Goal: Task Accomplishment & Management: Manage account settings

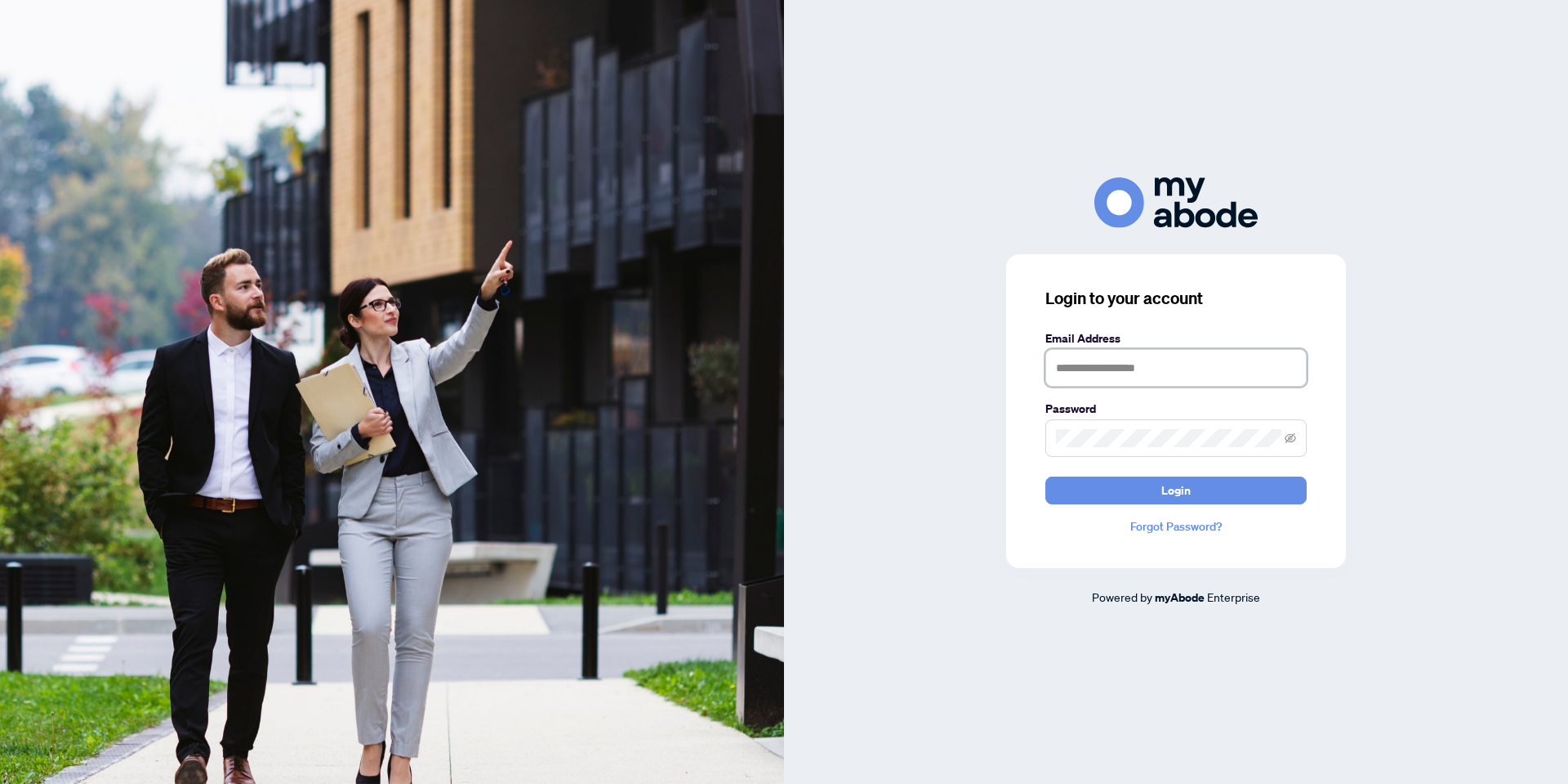
click at [1114, 356] on input "text" at bounding box center [1176, 367] width 261 height 38
type input "**********"
click at [1046, 477] on button "Login" at bounding box center [1176, 490] width 261 height 28
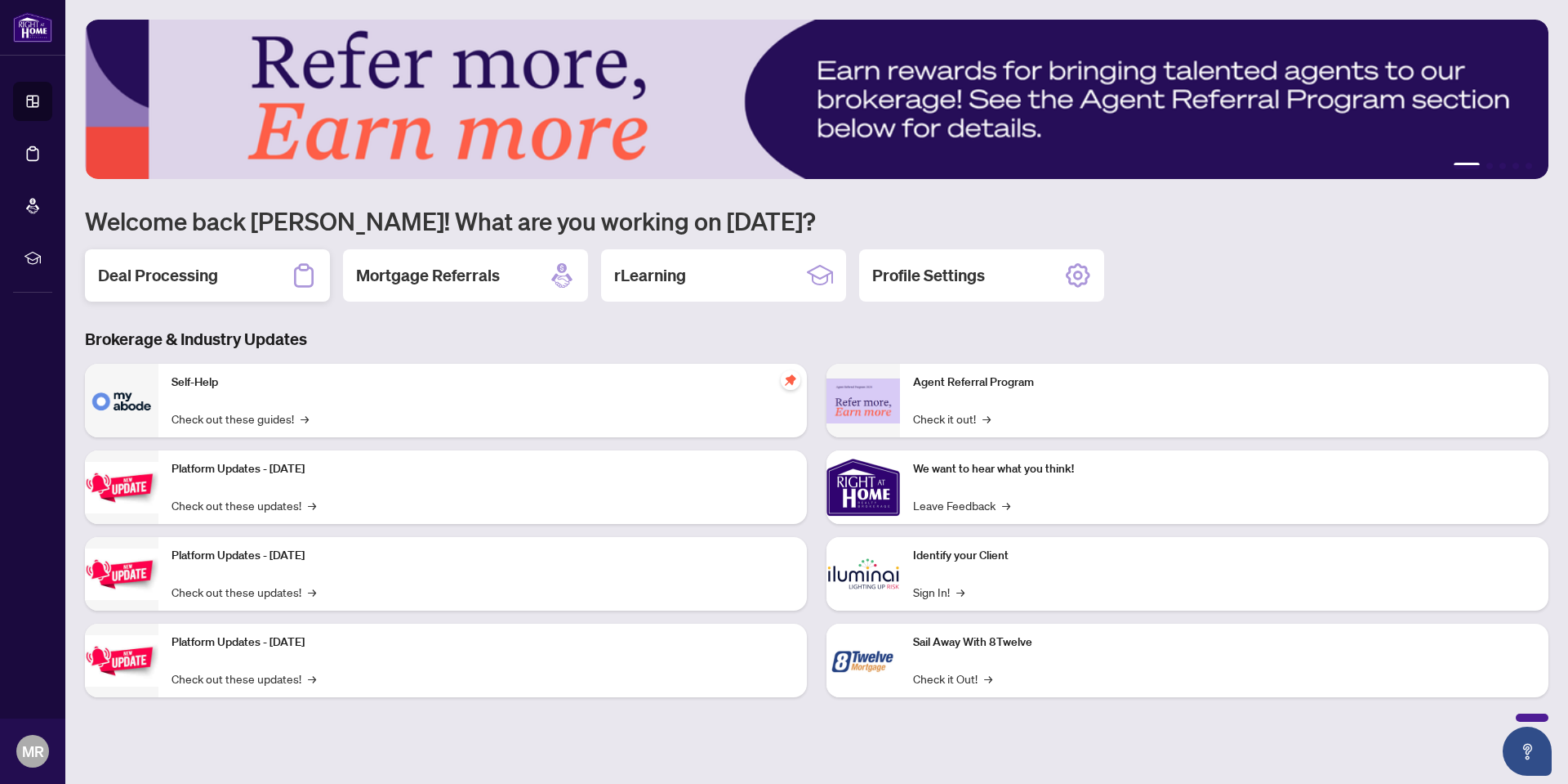
click at [240, 284] on div "Deal Processing" at bounding box center [207, 275] width 245 height 52
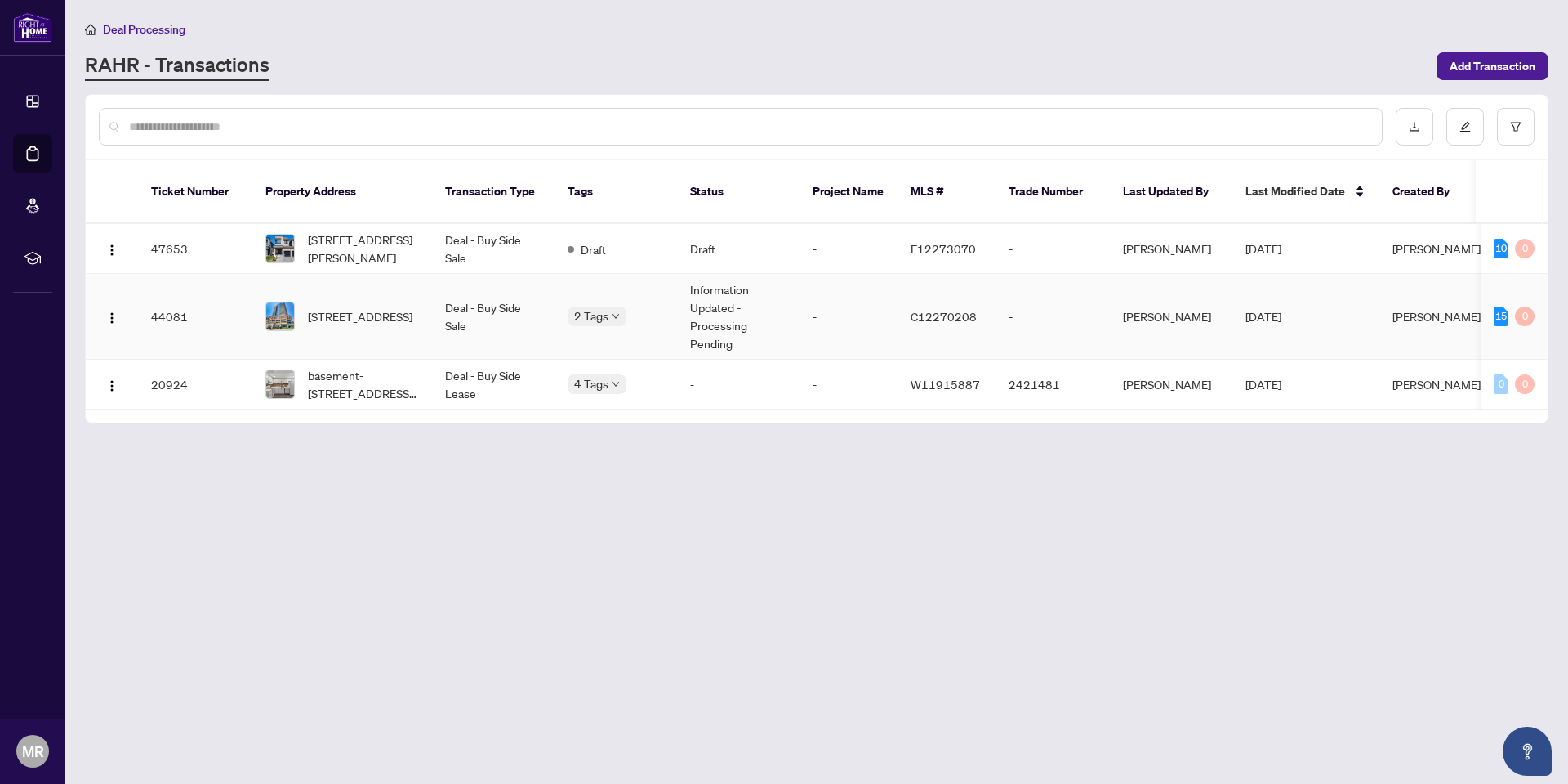
click at [953, 309] on span "C12270208" at bounding box center [944, 316] width 67 height 14
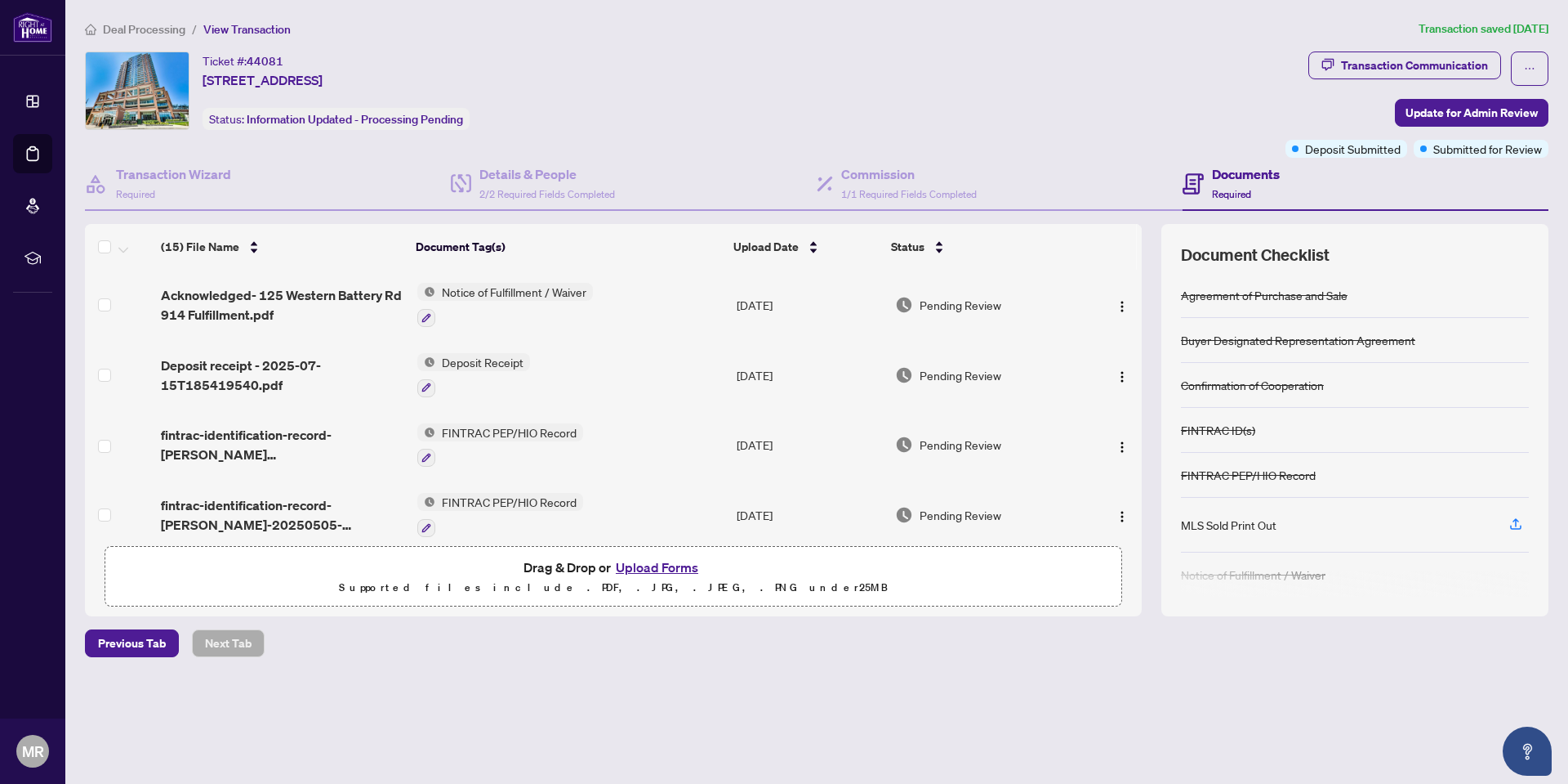
scroll to position [97, 0]
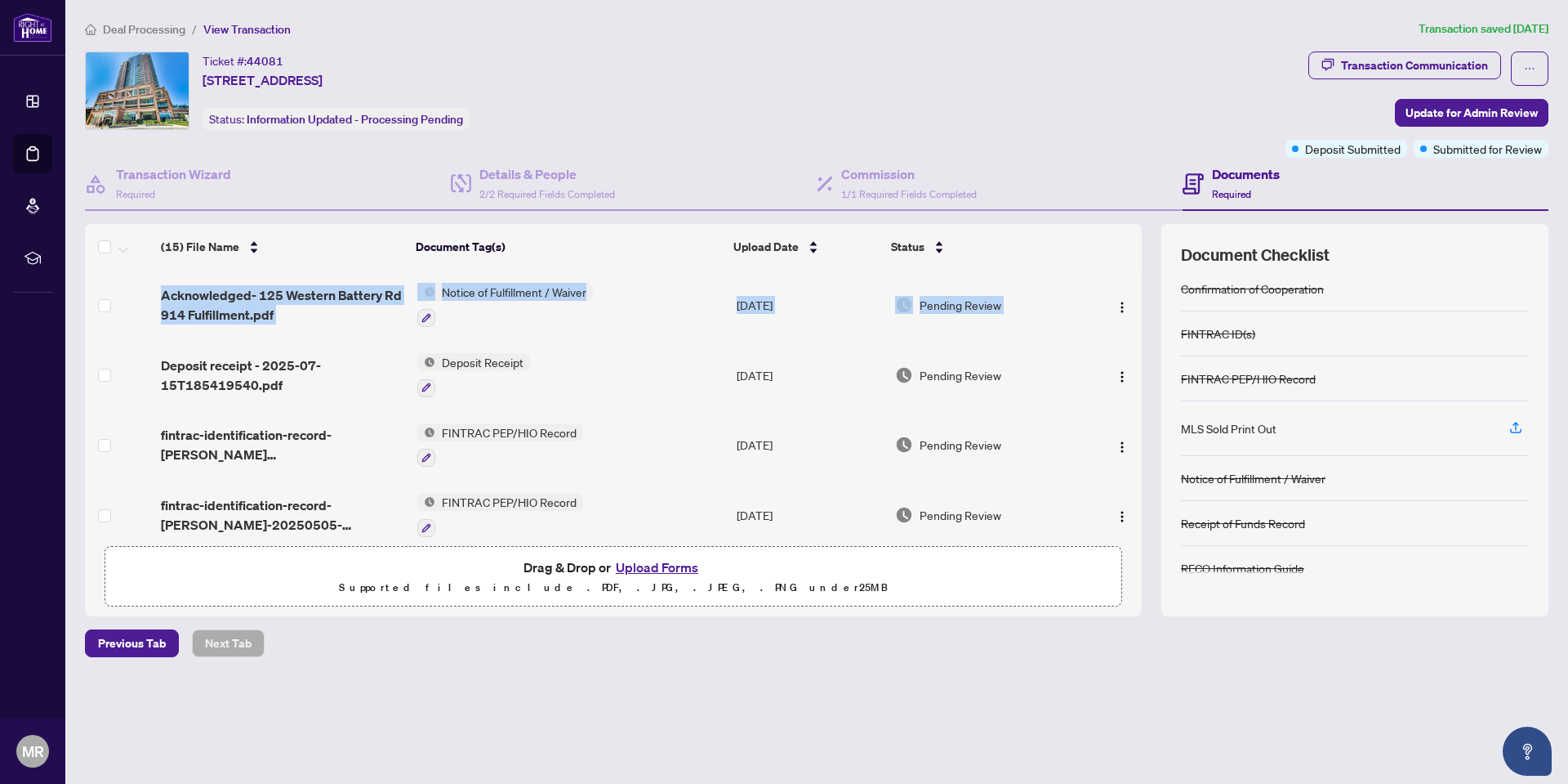
drag, startPoint x: 1153, startPoint y: 470, endPoint x: 1144, endPoint y: 424, distance: 46.9
click at [1151, 488] on div "(15) File Name Document Tag(s) Upload Date Status Acknowledged- 125 Western Bat…" at bounding box center [816, 420] width 1464 height 392
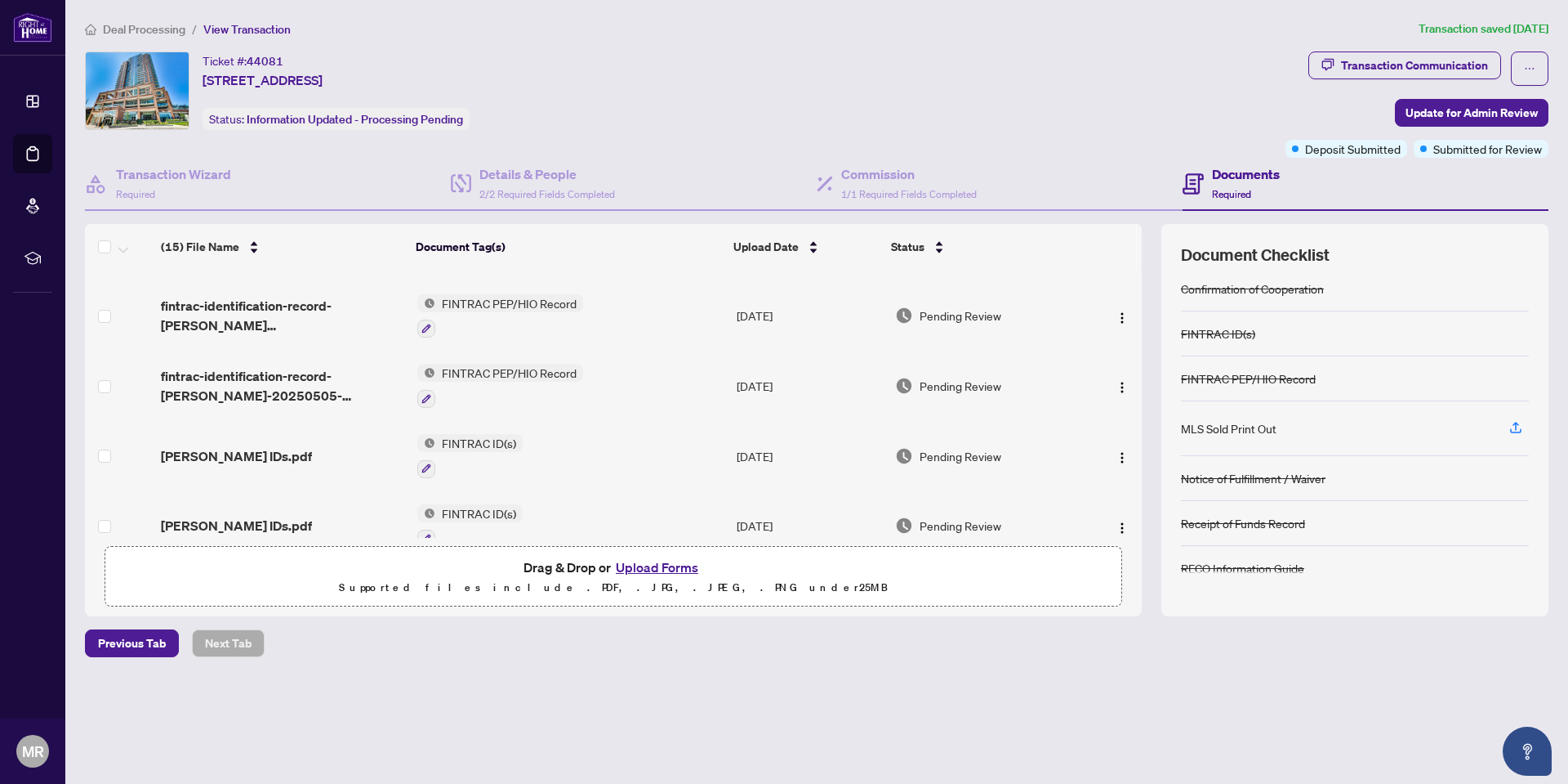
scroll to position [0, 0]
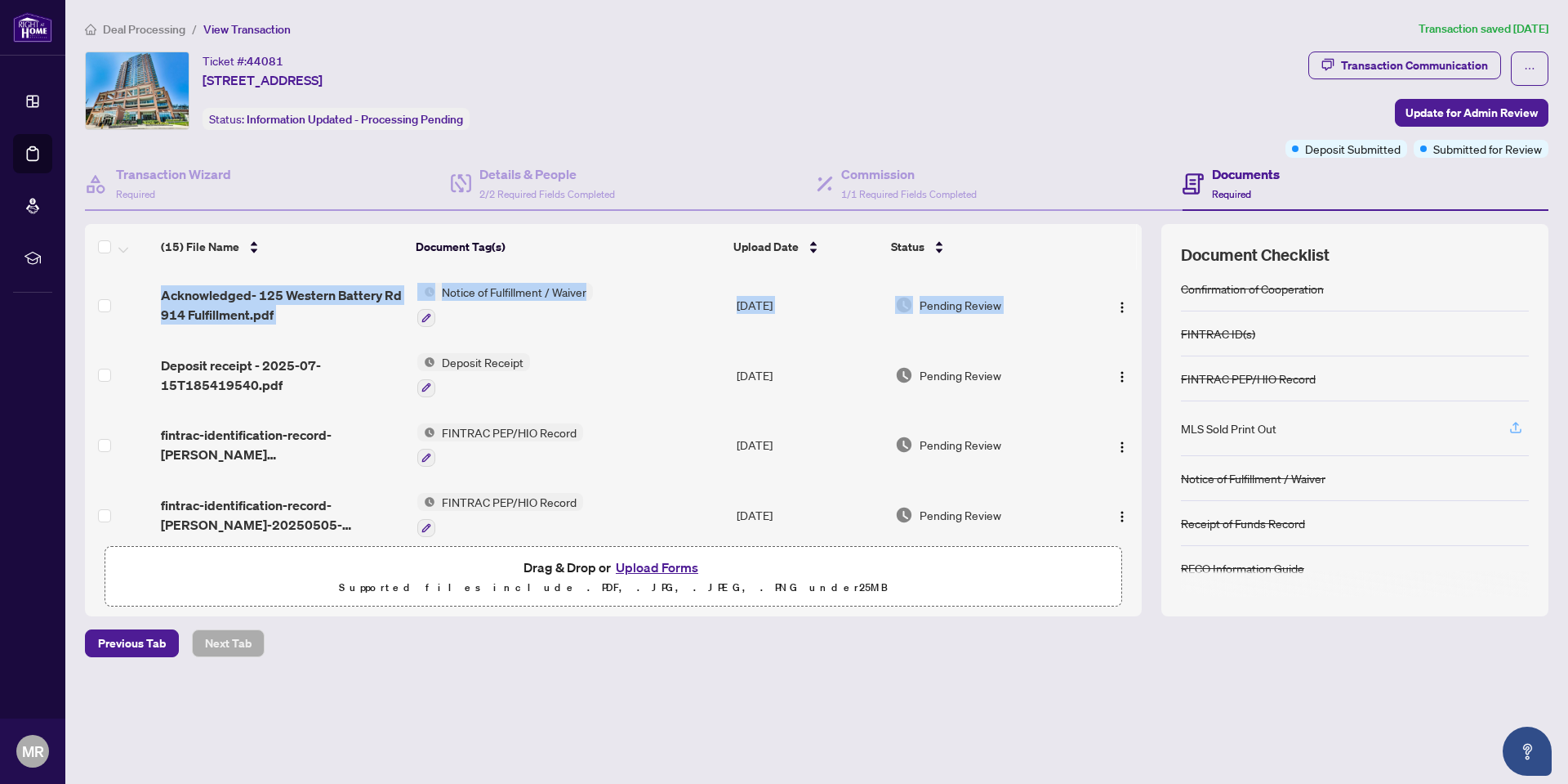
click at [1515, 425] on icon "button" at bounding box center [1516, 427] width 14 height 14
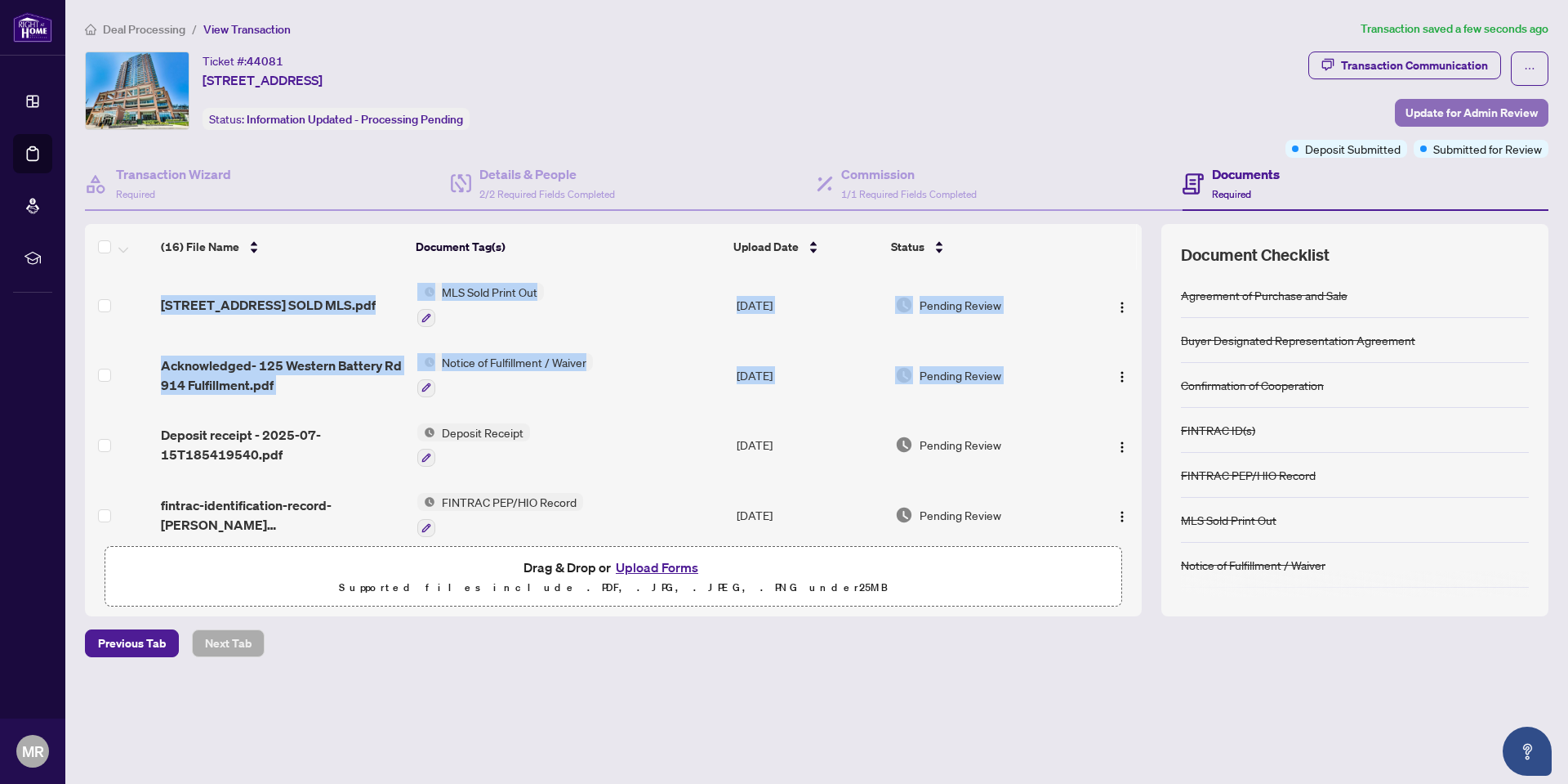
click at [1482, 116] on span "Update for Admin Review" at bounding box center [1472, 112] width 132 height 26
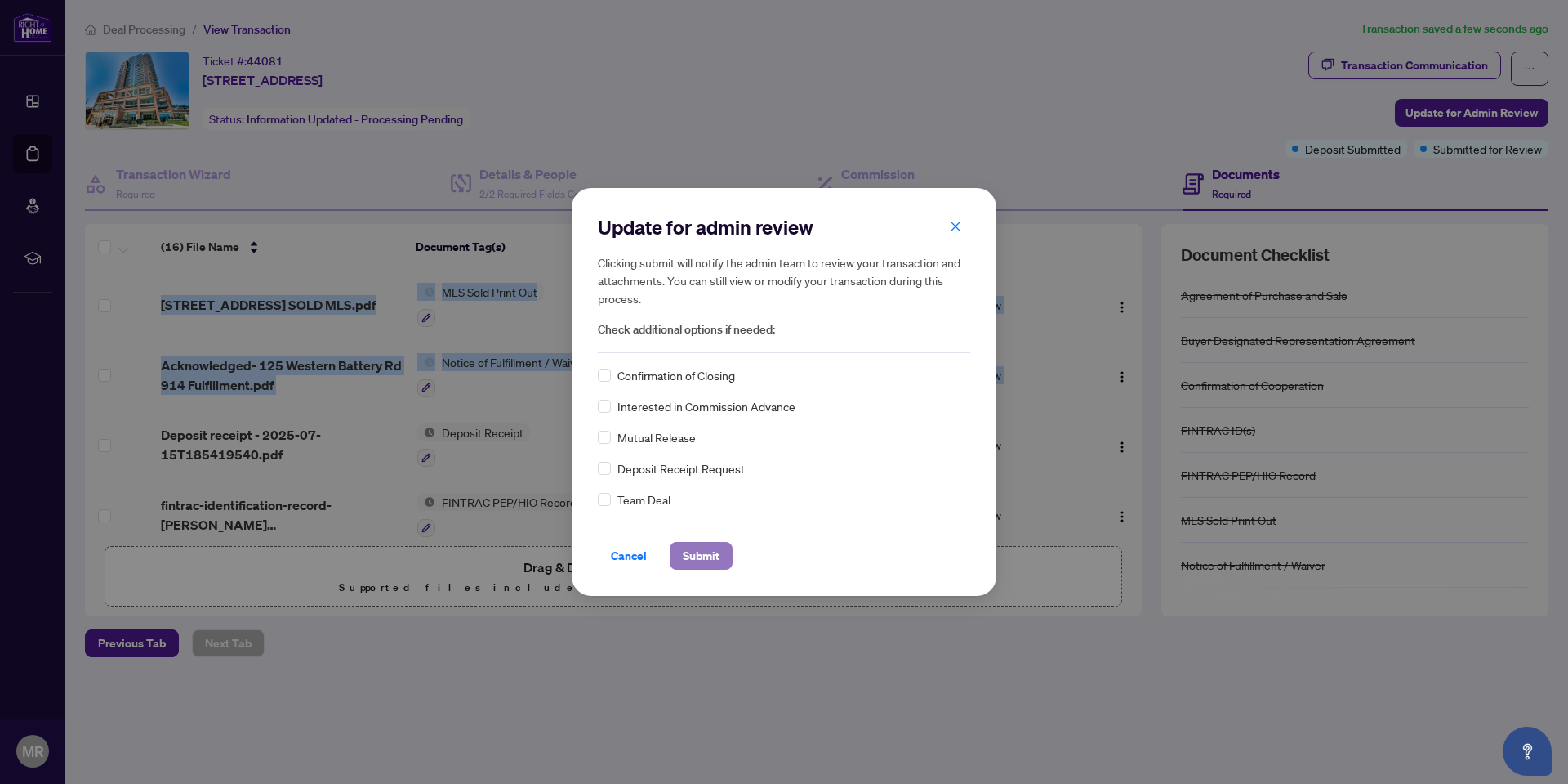
click at [726, 556] on button "Submit" at bounding box center [701, 555] width 63 height 28
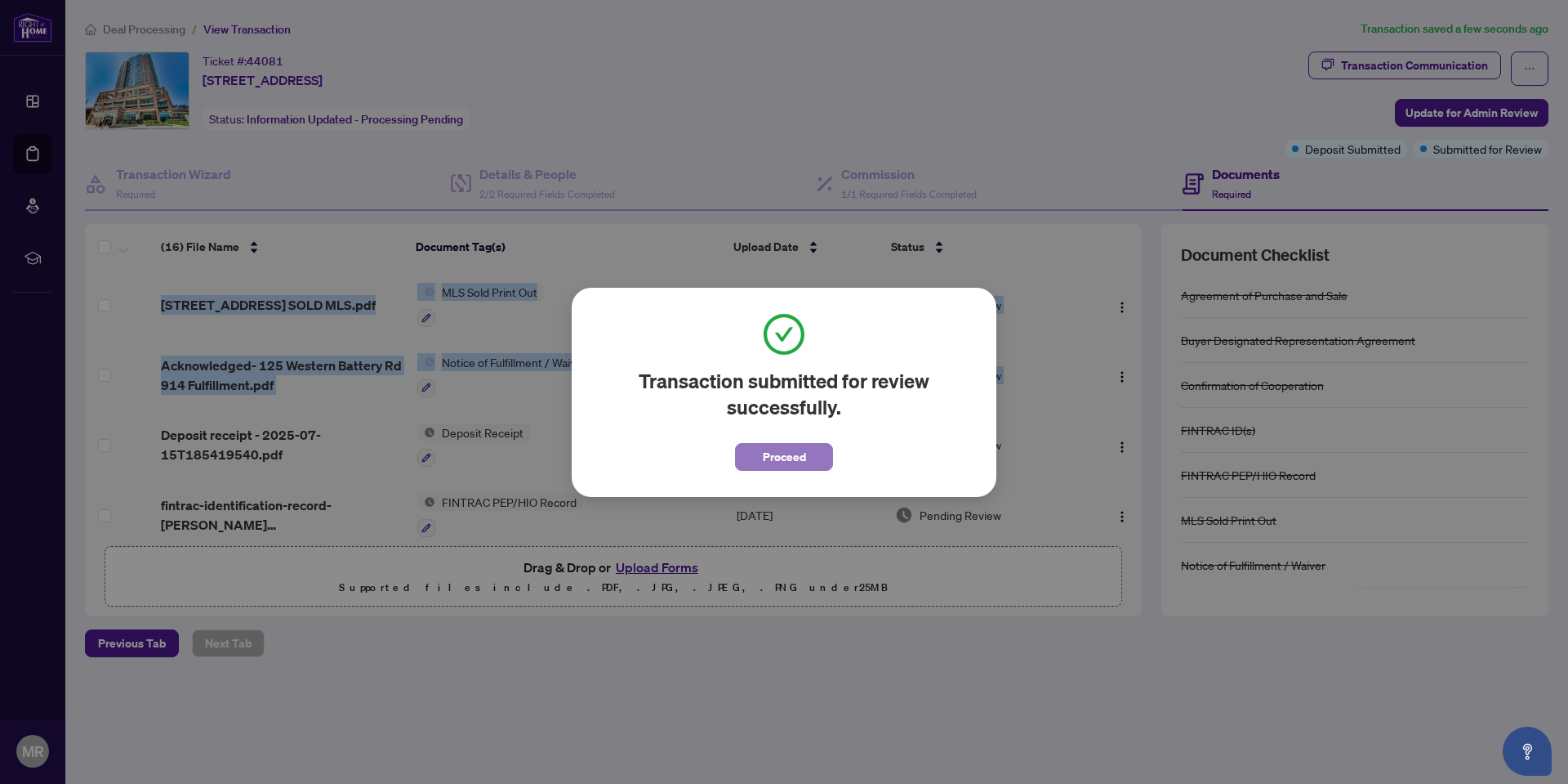
click at [781, 456] on span "Proceed" at bounding box center [784, 457] width 43 height 26
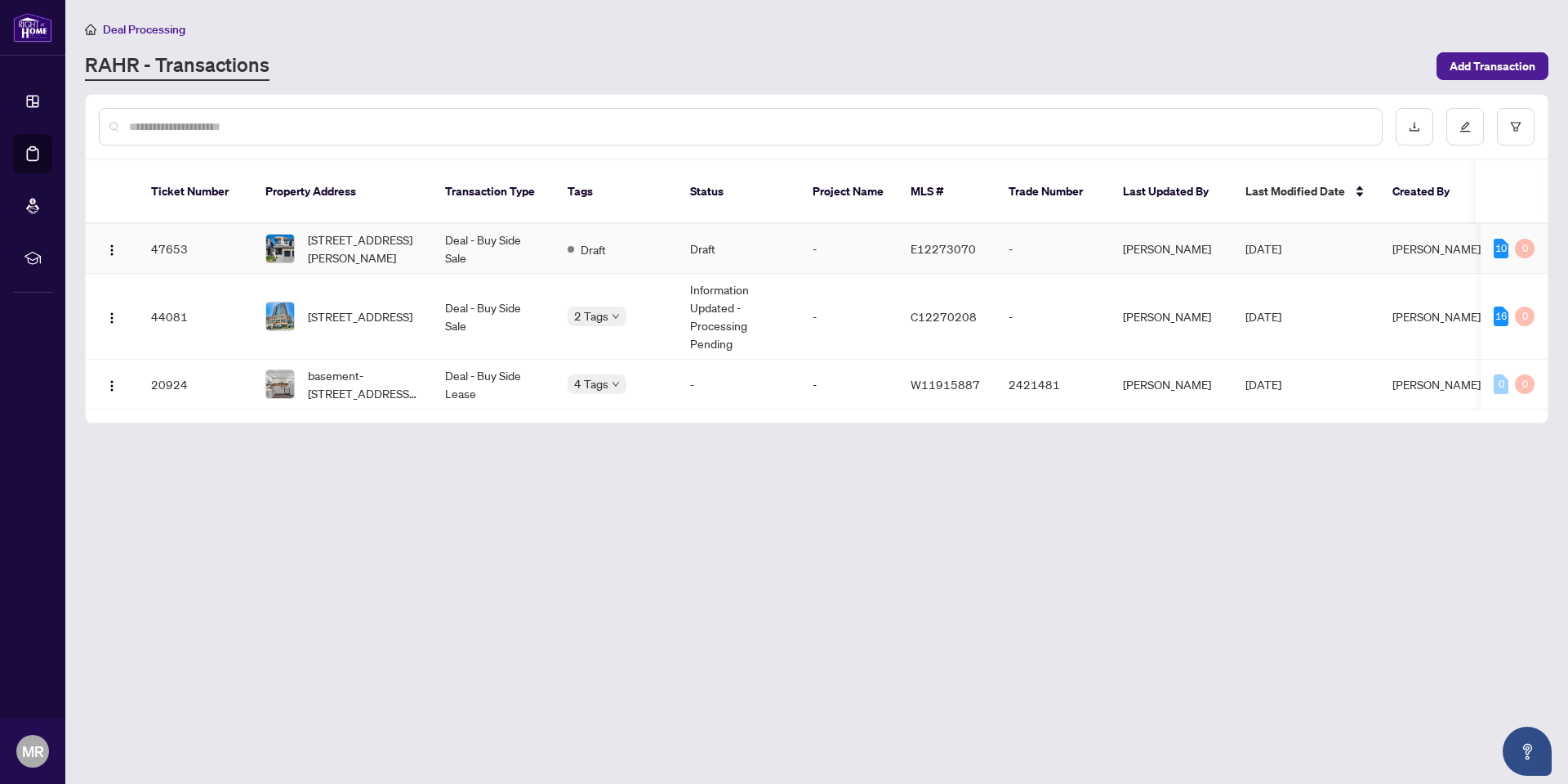
click at [433, 224] on td "Deal - Buy Side Sale" at bounding box center [493, 249] width 123 height 50
click at [757, 292] on td "Information Updated - Processing Pending" at bounding box center [738, 317] width 123 height 86
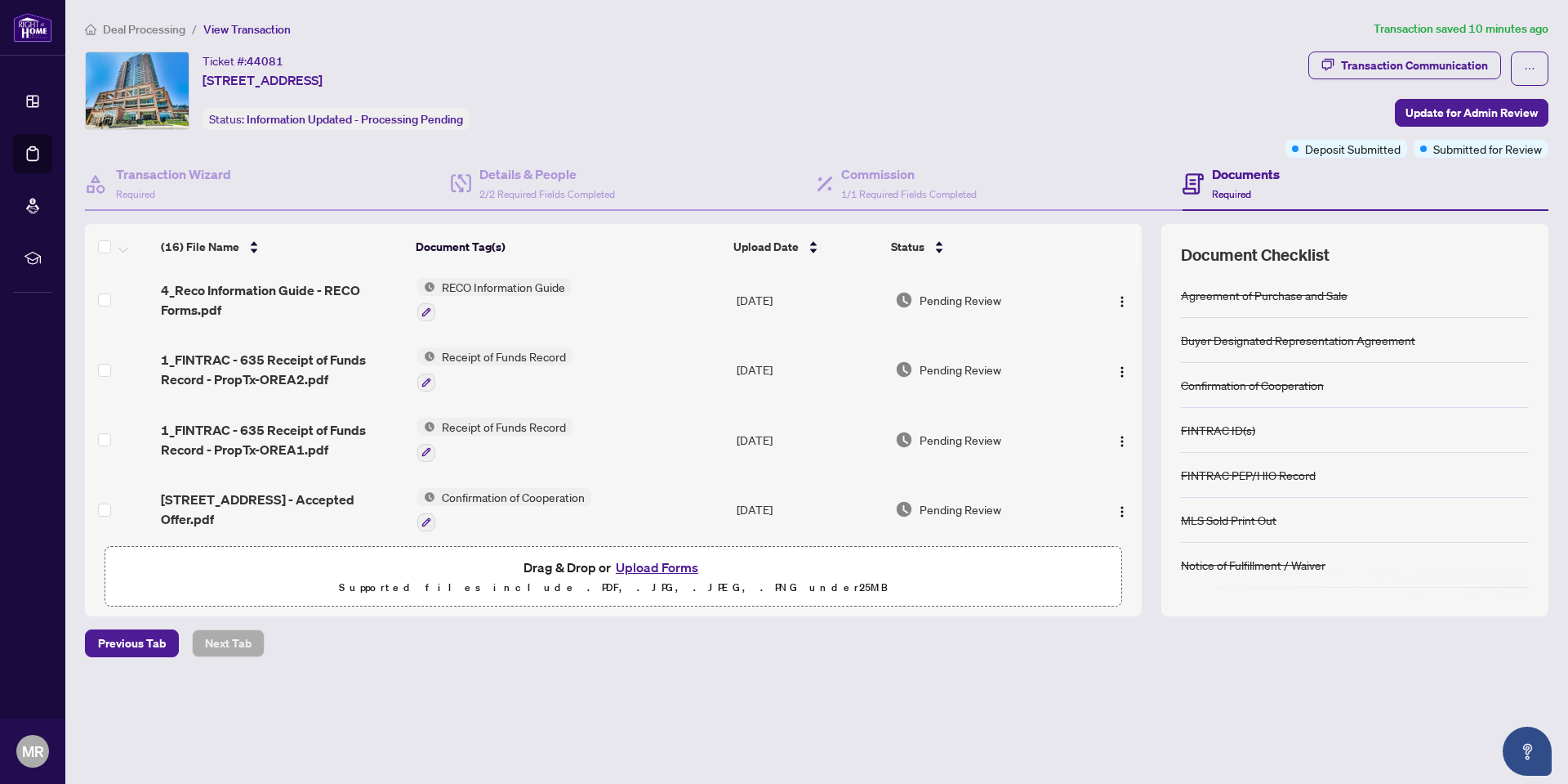
scroll to position [498, 0]
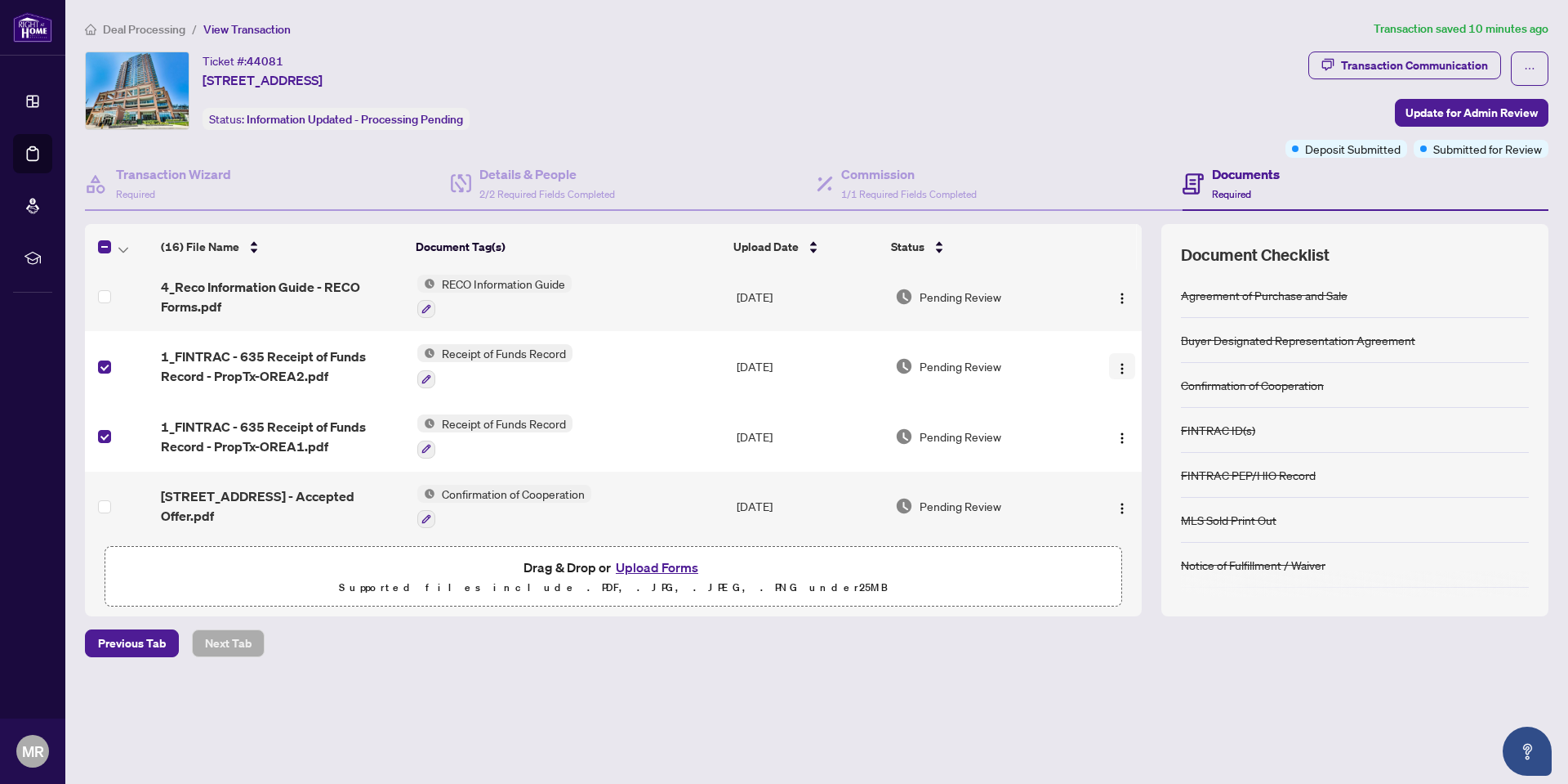
click at [1123, 362] on img "button" at bounding box center [1122, 369] width 14 height 14
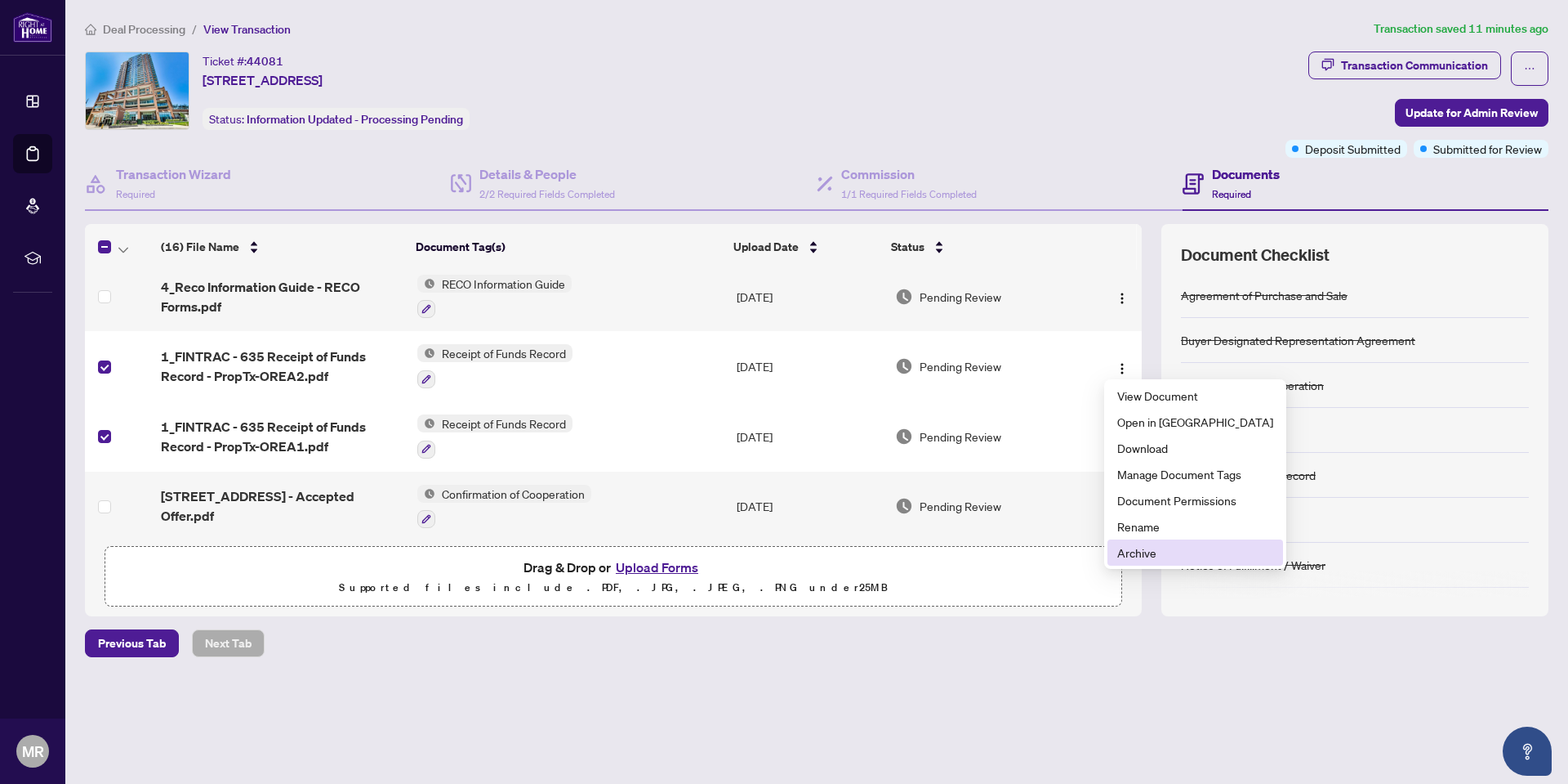
click at [1142, 559] on span "Archive" at bounding box center [1196, 552] width 156 height 18
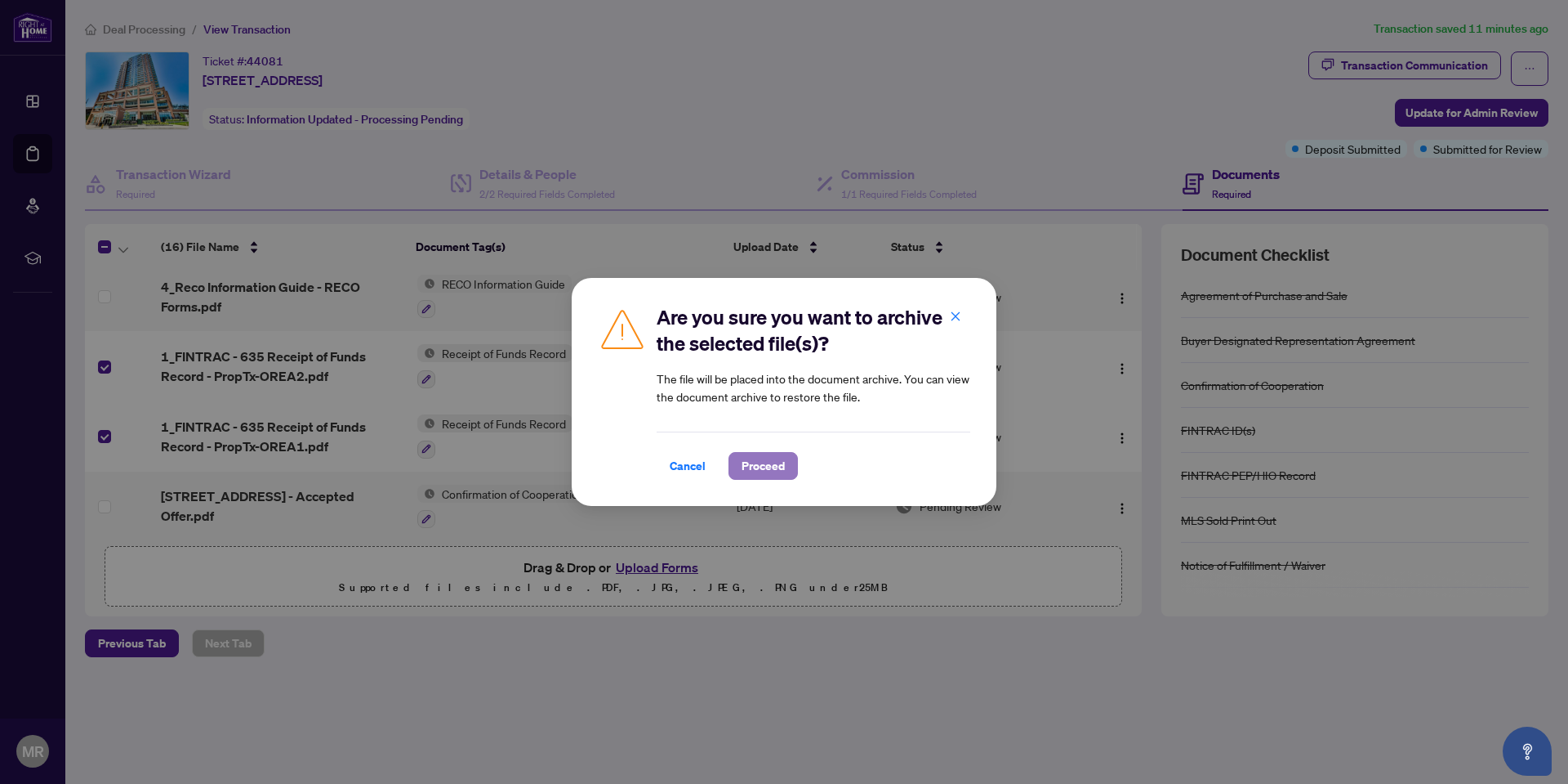
click at [784, 463] on span "Proceed" at bounding box center [763, 465] width 43 height 26
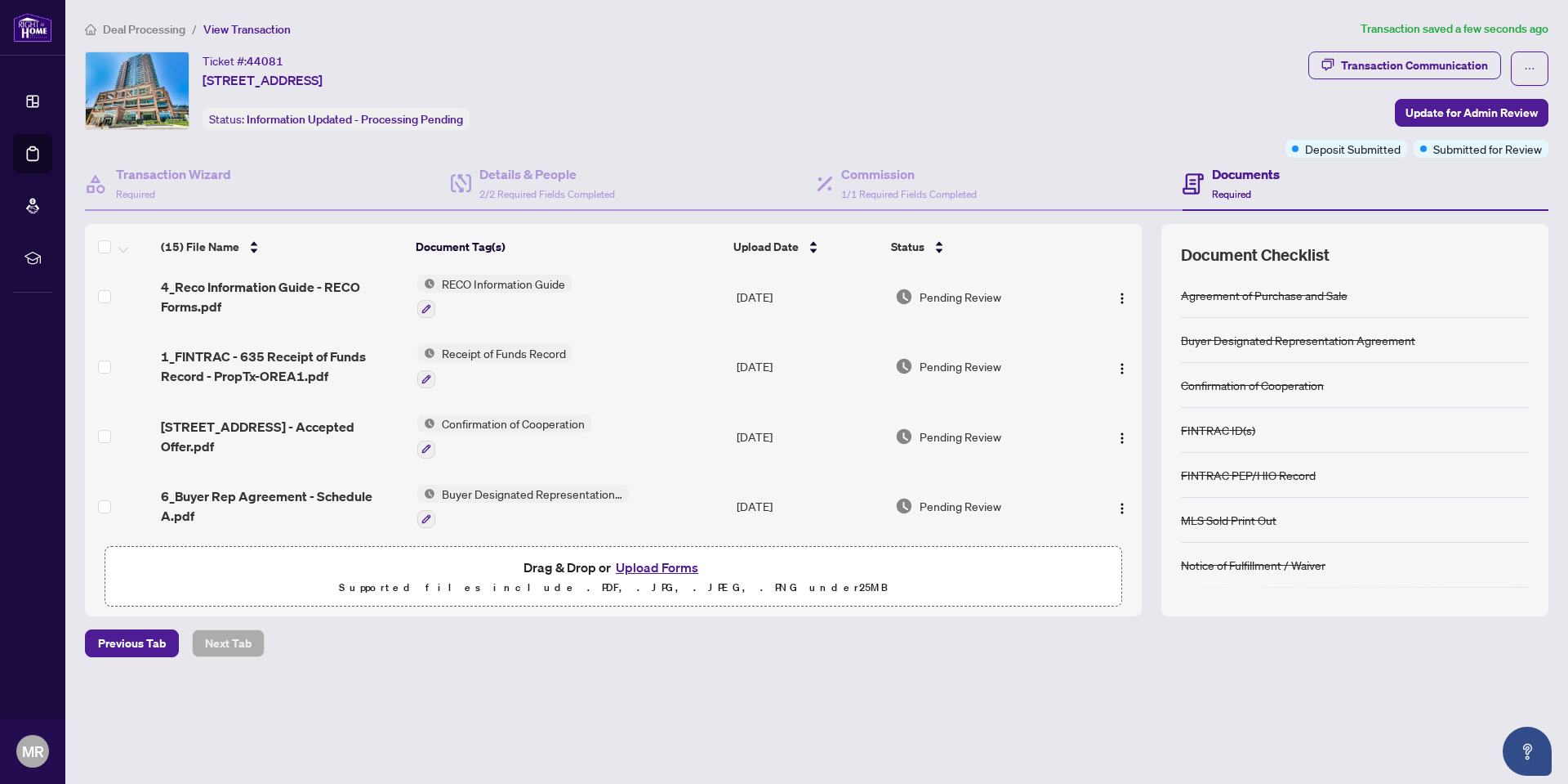
click at [96, 366] on td at bounding box center [120, 366] width 69 height 70
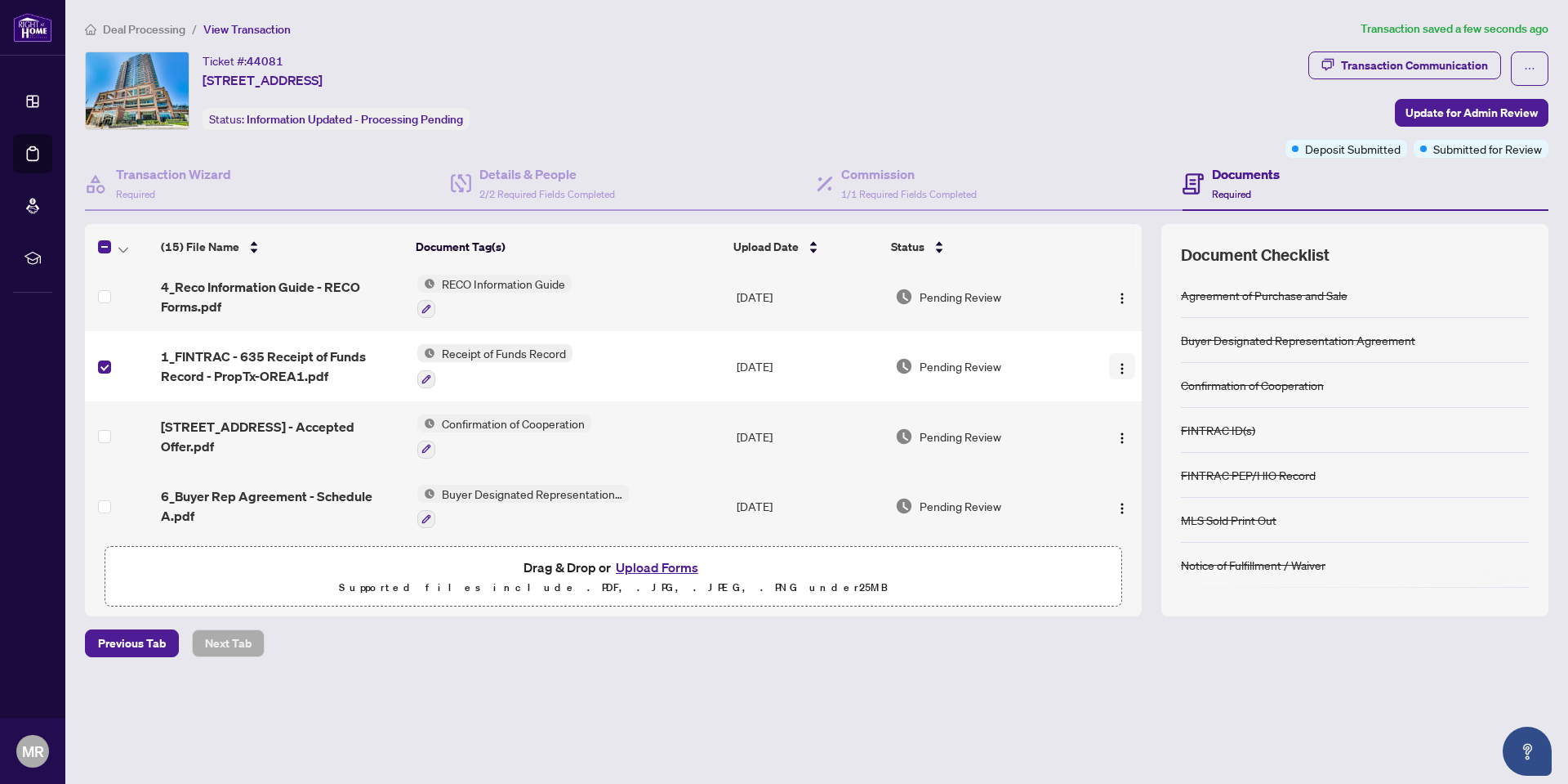
click at [1115, 367] on img "button" at bounding box center [1122, 369] width 14 height 14
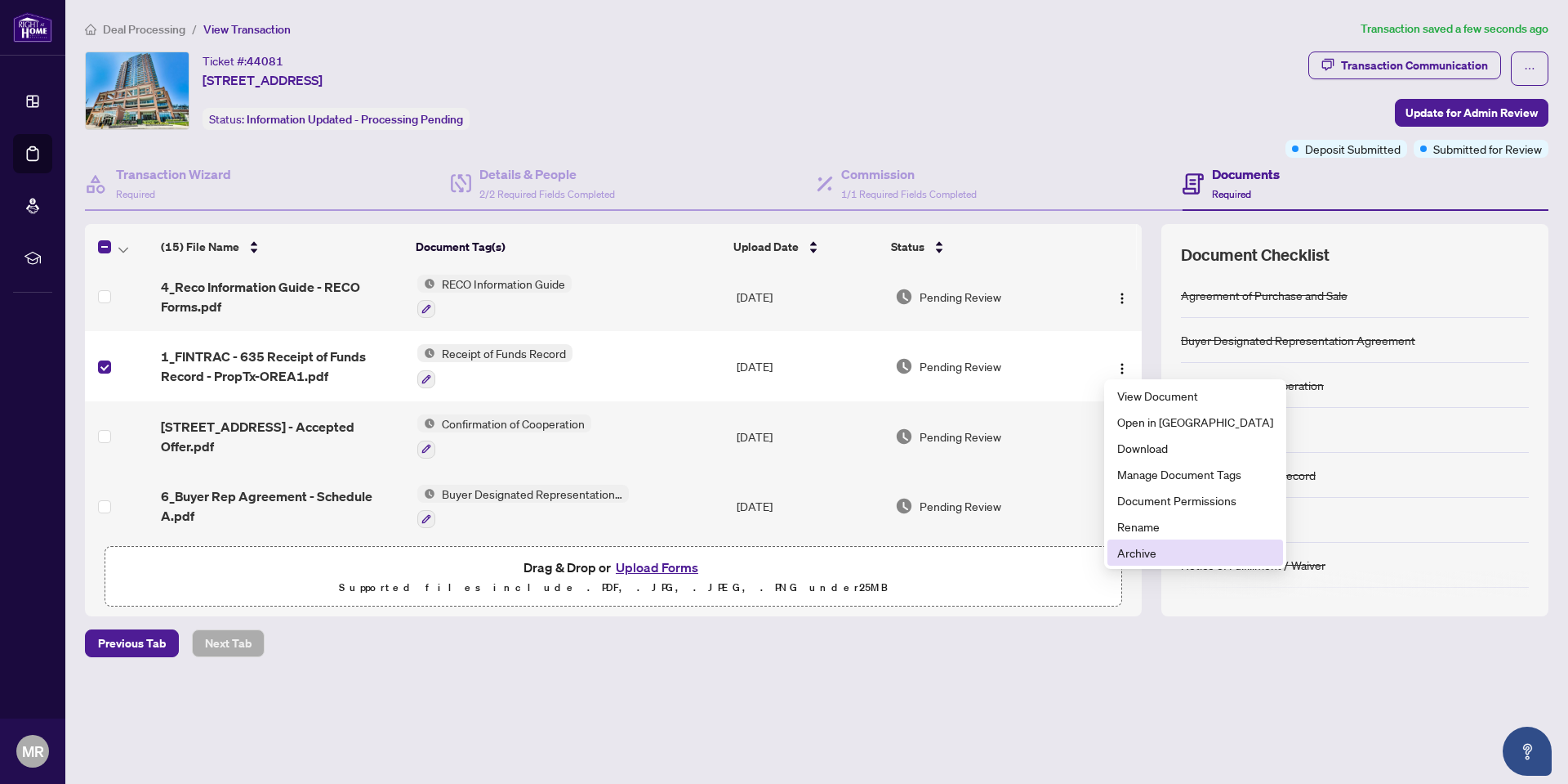
click at [1142, 554] on span "Archive" at bounding box center [1196, 552] width 156 height 18
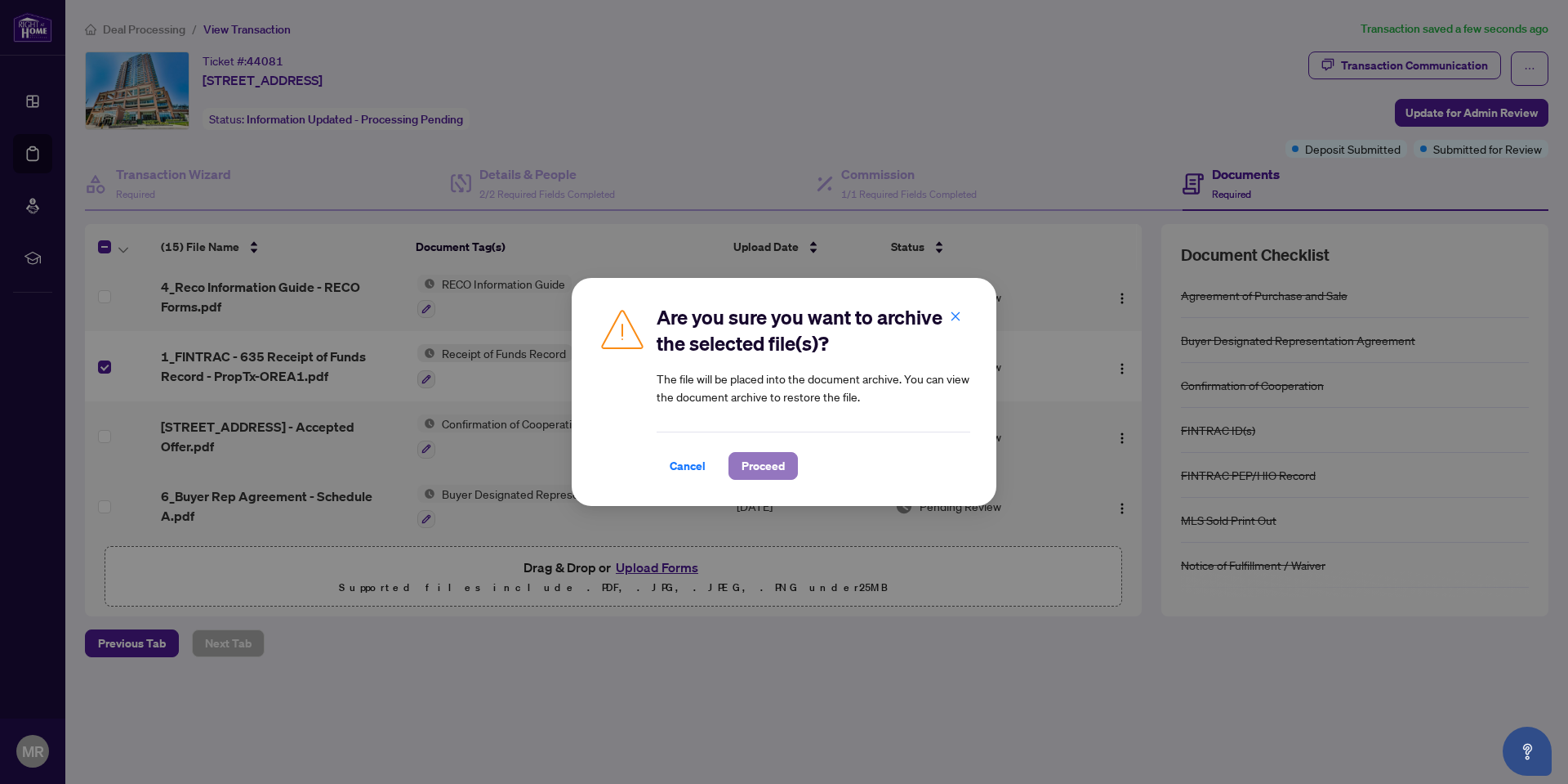
click at [780, 465] on span "Proceed" at bounding box center [763, 465] width 43 height 26
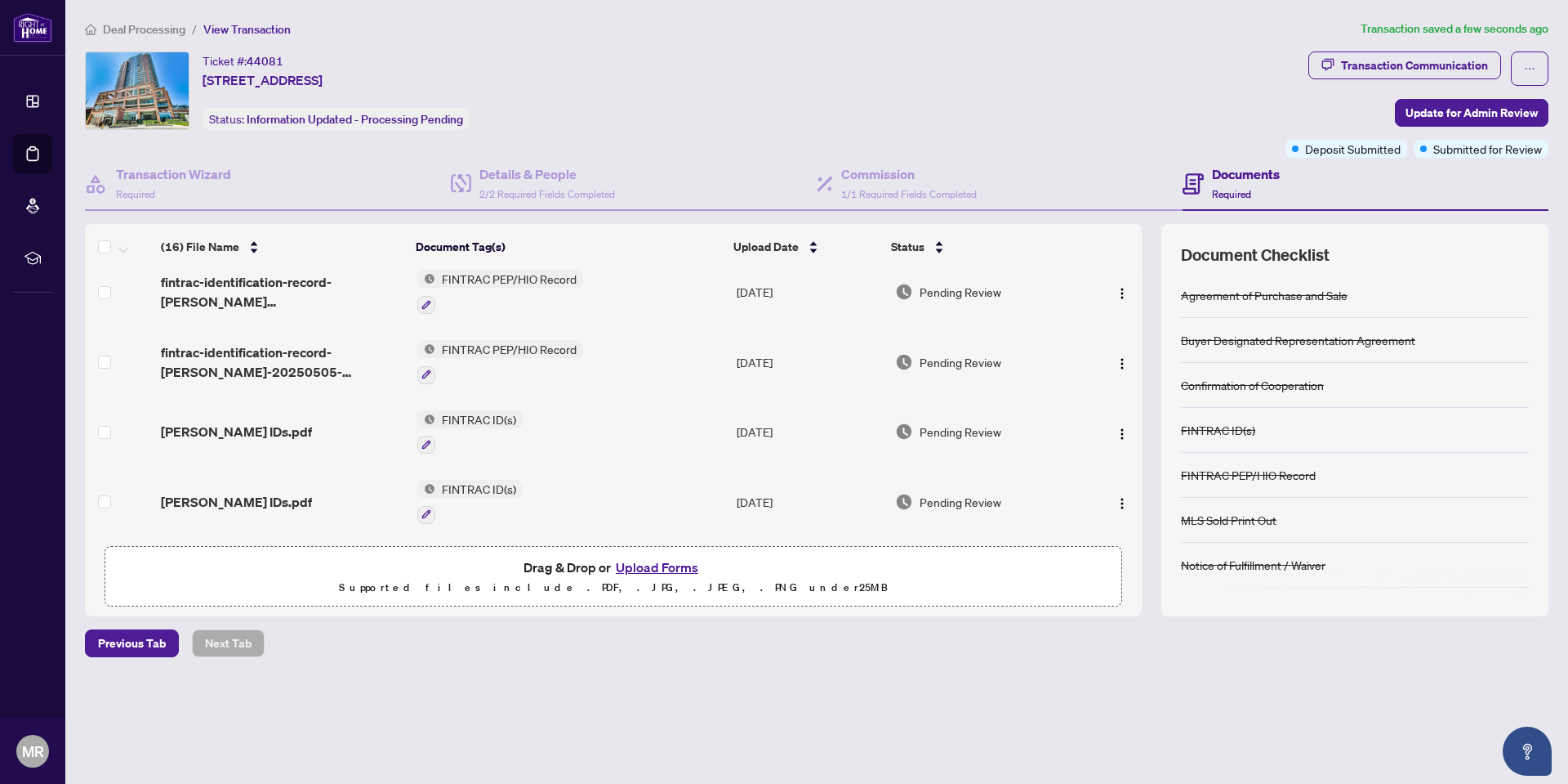
scroll to position [0, 0]
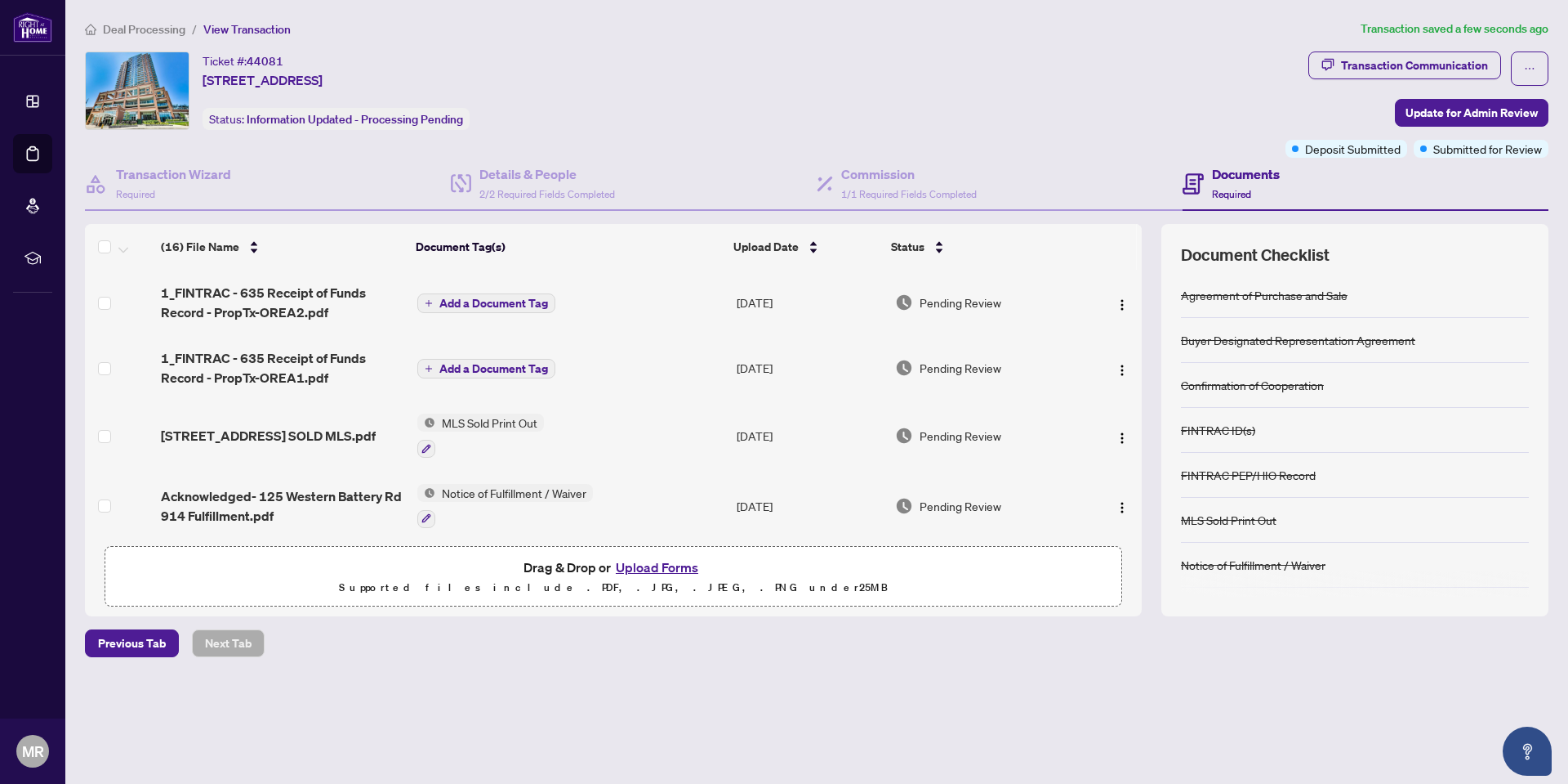
click at [508, 294] on button "Add a Document Tag" at bounding box center [486, 303] width 138 height 19
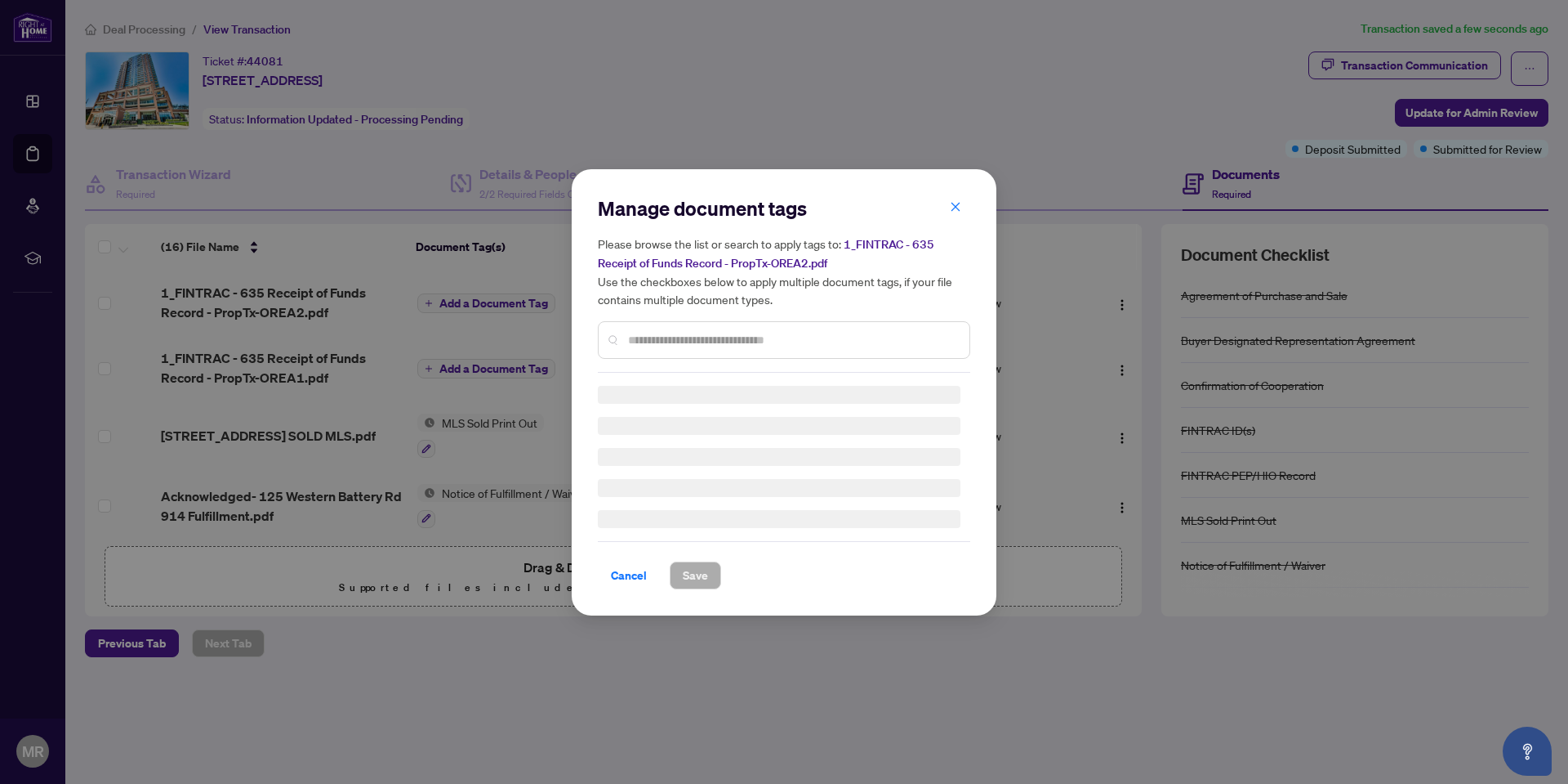
click at [659, 338] on input "text" at bounding box center [792, 340] width 328 height 18
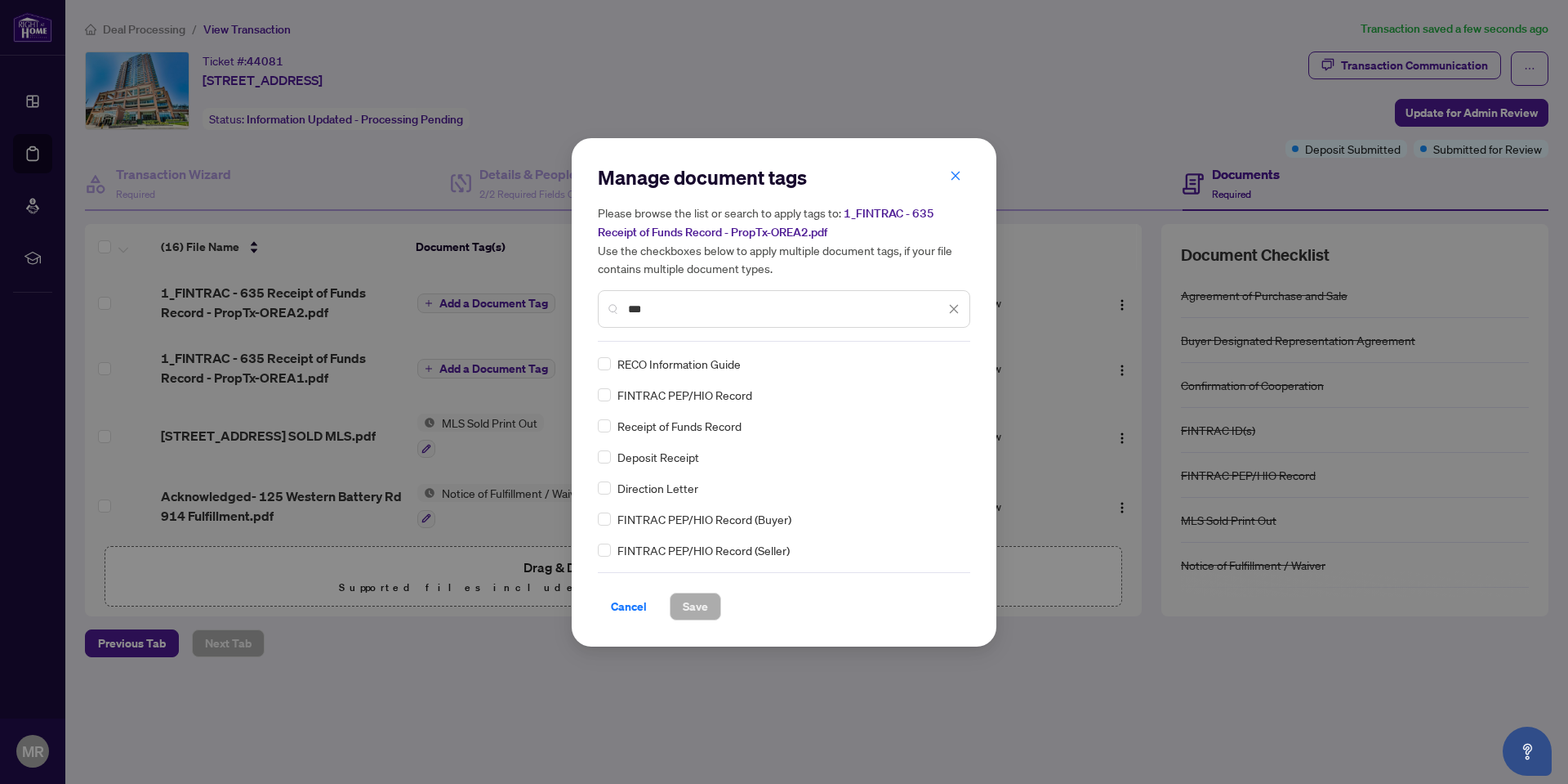
type input "***"
click at [696, 609] on span "Save" at bounding box center [696, 606] width 25 height 26
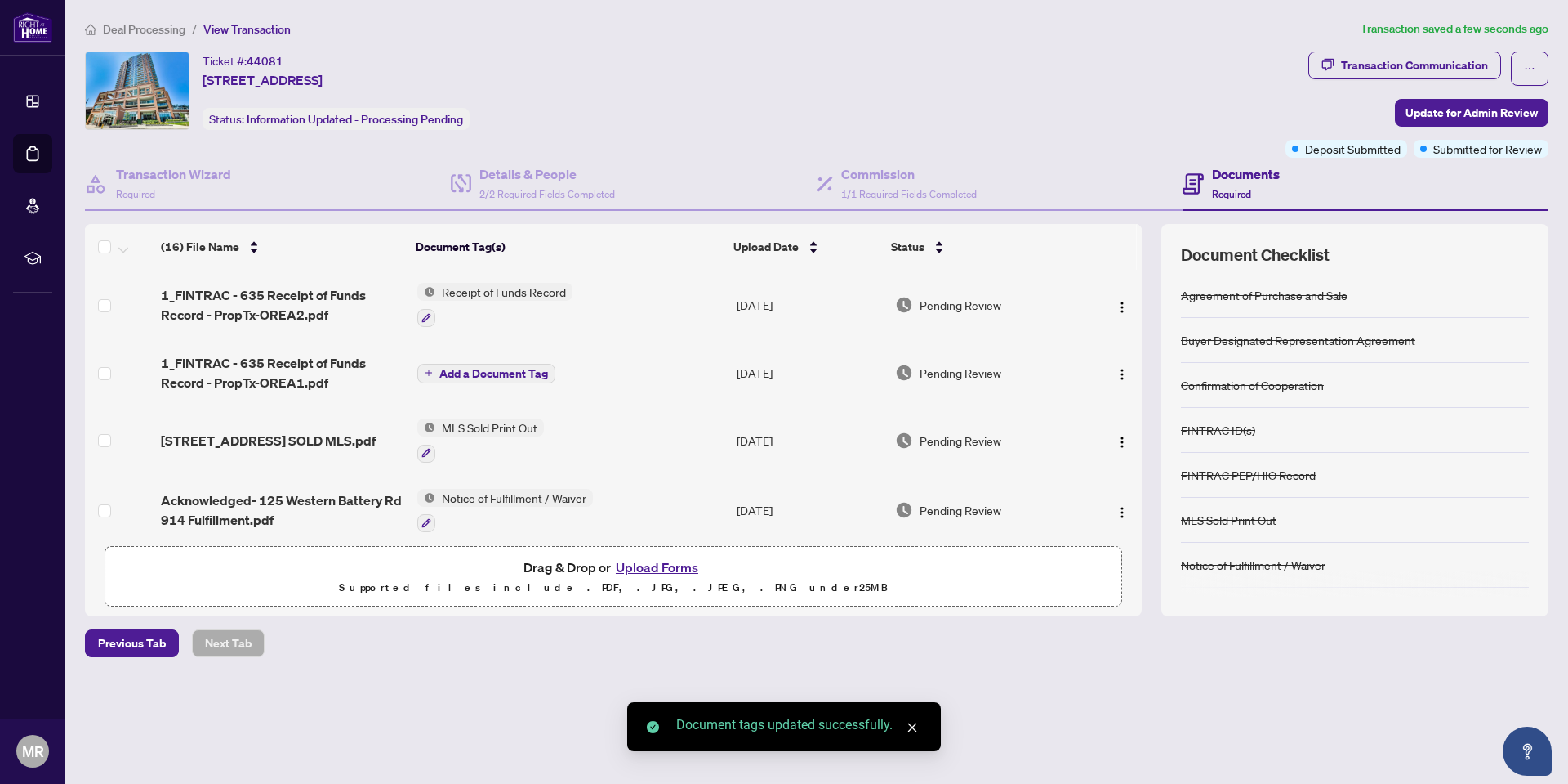
click at [500, 370] on span "Add a Document Tag" at bounding box center [493, 374] width 109 height 12
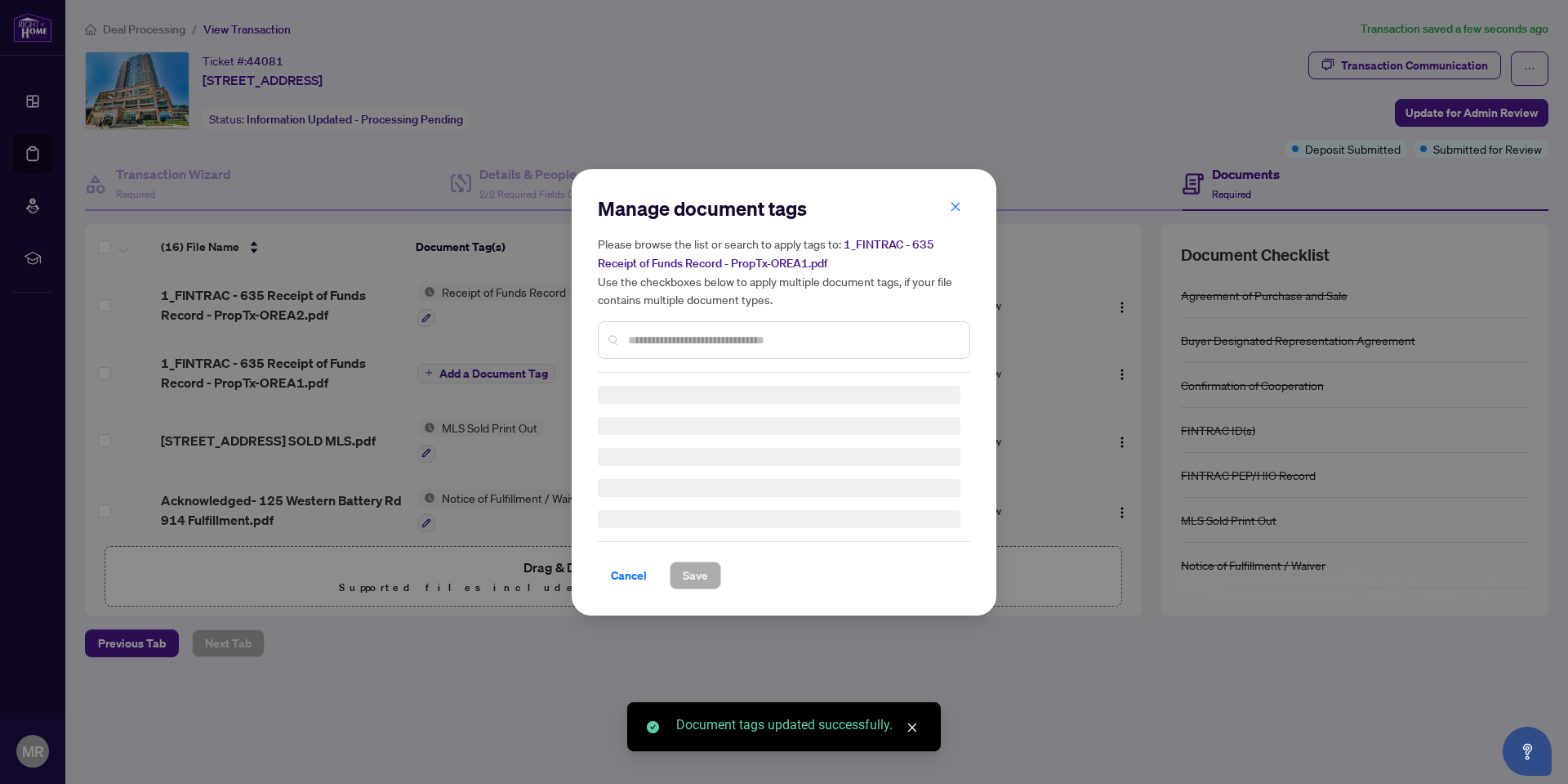
click at [689, 335] on input "text" at bounding box center [792, 340] width 328 height 18
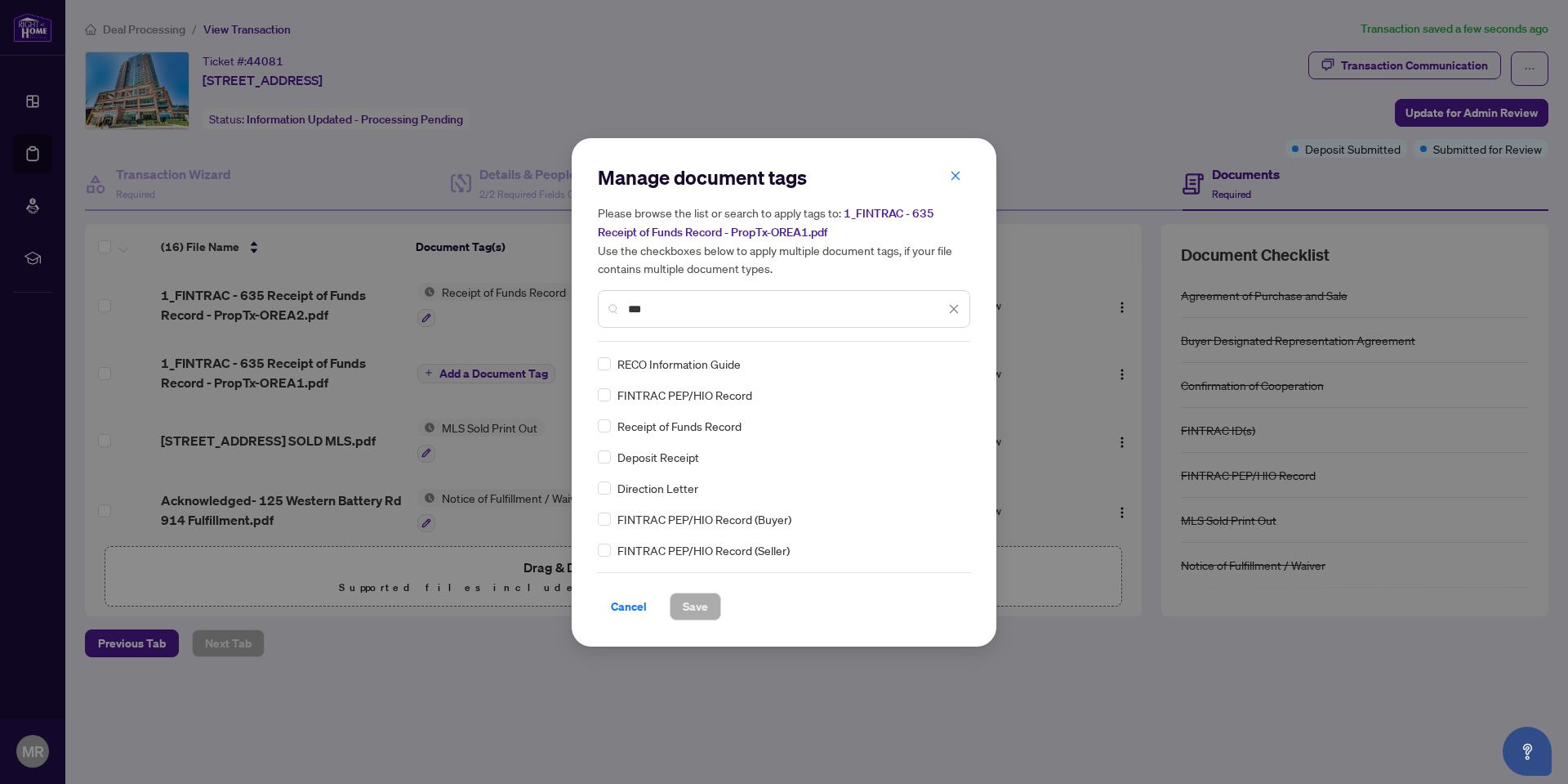
type input "***"
click at [690, 595] on span "Save" at bounding box center [696, 606] width 25 height 26
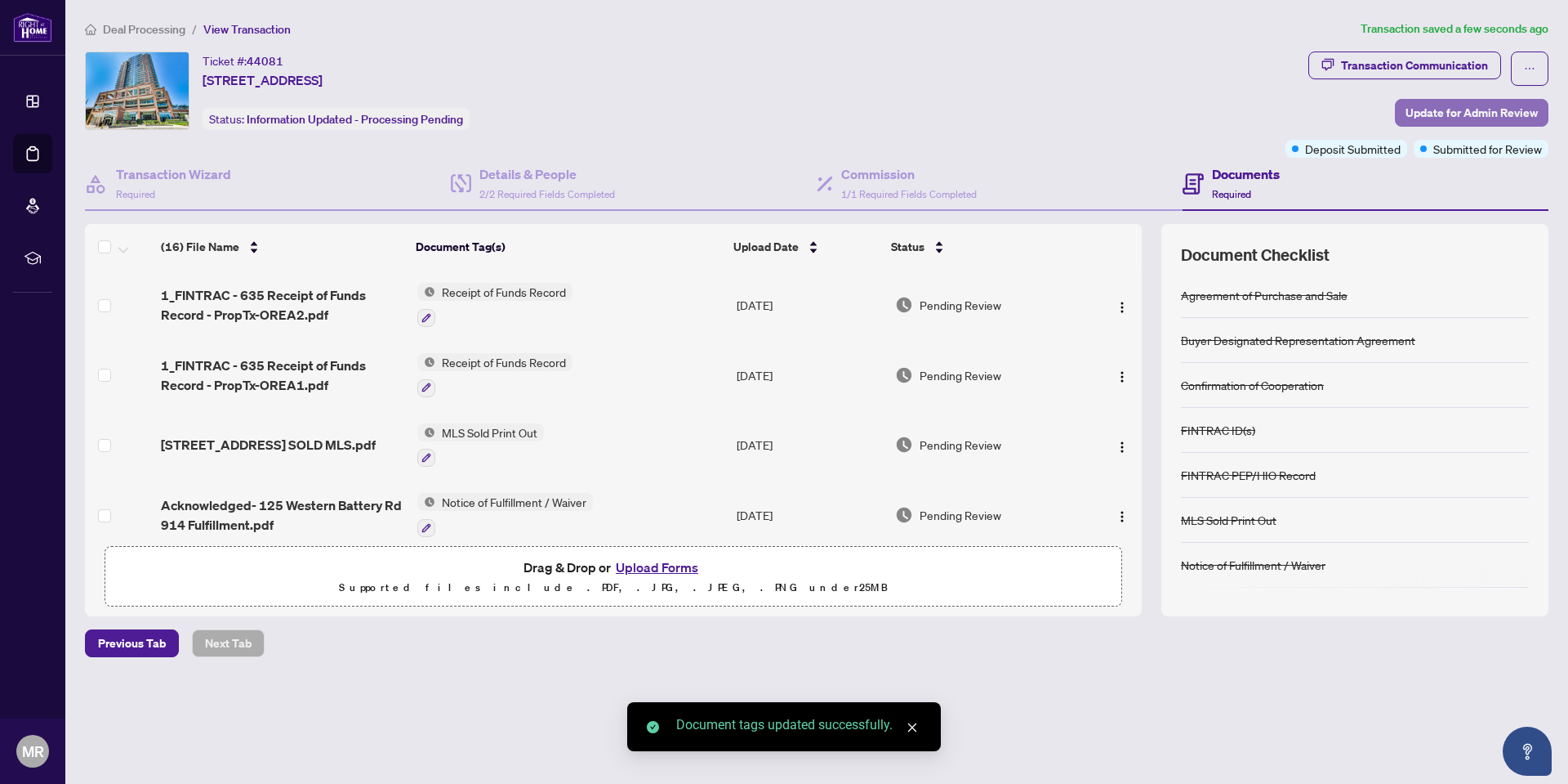
click at [1470, 104] on span "Update for Admin Review" at bounding box center [1472, 112] width 132 height 26
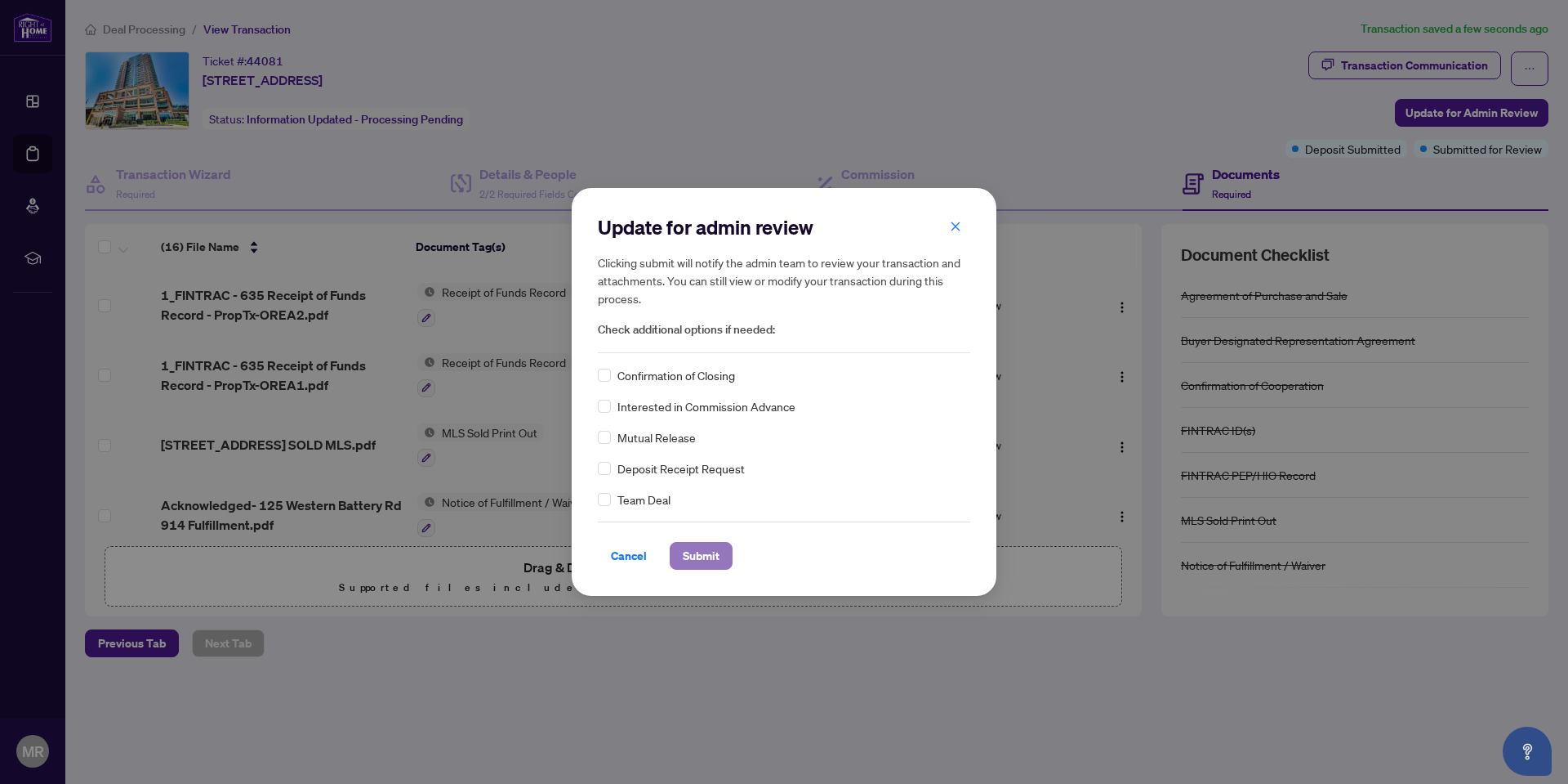
click at [700, 557] on span "Submit" at bounding box center [701, 555] width 37 height 26
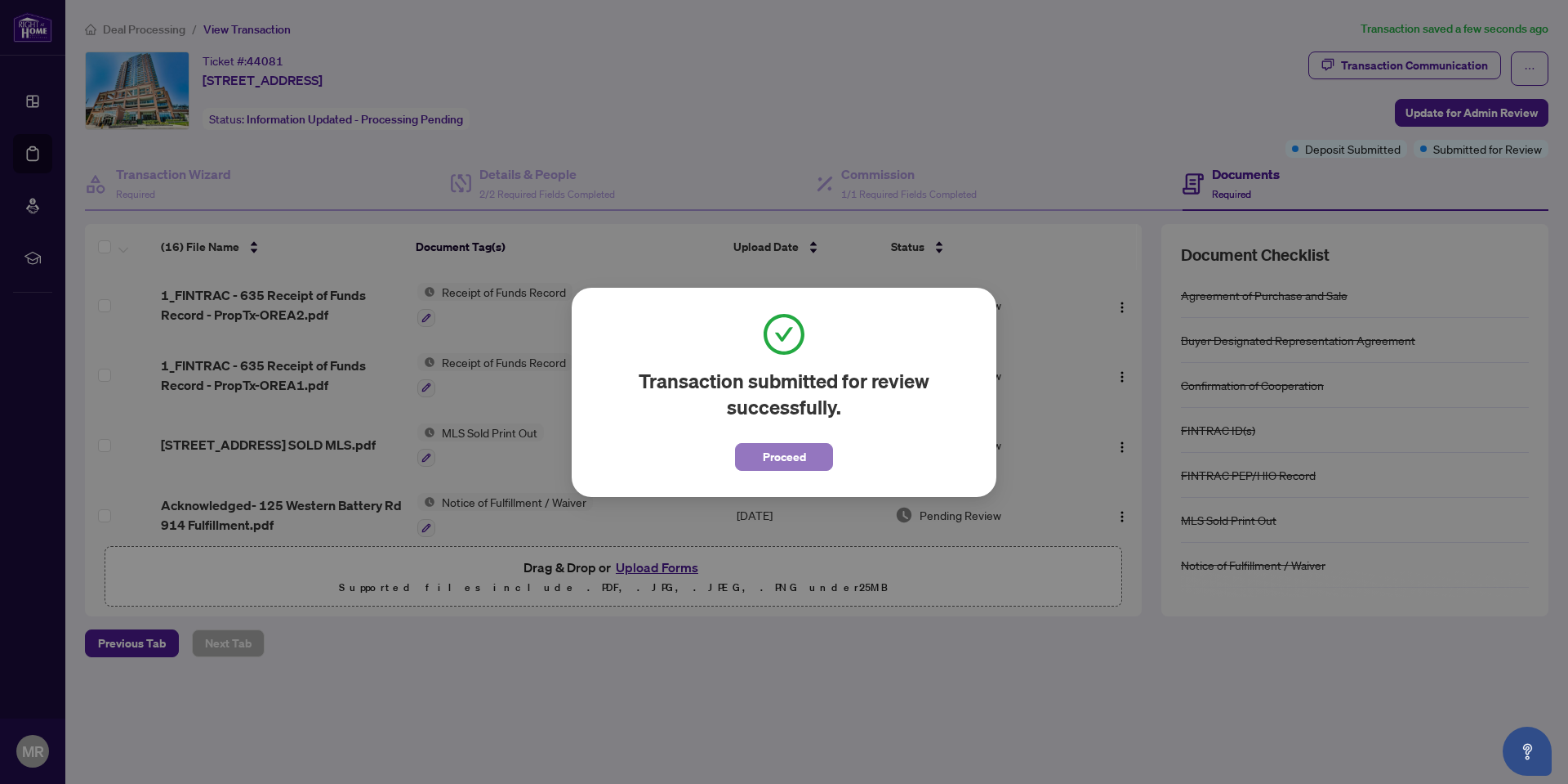
click at [797, 456] on span "Proceed" at bounding box center [784, 457] width 43 height 26
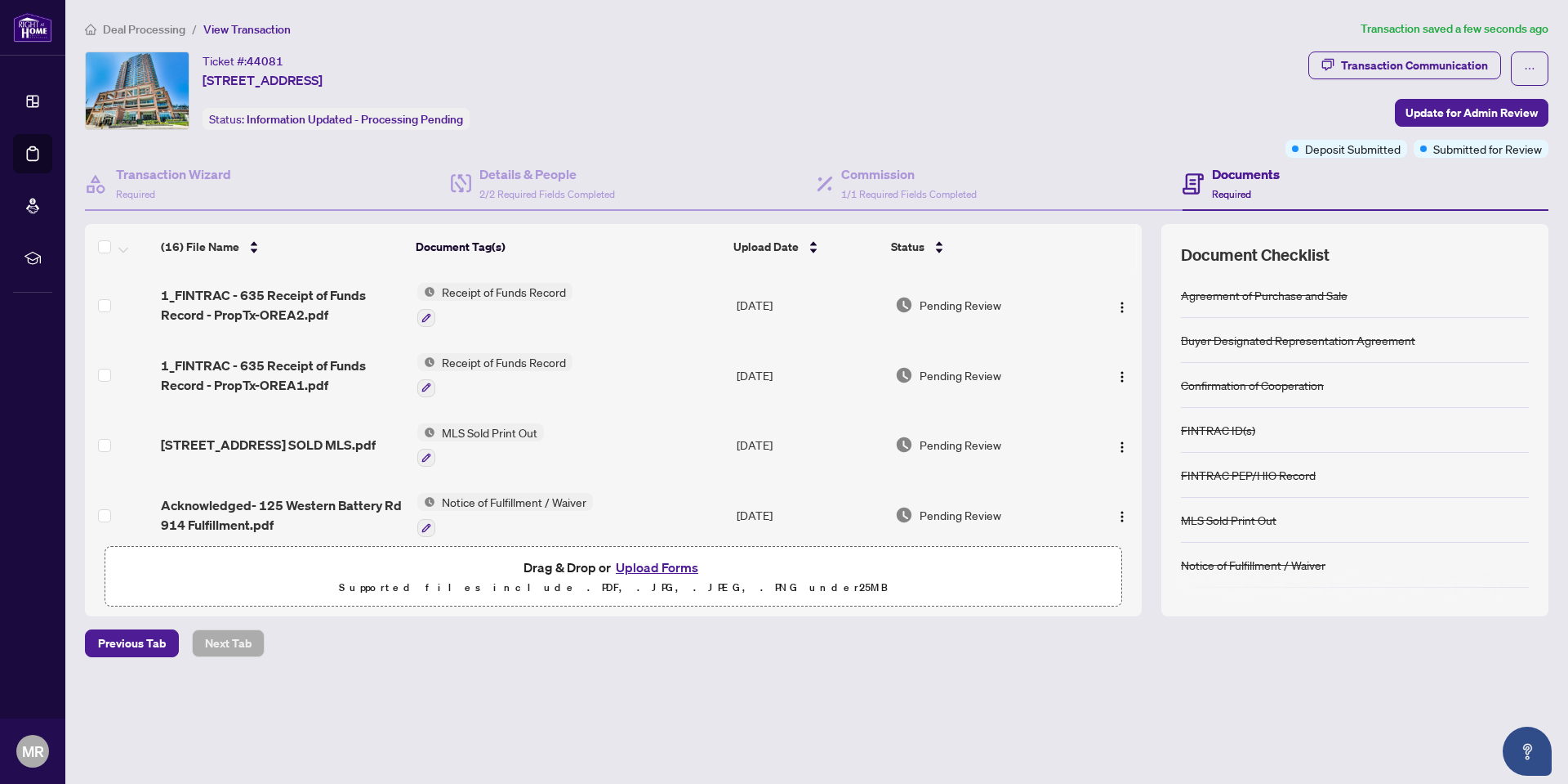
click at [136, 24] on span "Deal Processing" at bounding box center [145, 29] width 83 height 14
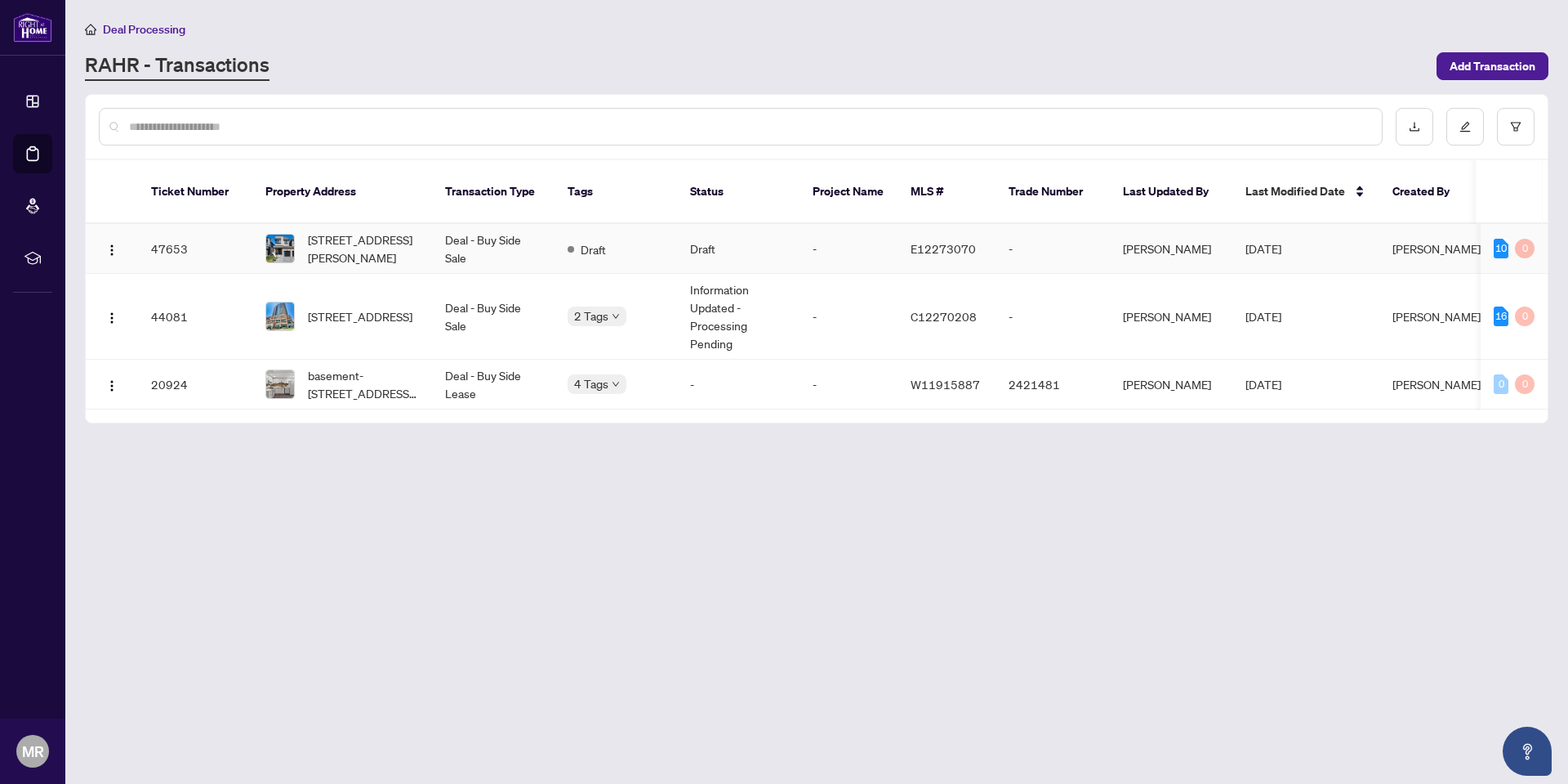
click at [725, 233] on td "Draft" at bounding box center [738, 249] width 123 height 50
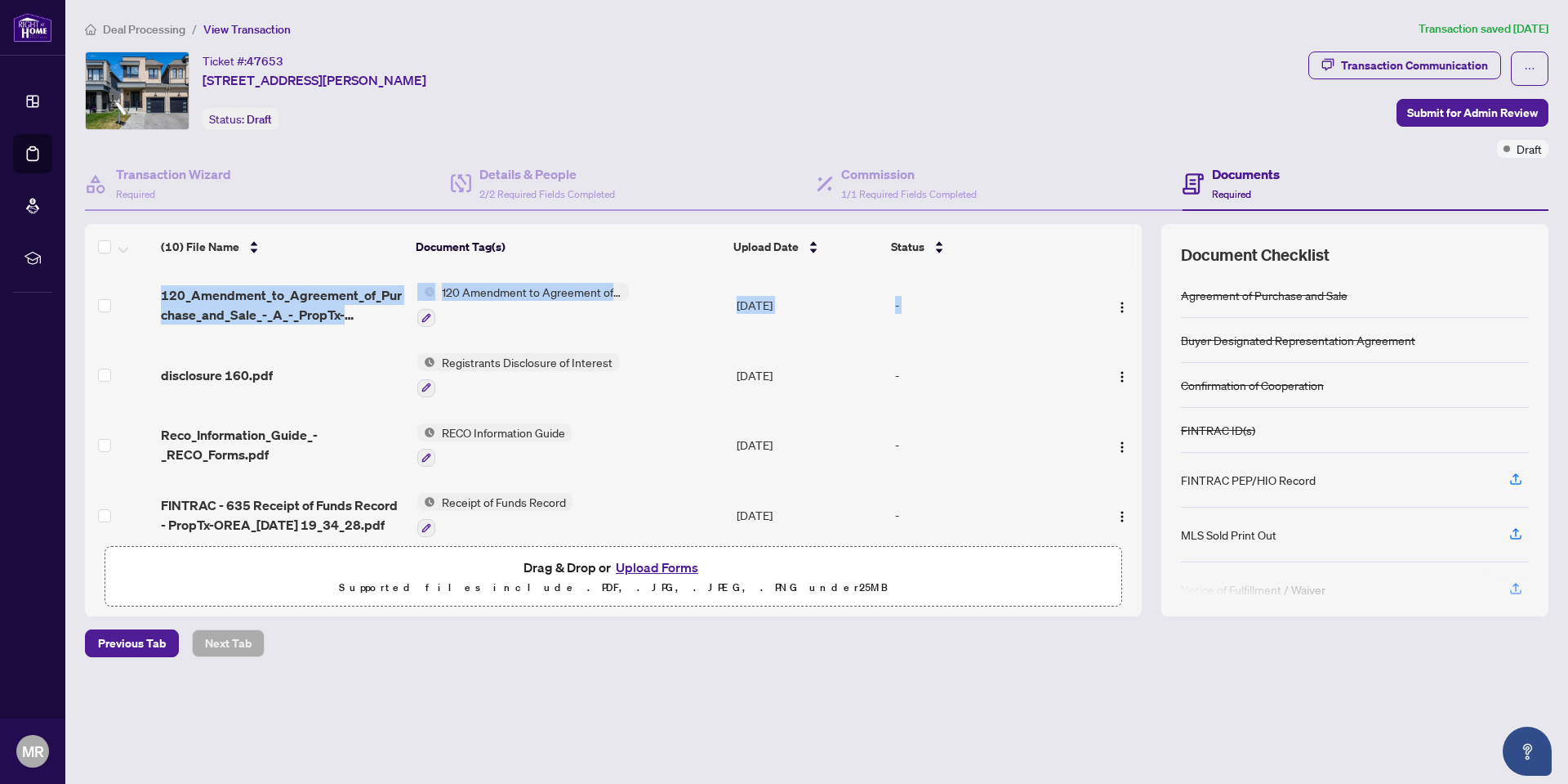
drag, startPoint x: 1137, startPoint y: 322, endPoint x: 1137, endPoint y: 337, distance: 15.0
click at [1137, 337] on div "120_Amendment_to_Agreement_of_Purchase_and_Sale_-_A_-_PropTx-OREA_2025-0.pdf 12…" at bounding box center [614, 404] width 1058 height 268
click at [1117, 515] on img "button" at bounding box center [1122, 517] width 14 height 14
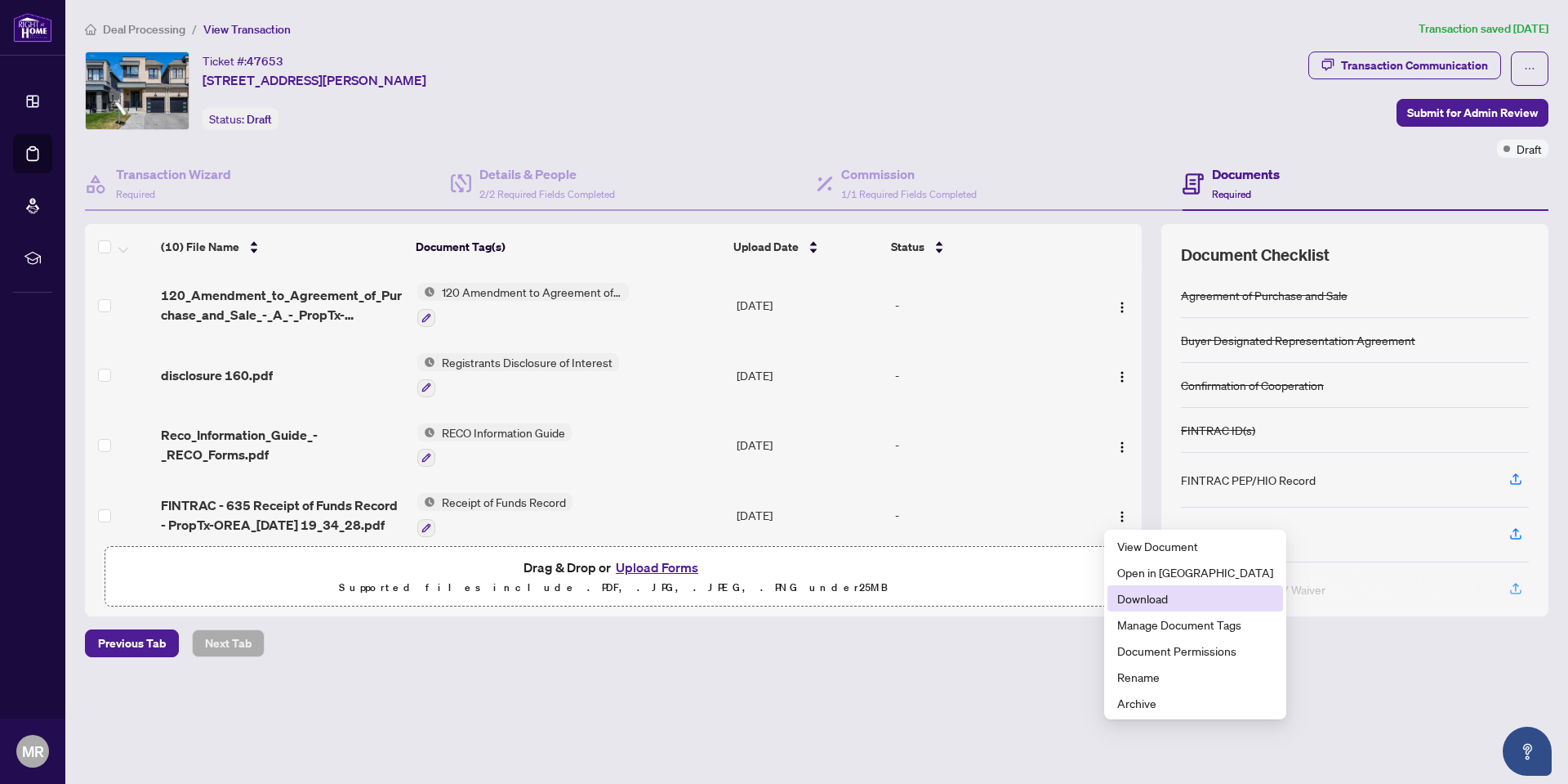
click at [1162, 599] on span "Download" at bounding box center [1196, 598] width 156 height 18
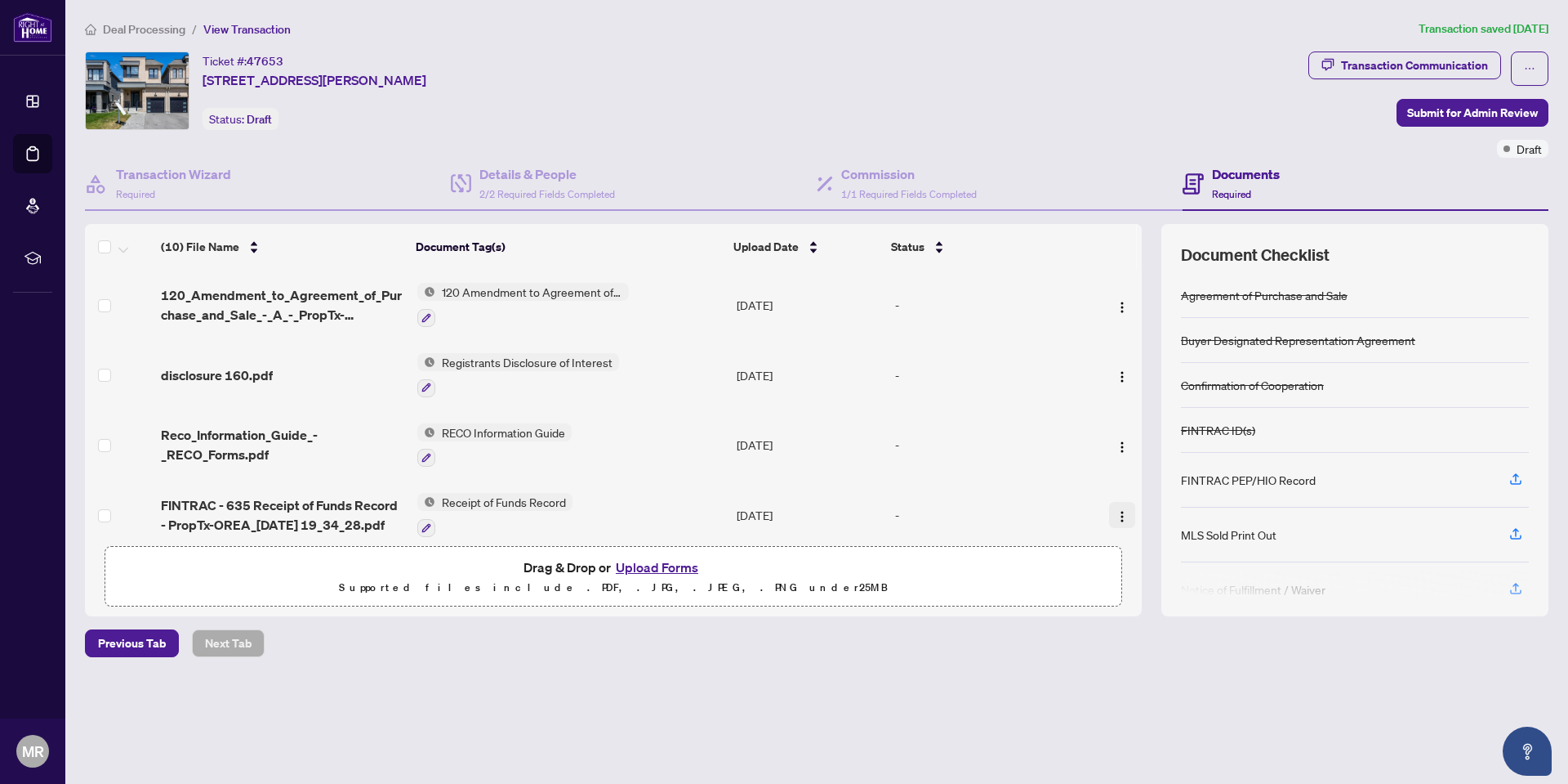
click at [1115, 517] on img "button" at bounding box center [1122, 517] width 14 height 14
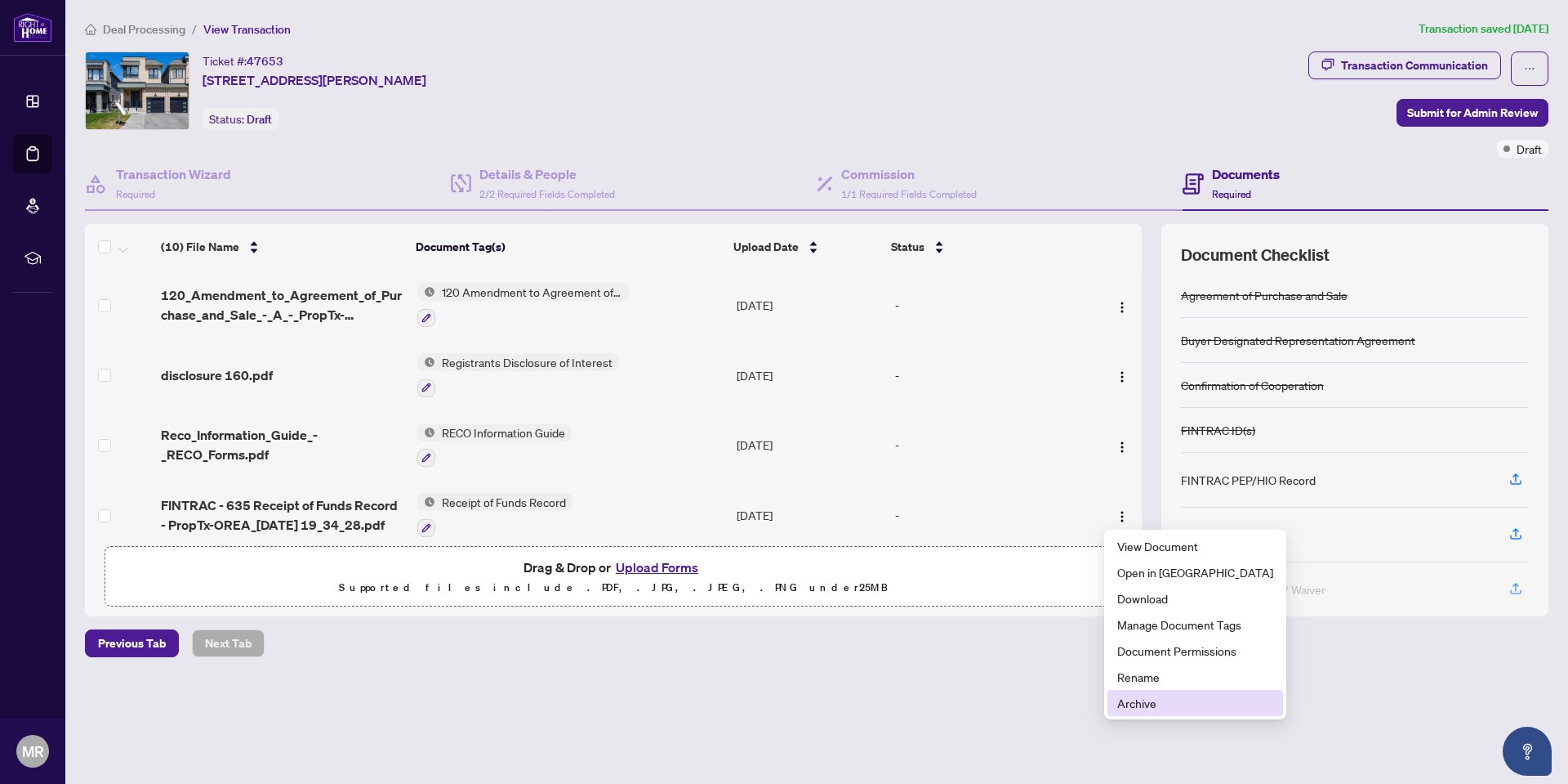
click at [1133, 705] on span "Archive" at bounding box center [1196, 703] width 156 height 18
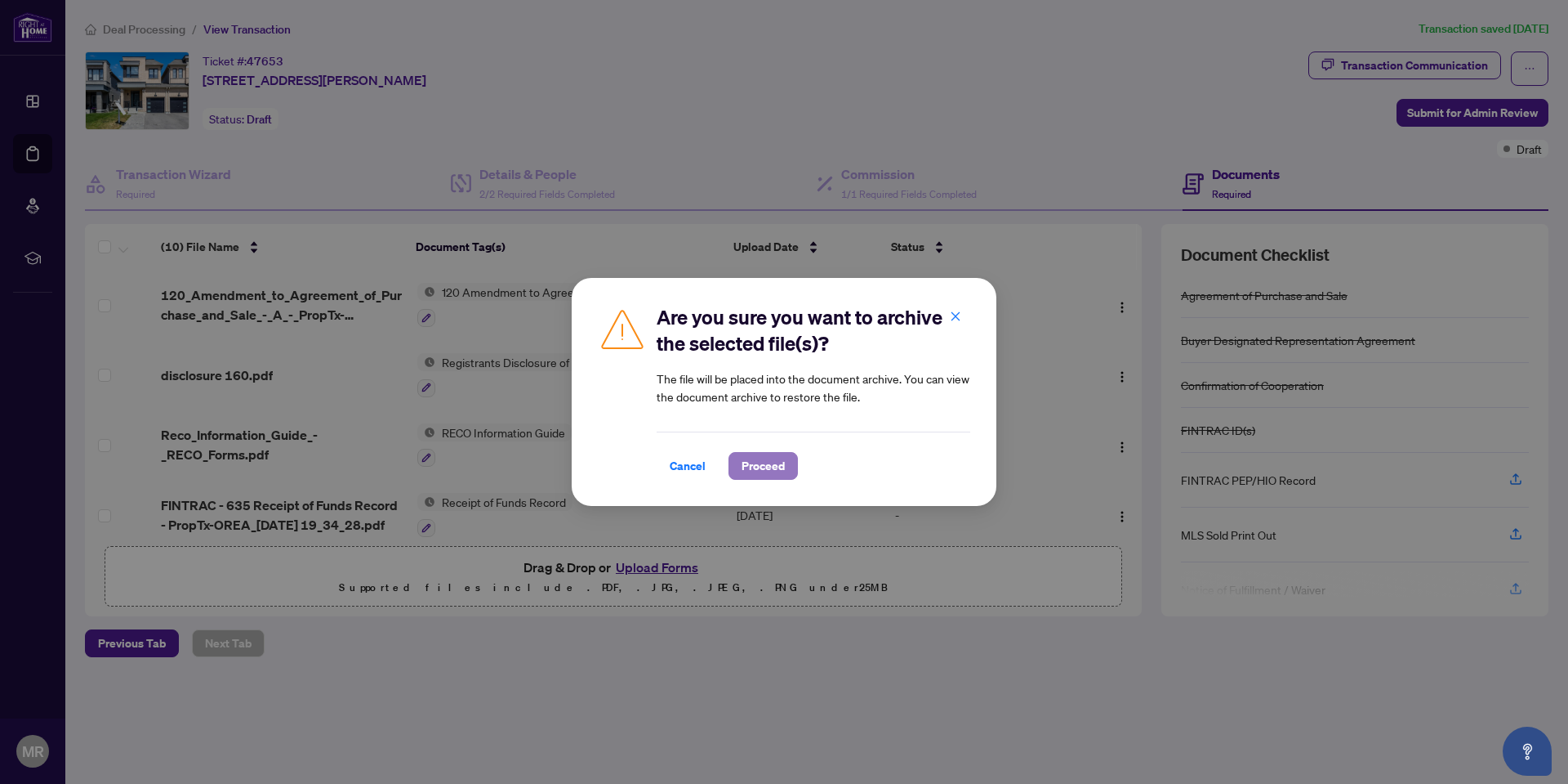
click at [762, 456] on span "Proceed" at bounding box center [763, 465] width 43 height 26
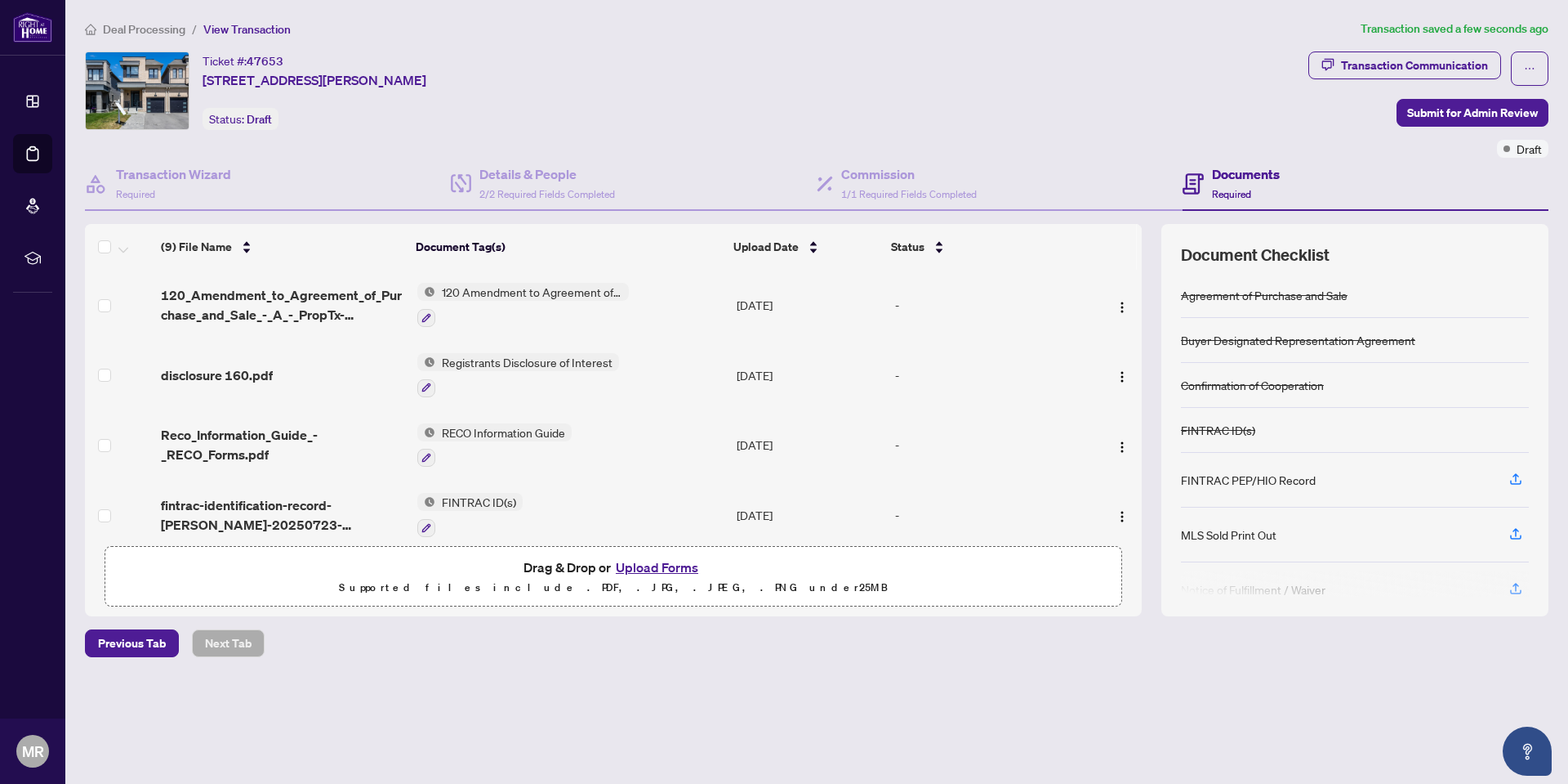
click at [645, 563] on button "Upload Forms" at bounding box center [657, 568] width 93 height 21
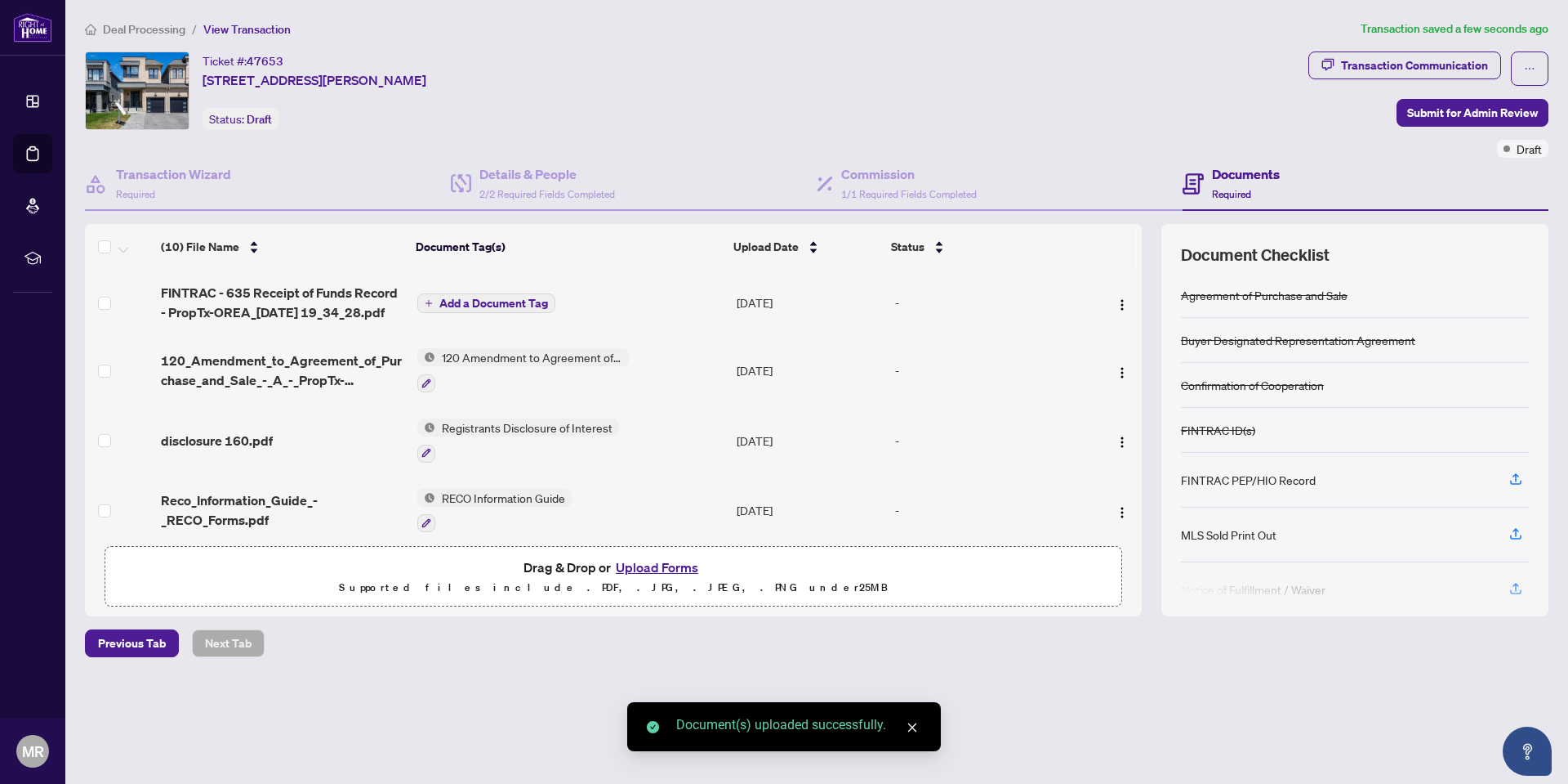
click at [524, 306] on span "Add a Document Tag" at bounding box center [493, 303] width 109 height 12
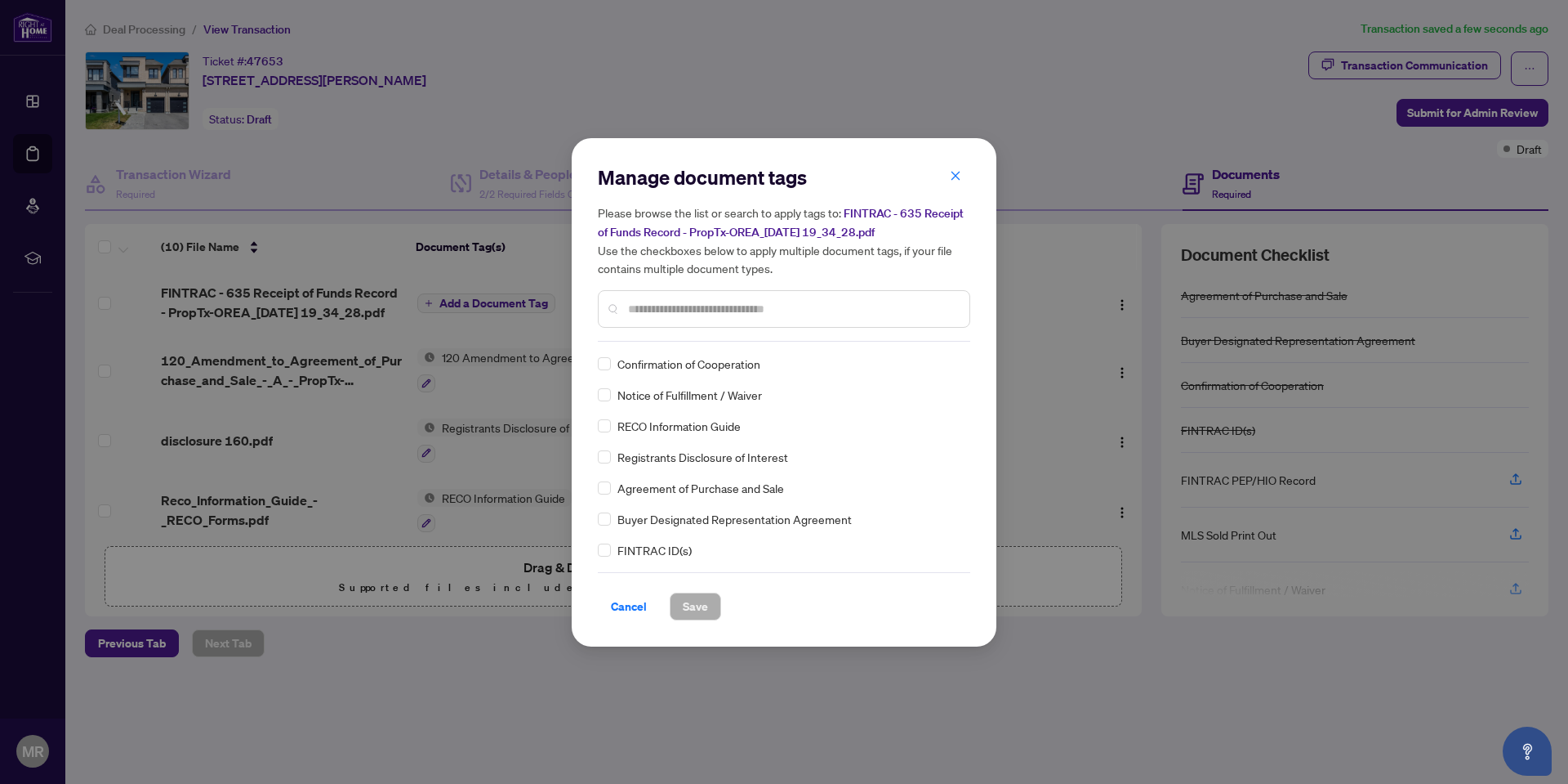
click at [691, 312] on input "text" at bounding box center [792, 309] width 328 height 18
drag, startPoint x: 691, startPoint y: 312, endPoint x: 587, endPoint y: 315, distance: 104.0
click at [587, 315] on div "Manage document tags Please browse the list or search to apply tags to: FINTRAC…" at bounding box center [784, 392] width 425 height 509
type input "***"
click at [702, 432] on span "Receipt of Funds Record" at bounding box center [679, 426] width 124 height 18
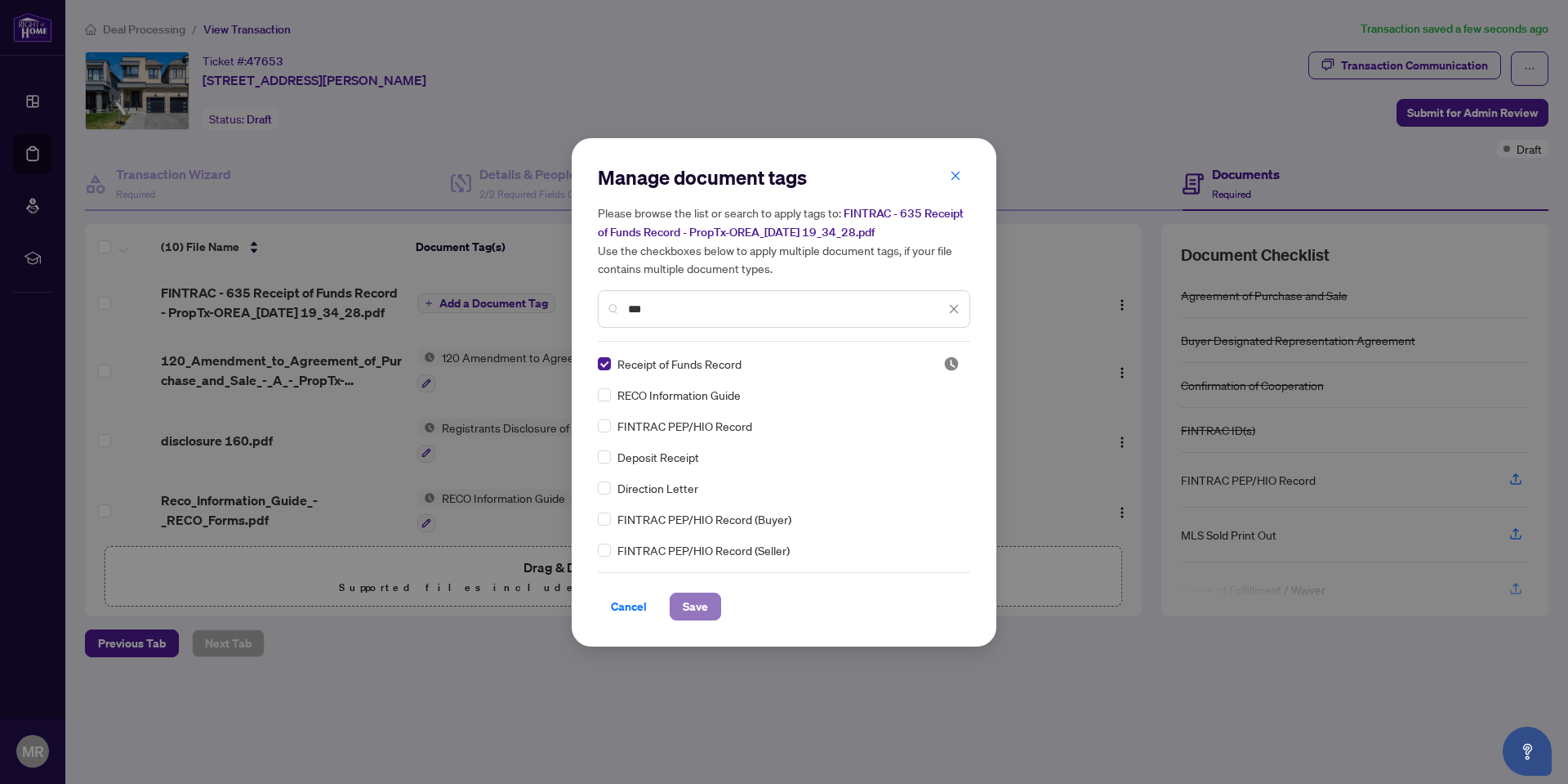
click at [701, 610] on span "Save" at bounding box center [696, 606] width 25 height 26
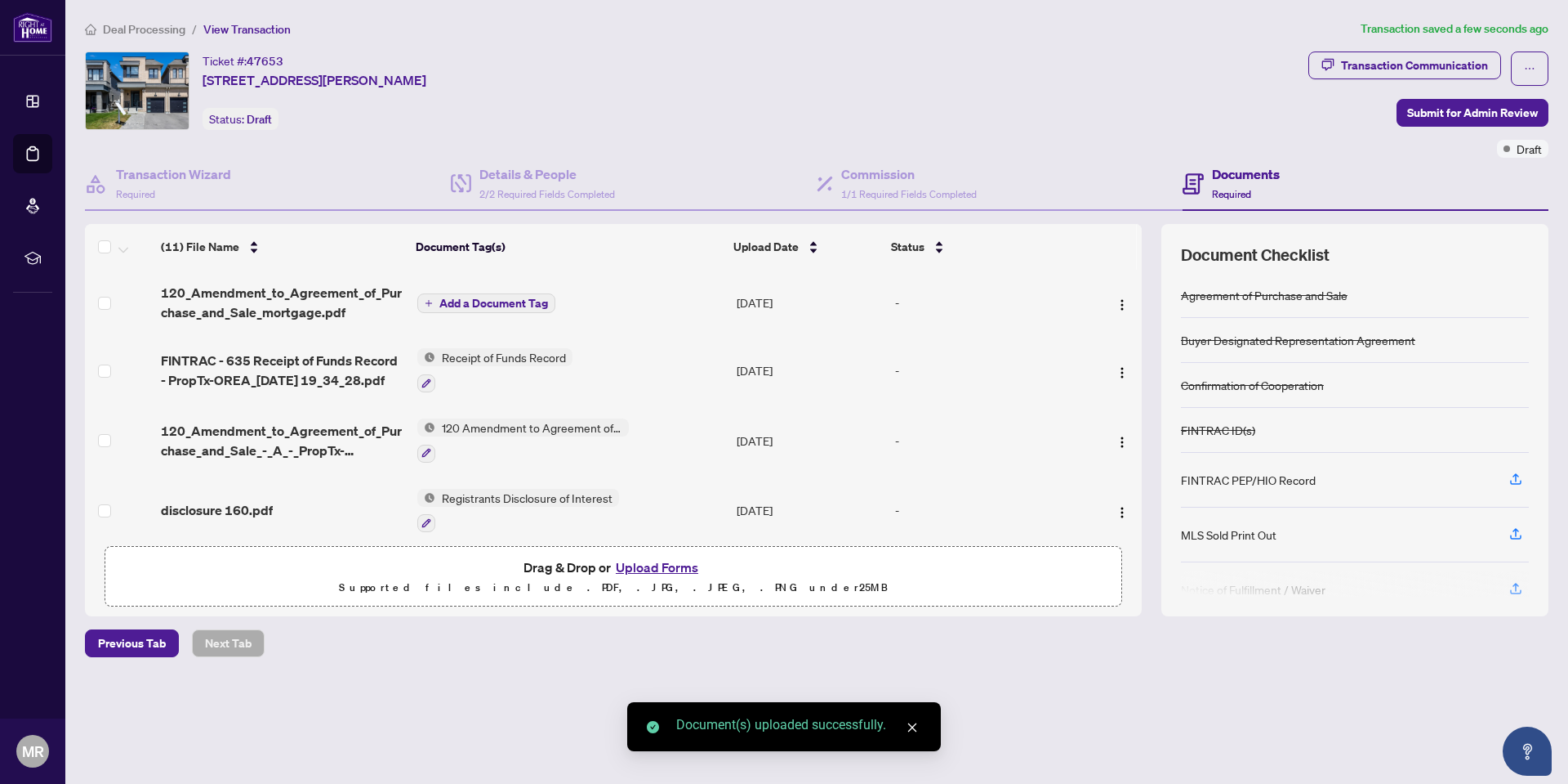
click at [498, 297] on span "Add a Document Tag" at bounding box center [493, 303] width 109 height 12
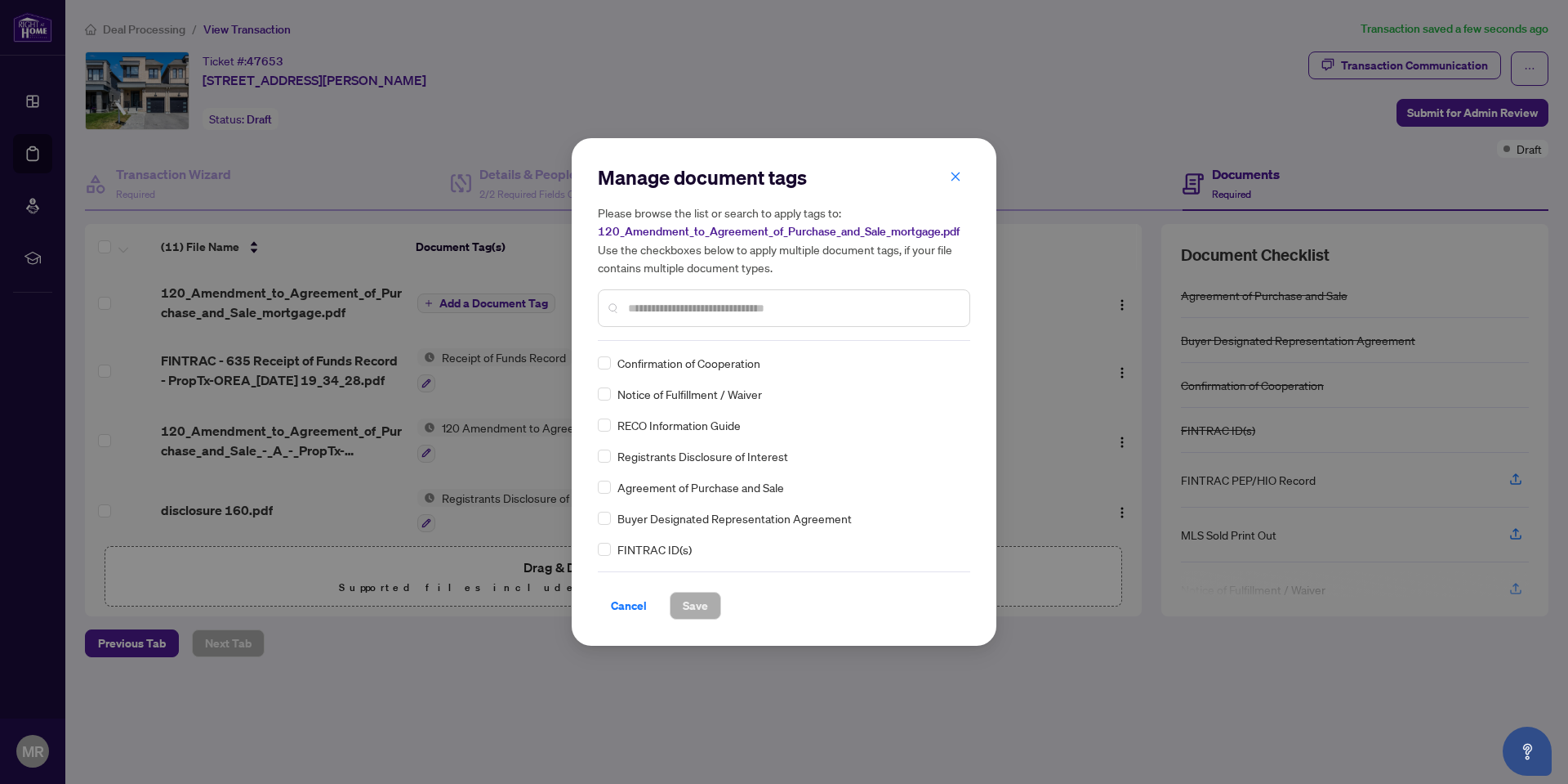
click at [674, 336] on div "Manage document tags Please browse the list or search to apply tags to: 120_Ame…" at bounding box center [784, 252] width 372 height 177
click at [675, 306] on input "text" at bounding box center [792, 308] width 328 height 18
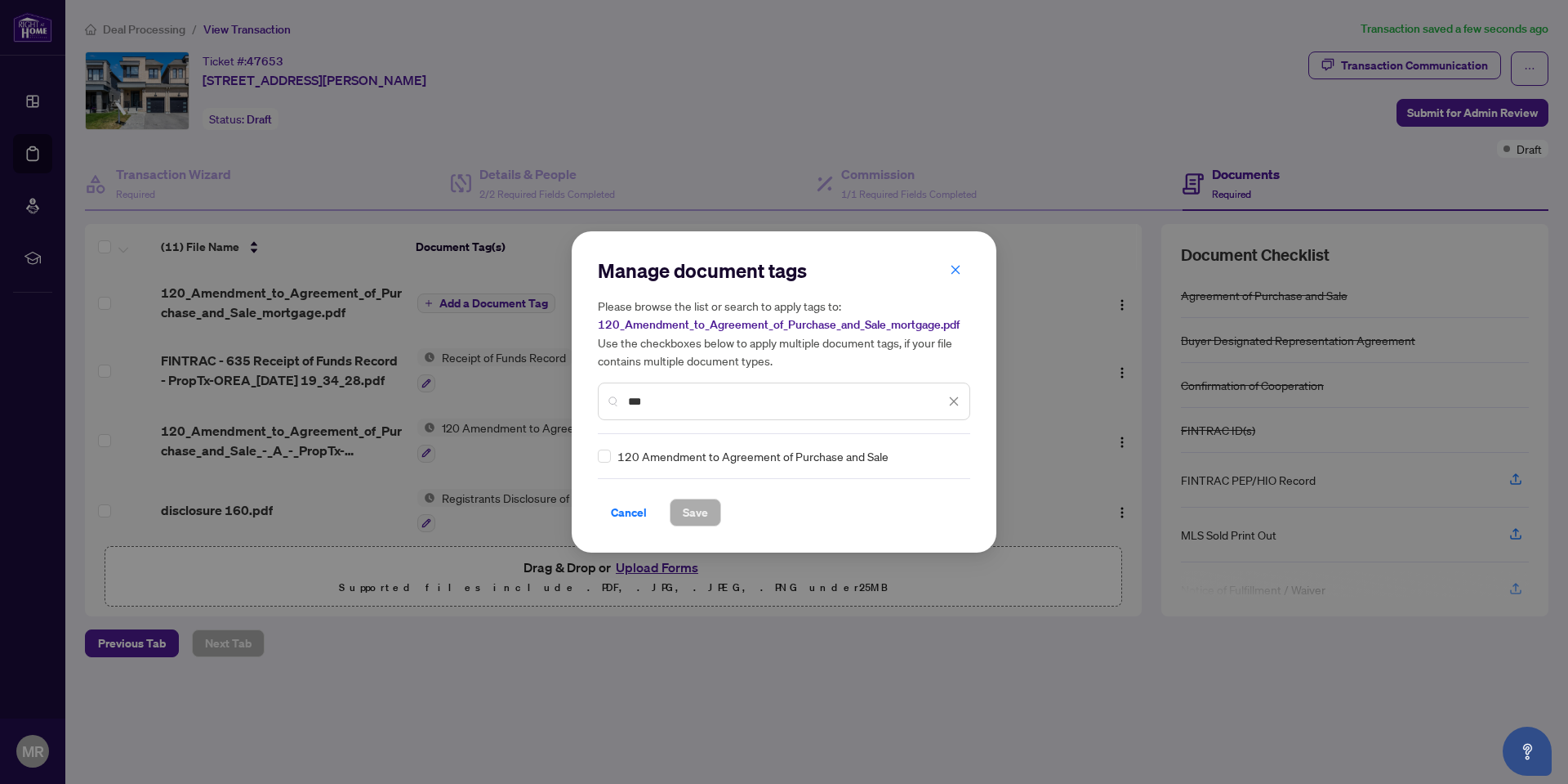
type input "***"
click at [695, 512] on span "Save" at bounding box center [696, 512] width 25 height 26
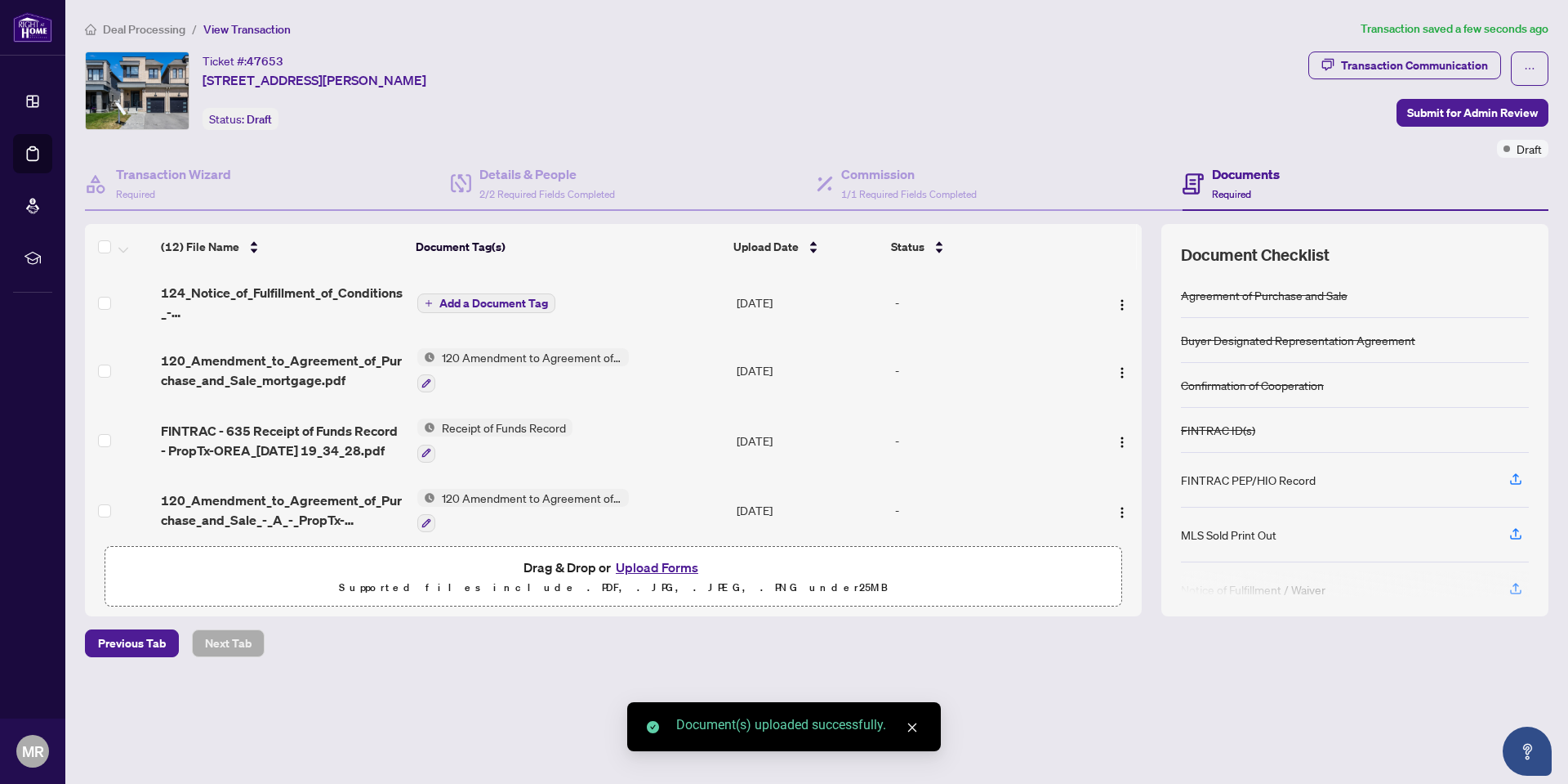
click at [499, 294] on button "Add a Document Tag" at bounding box center [486, 303] width 138 height 19
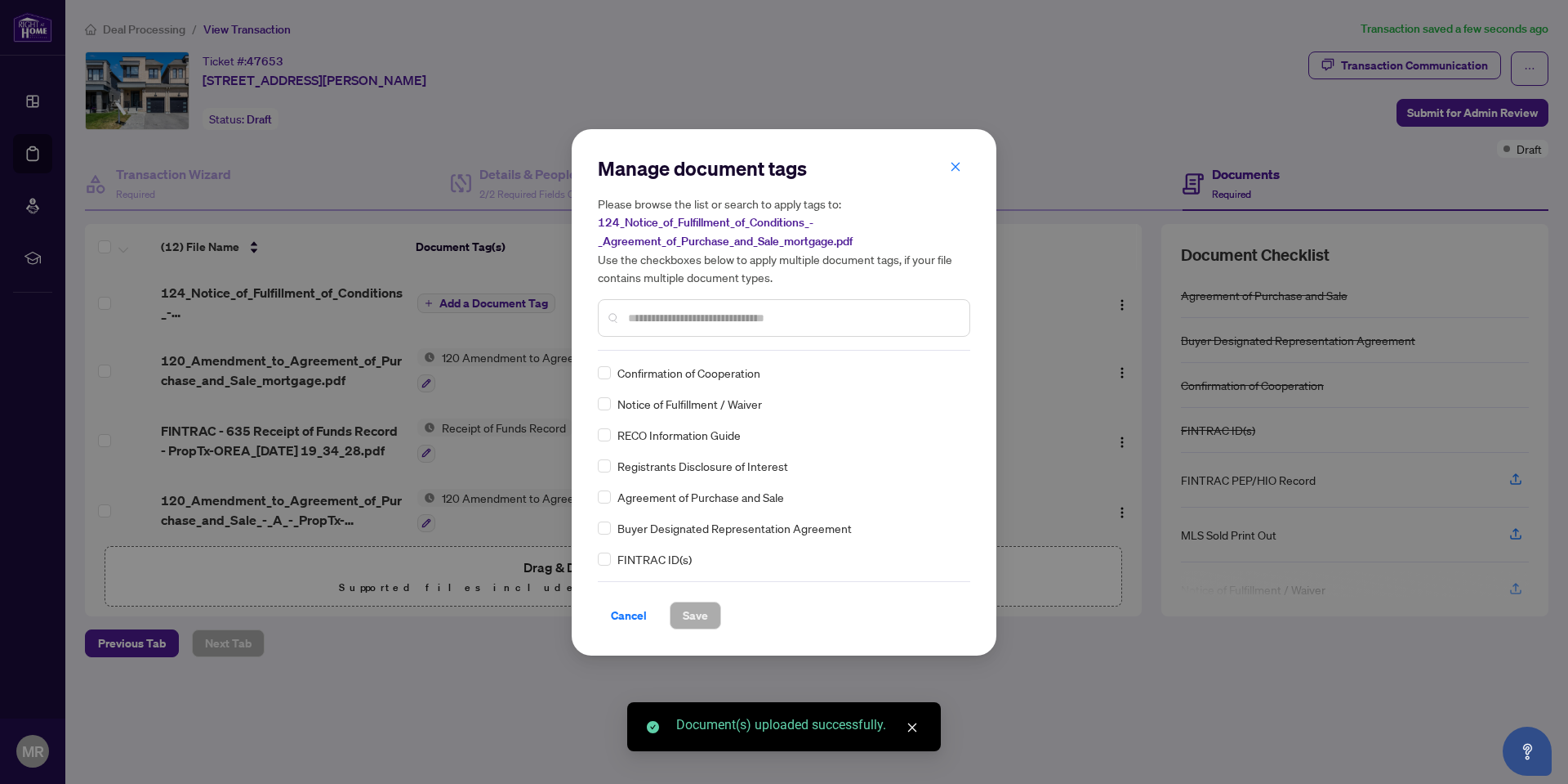
click at [693, 342] on div "Manage document tags Please browse the list or search to apply tags to: 124_Not…" at bounding box center [784, 253] width 372 height 195
click at [677, 315] on input "text" at bounding box center [792, 318] width 328 height 18
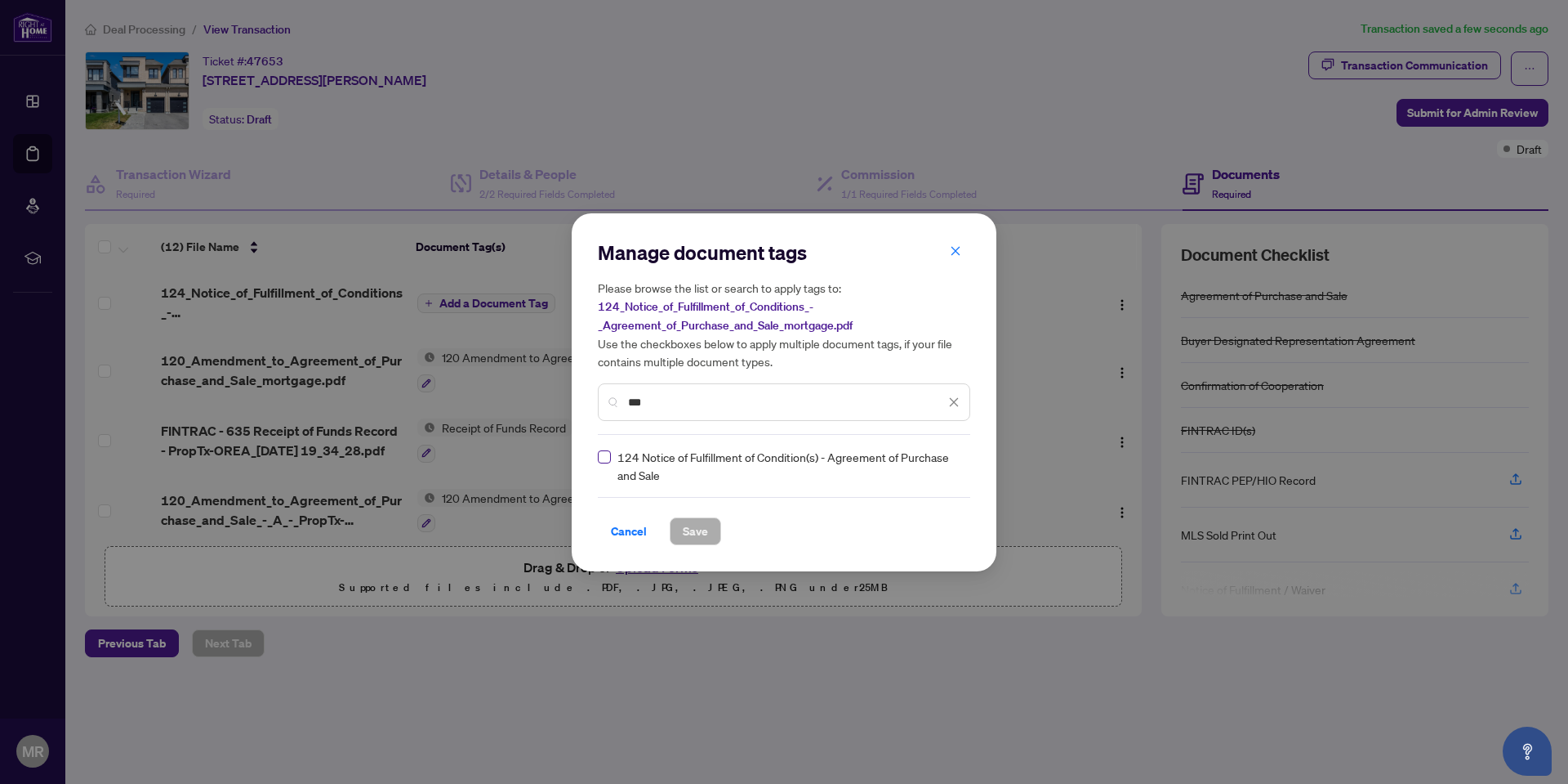
type input "***"
click at [683, 524] on span "Save" at bounding box center [696, 531] width 25 height 26
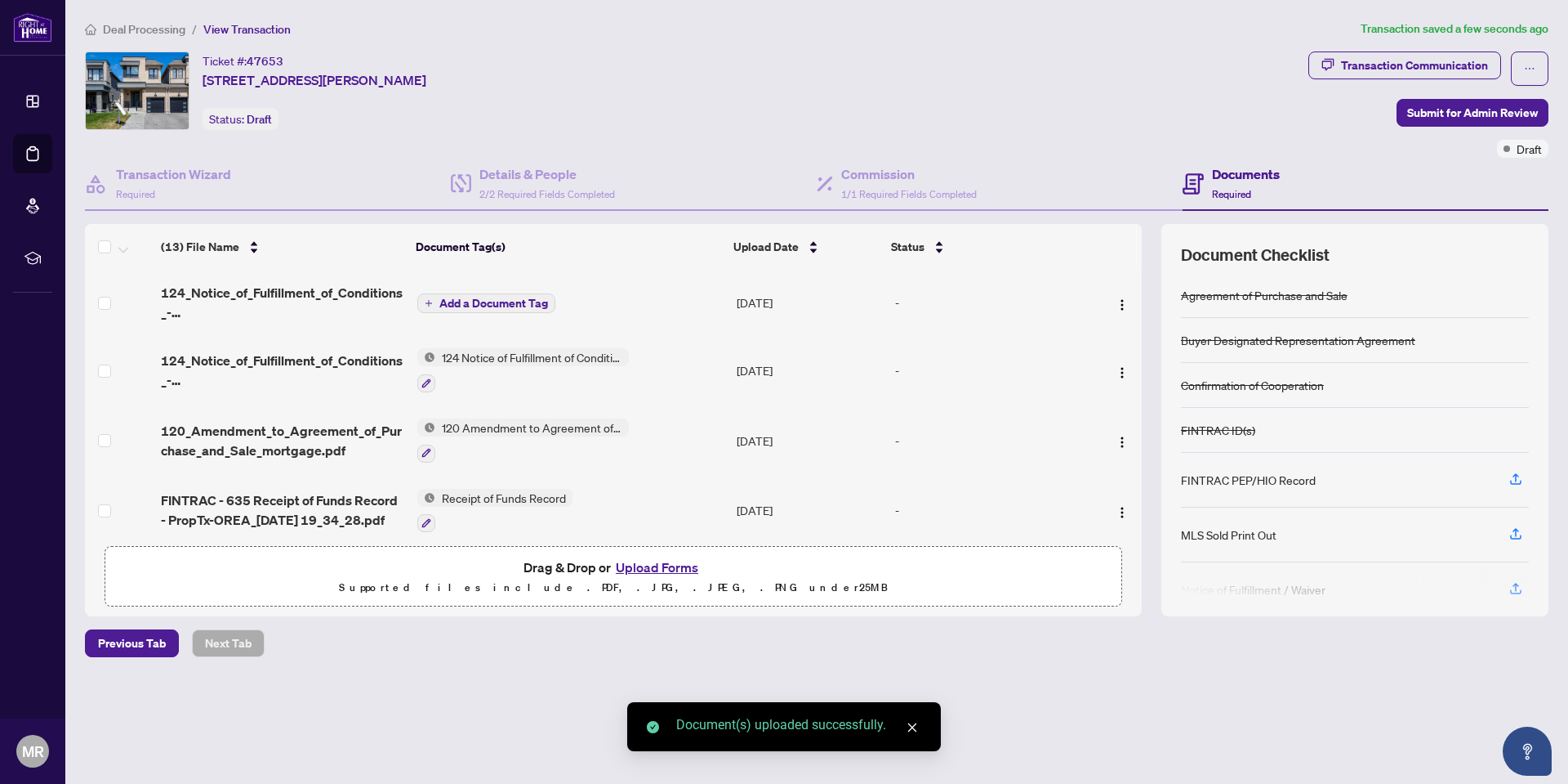
click at [639, 568] on button "Upload Forms" at bounding box center [657, 568] width 93 height 21
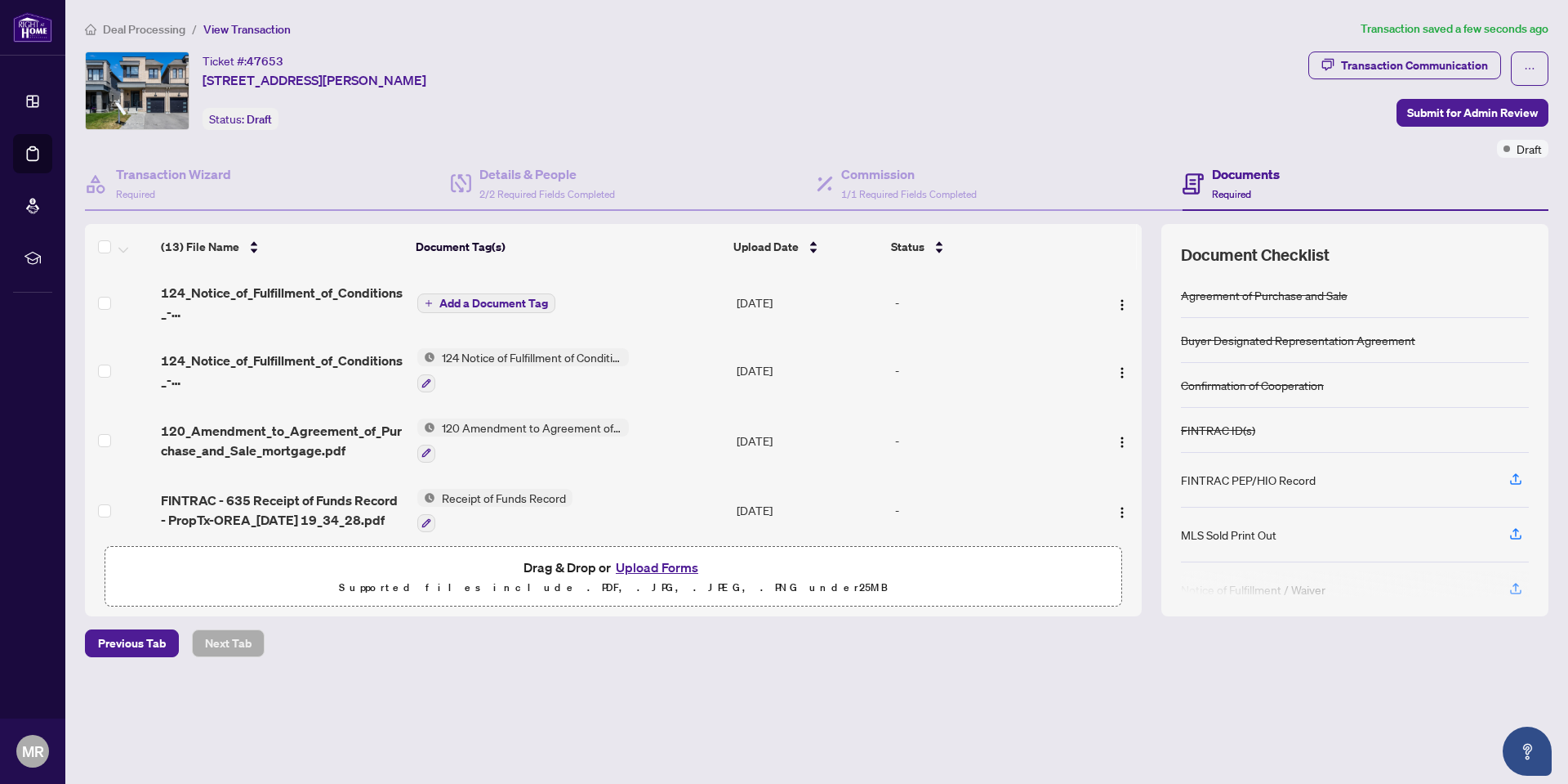
click at [513, 299] on span "Add a Document Tag" at bounding box center [493, 303] width 109 height 12
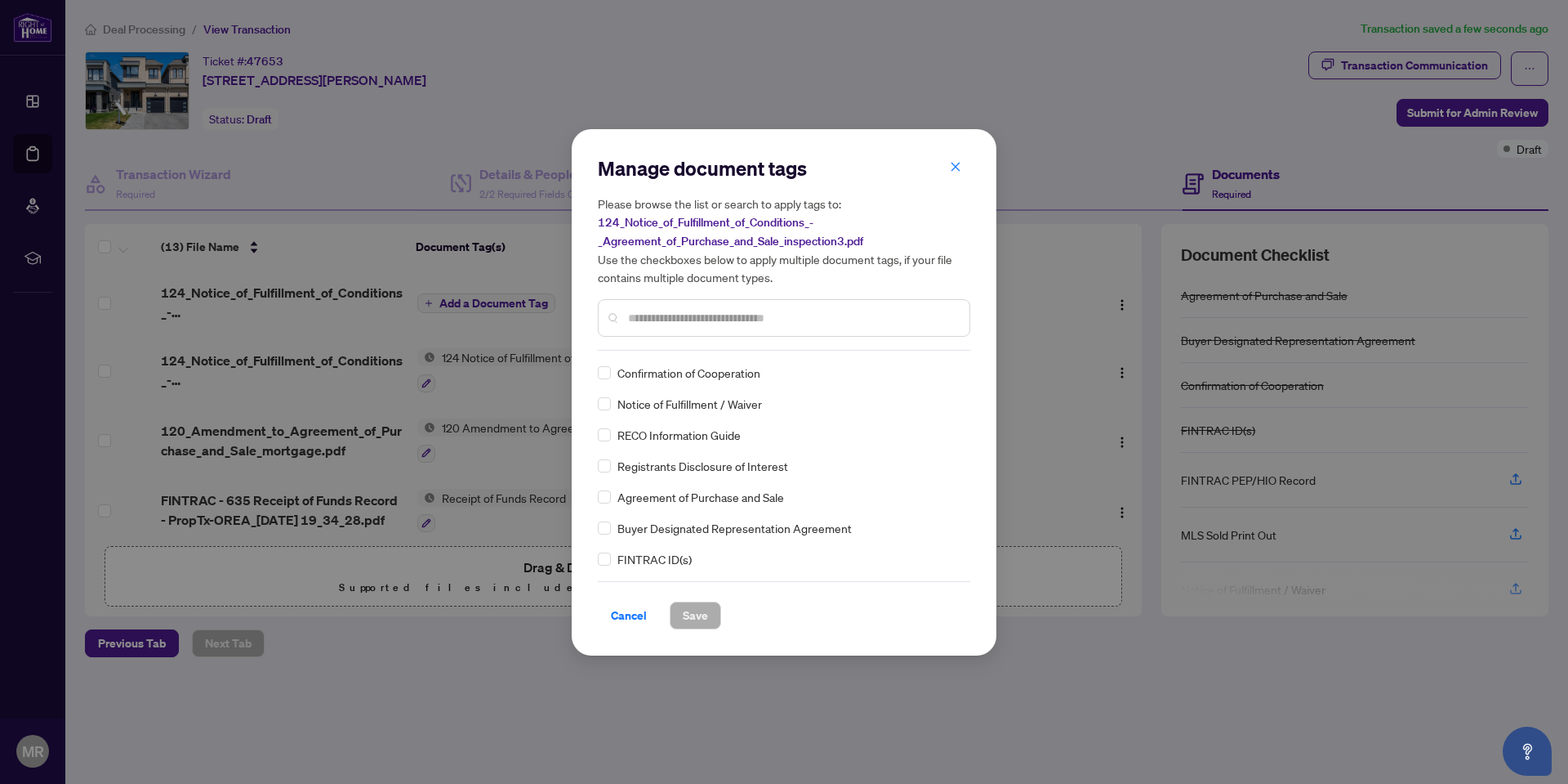
click at [691, 349] on div "Manage document tags Please browse the list or search to apply tags to: 124_Not…" at bounding box center [784, 253] width 372 height 195
click at [711, 317] on input "text" at bounding box center [792, 318] width 328 height 18
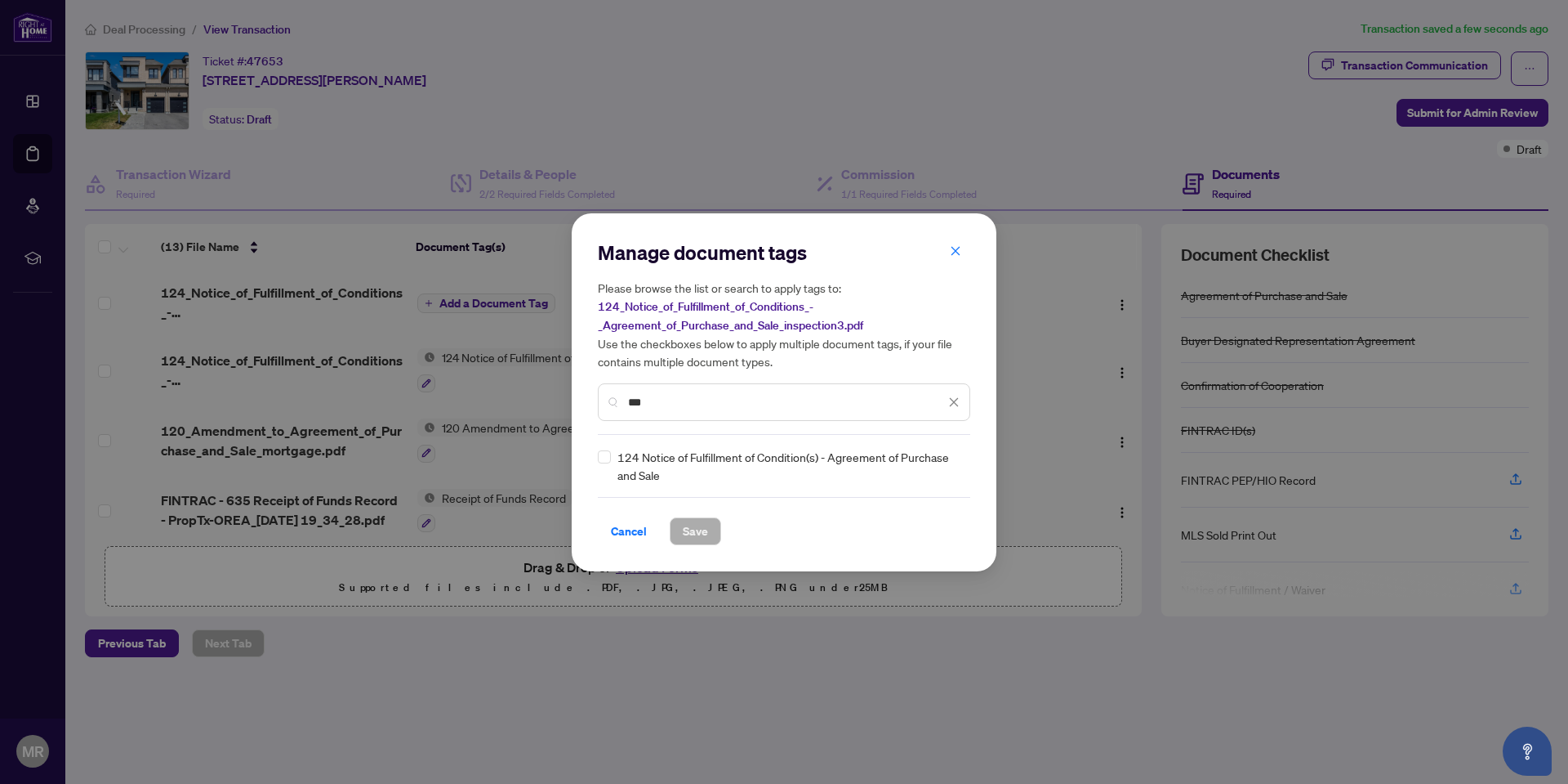
type input "***"
click at [596, 454] on div "Manage document tags Please browse the list or search to apply tags to: 124_Not…" at bounding box center [784, 392] width 425 height 358
click at [684, 524] on span "Save" at bounding box center [696, 531] width 25 height 26
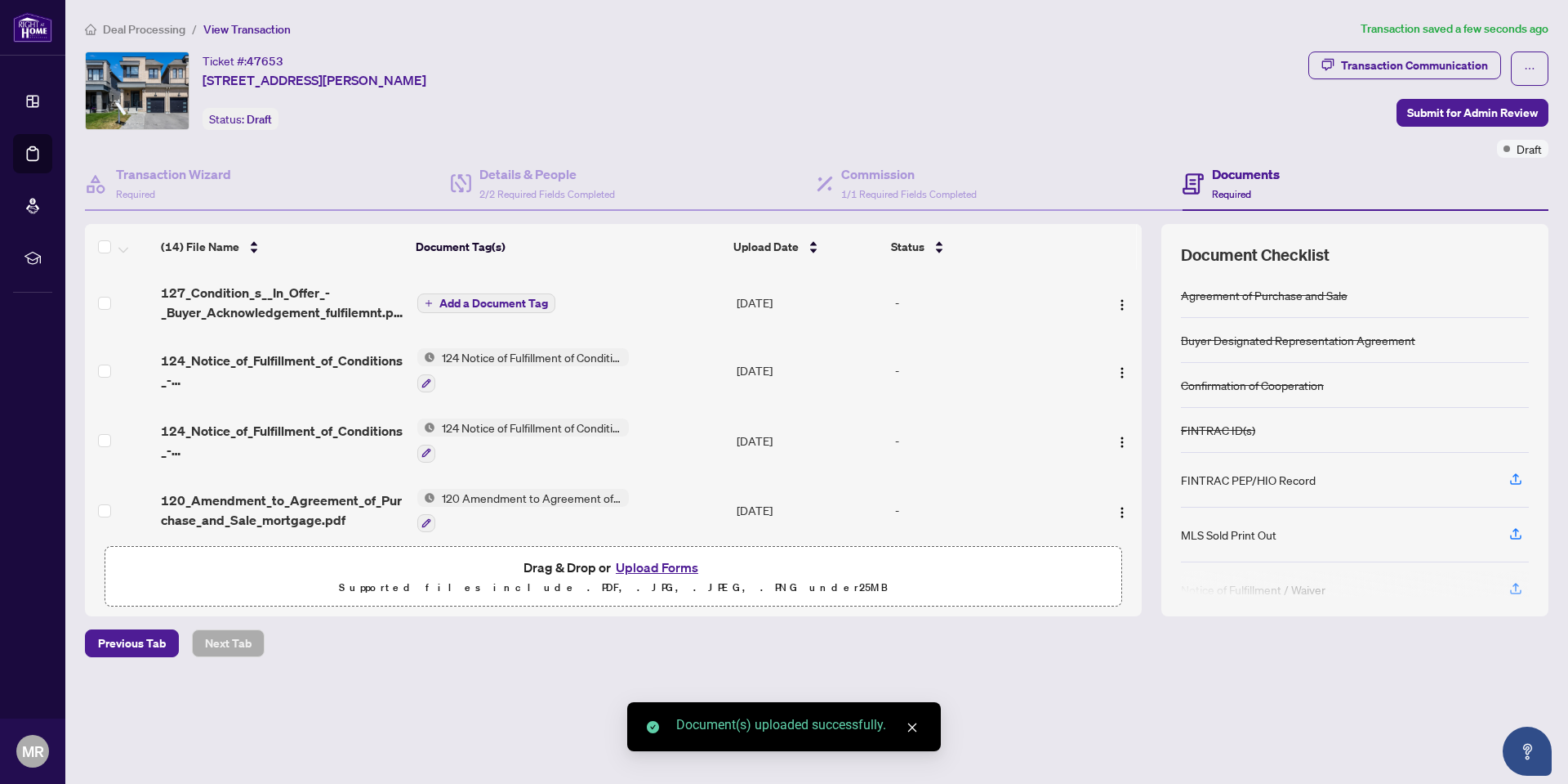
click at [503, 306] on span "Add a Document Tag" at bounding box center [493, 303] width 109 height 12
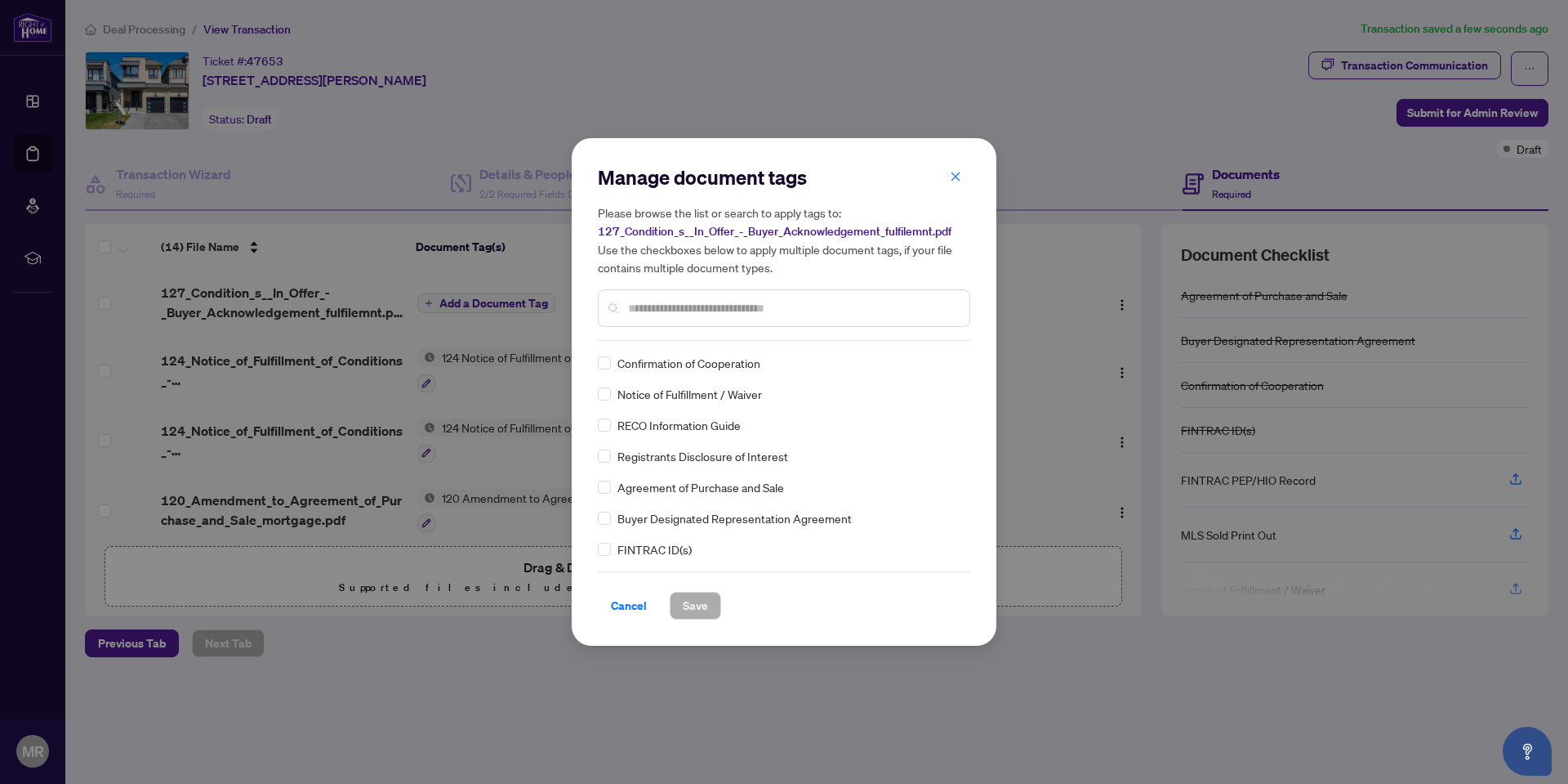
click at [675, 311] on input "text" at bounding box center [792, 308] width 328 height 18
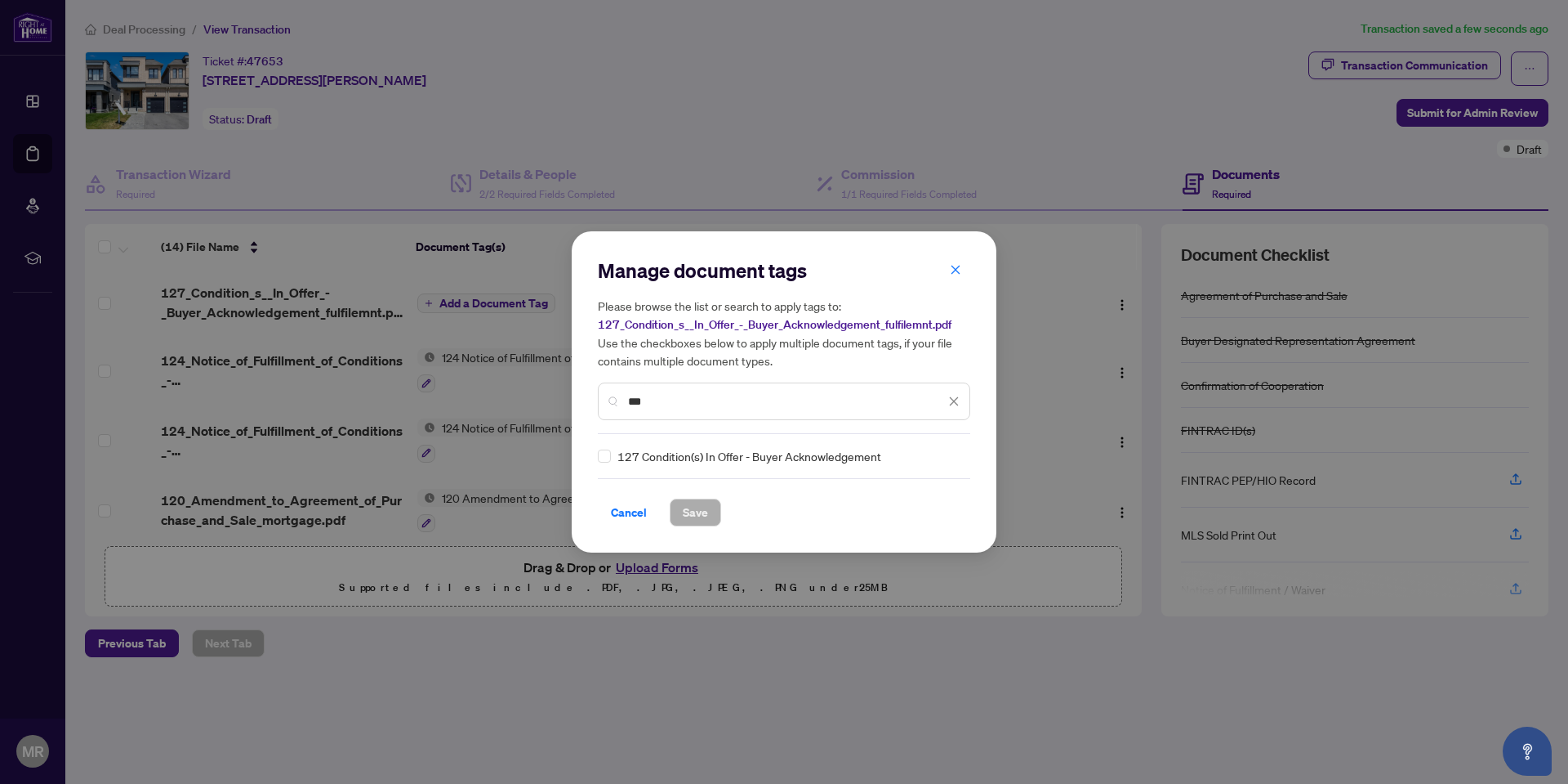
type input "***"
click at [694, 510] on span "Save" at bounding box center [696, 512] width 25 height 26
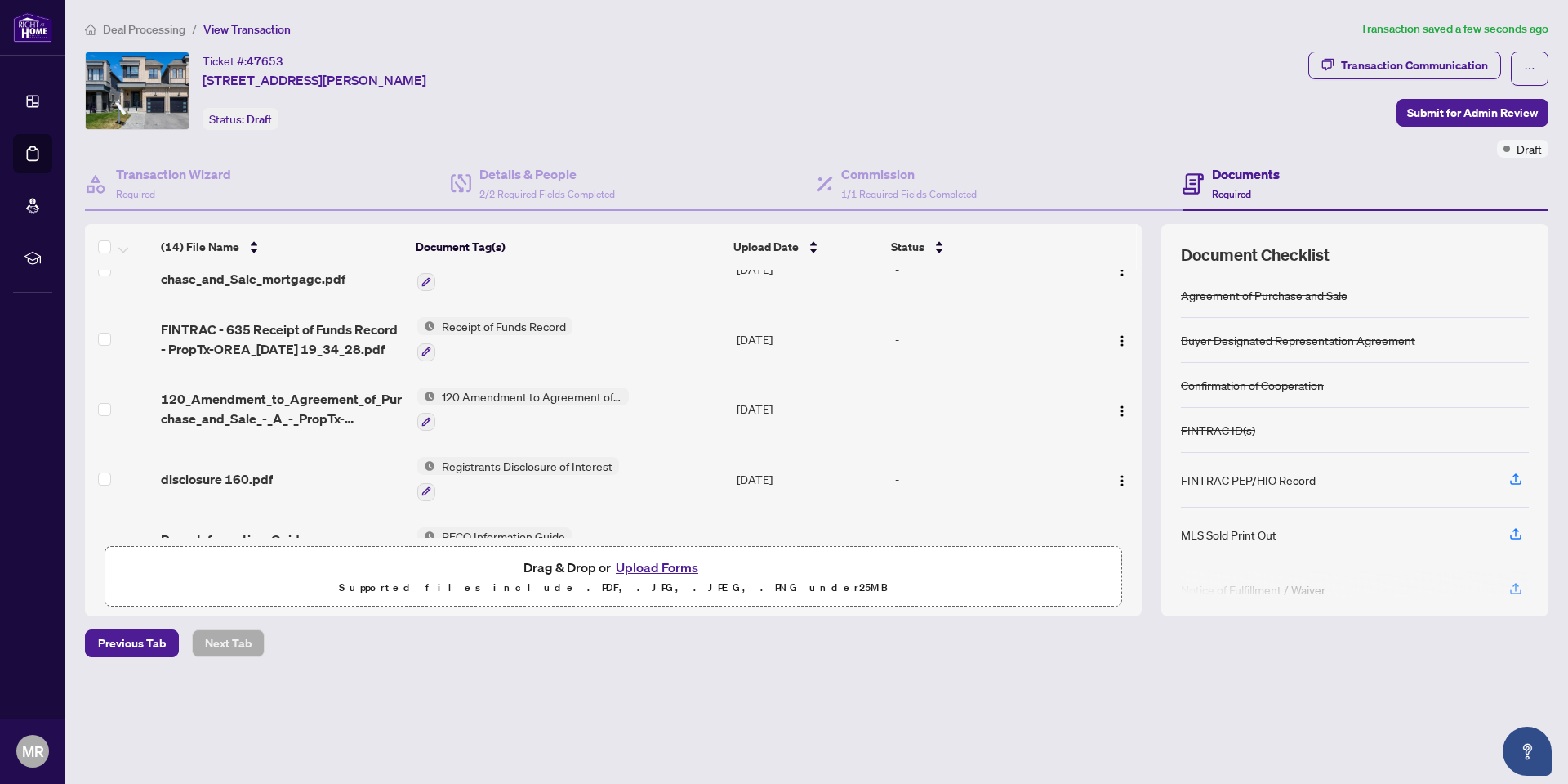
scroll to position [267, 0]
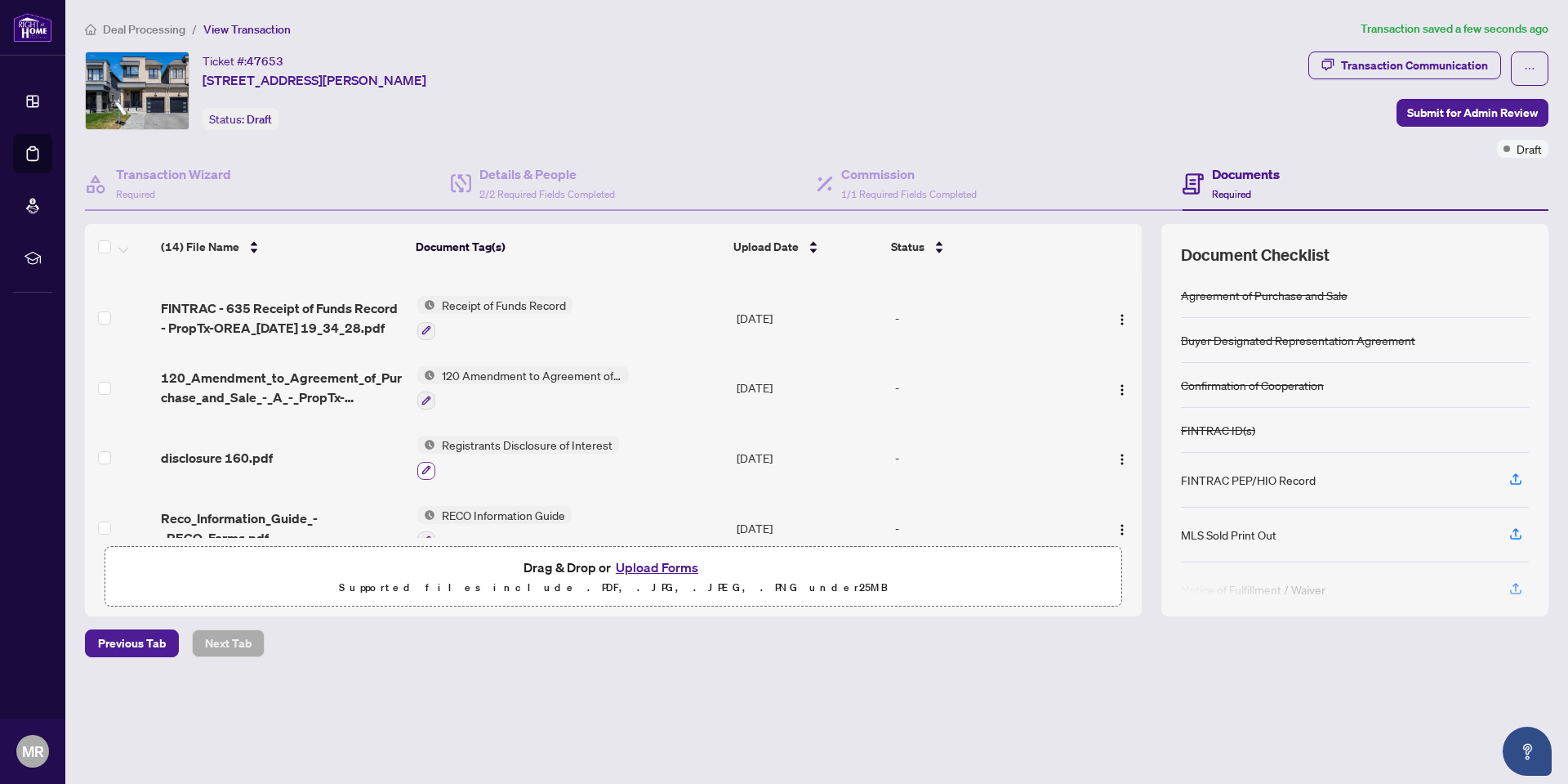
click at [426, 471] on icon "button" at bounding box center [426, 470] width 10 height 10
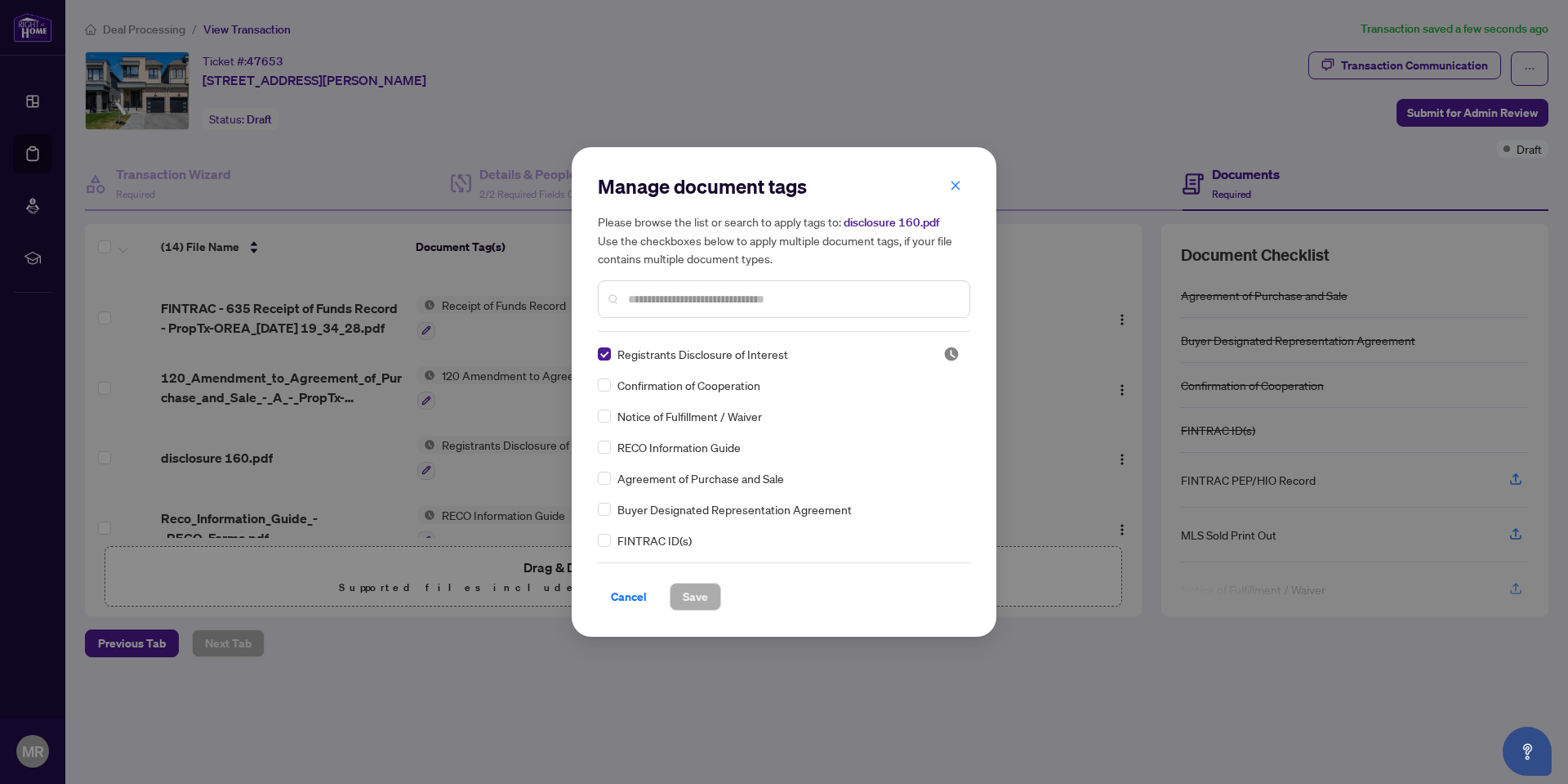
click at [966, 170] on div "Manage document tags Please browse the list or search to apply tags to: disclos…" at bounding box center [784, 391] width 425 height 490
click at [961, 185] on icon "close" at bounding box center [956, 185] width 12 height 12
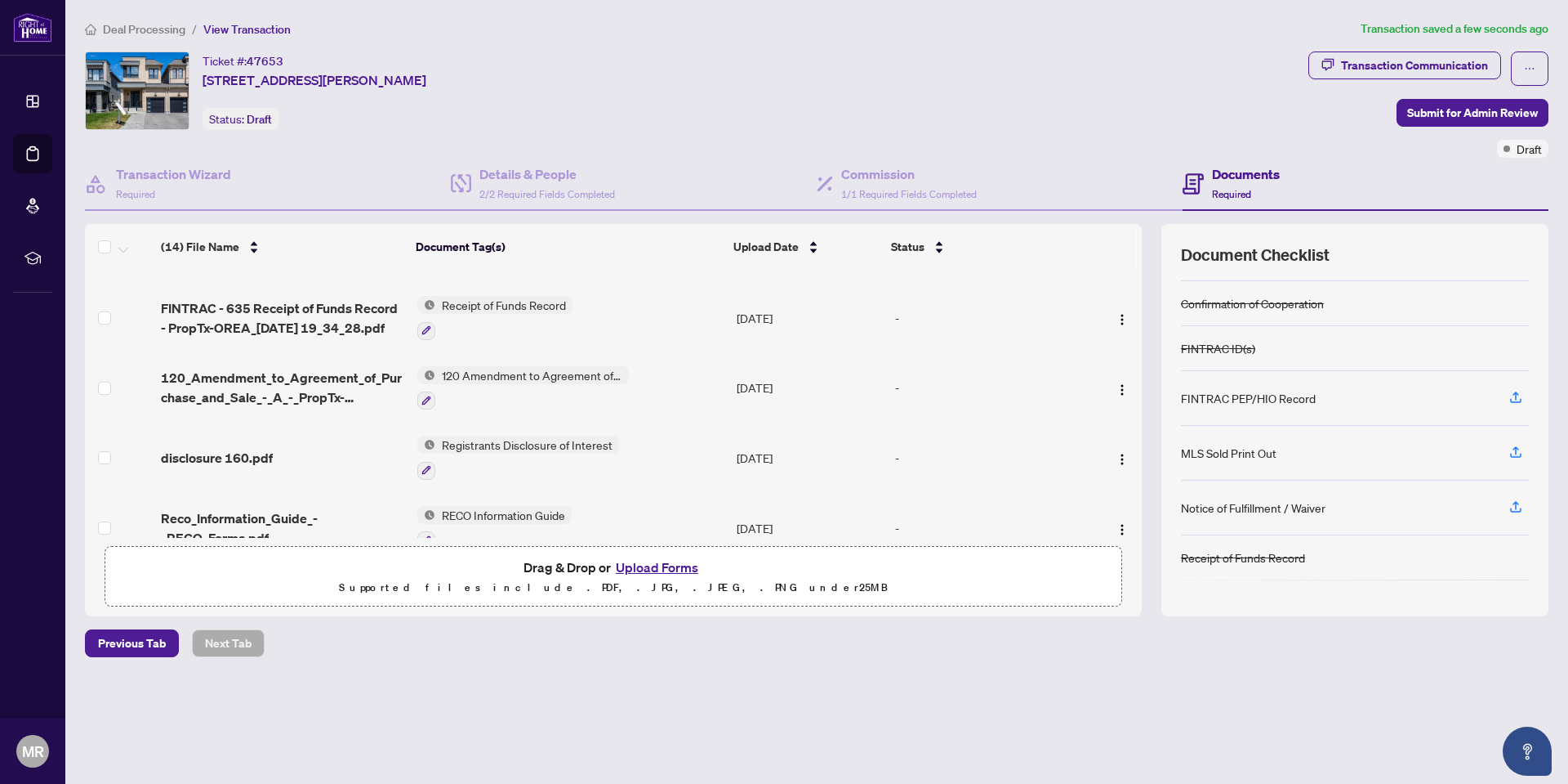
scroll to position [161, 0]
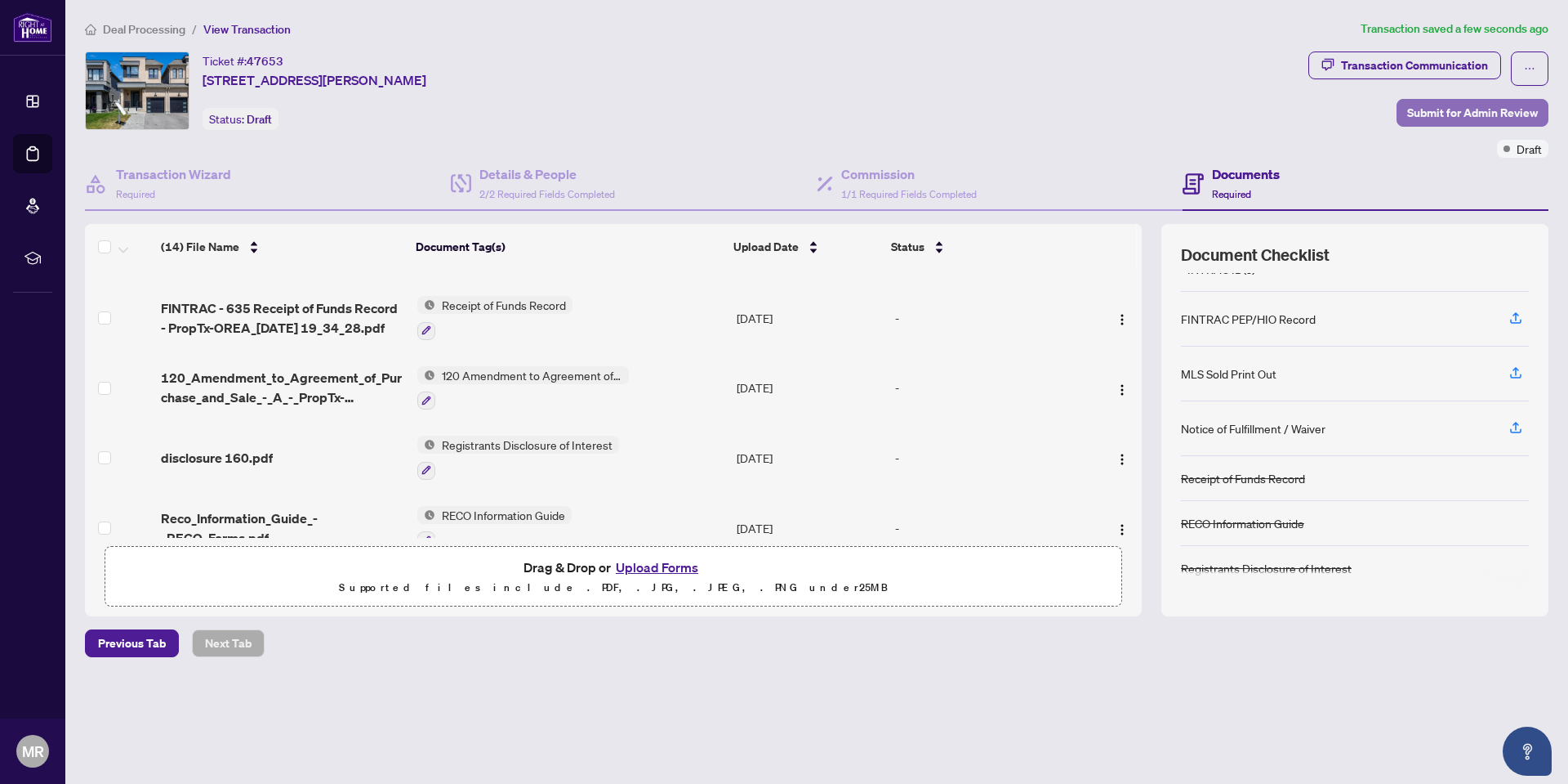
click at [1483, 105] on span "Submit for Admin Review" at bounding box center [1472, 112] width 130 height 26
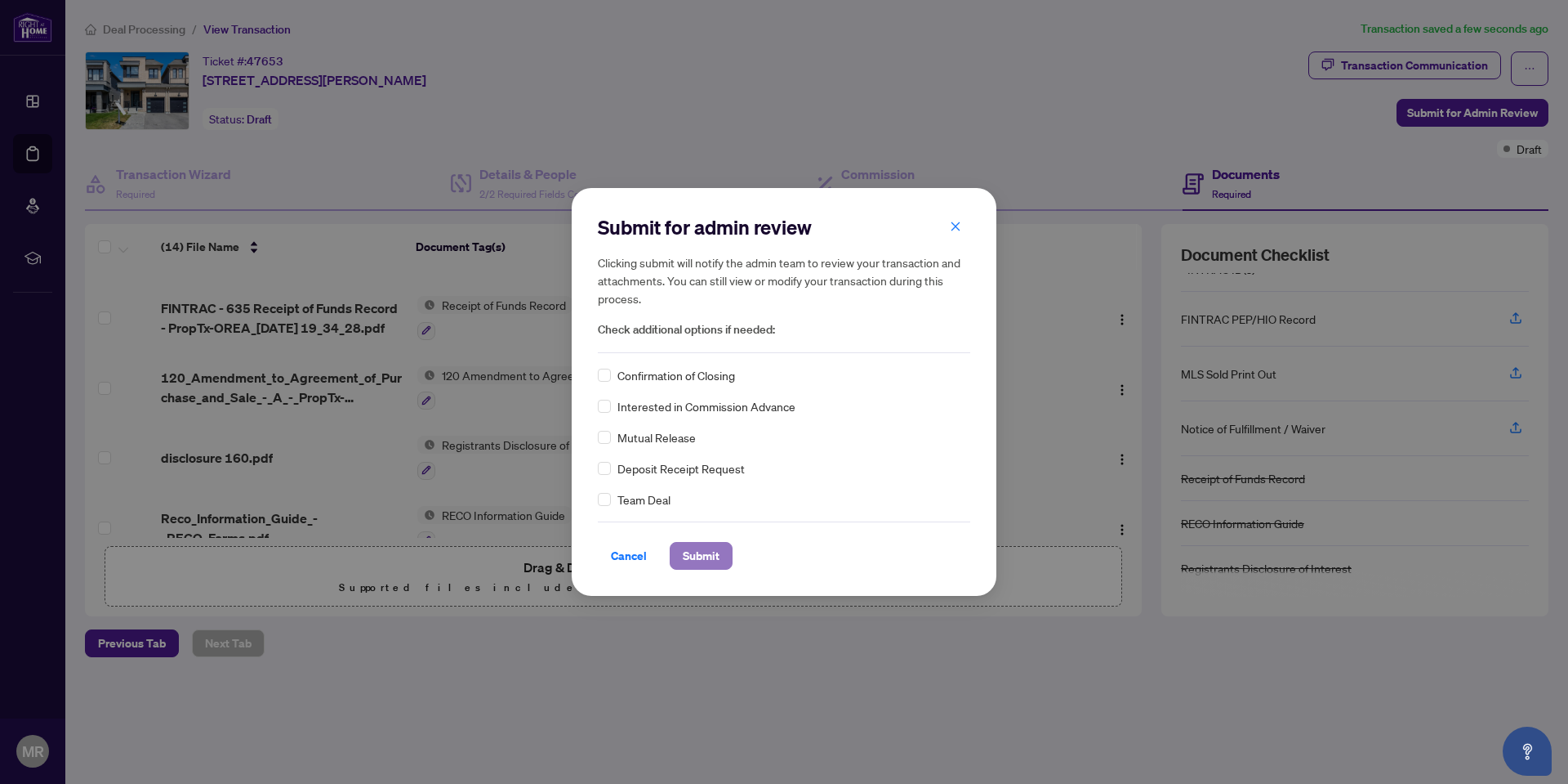
click at [705, 551] on span "Submit" at bounding box center [701, 555] width 37 height 26
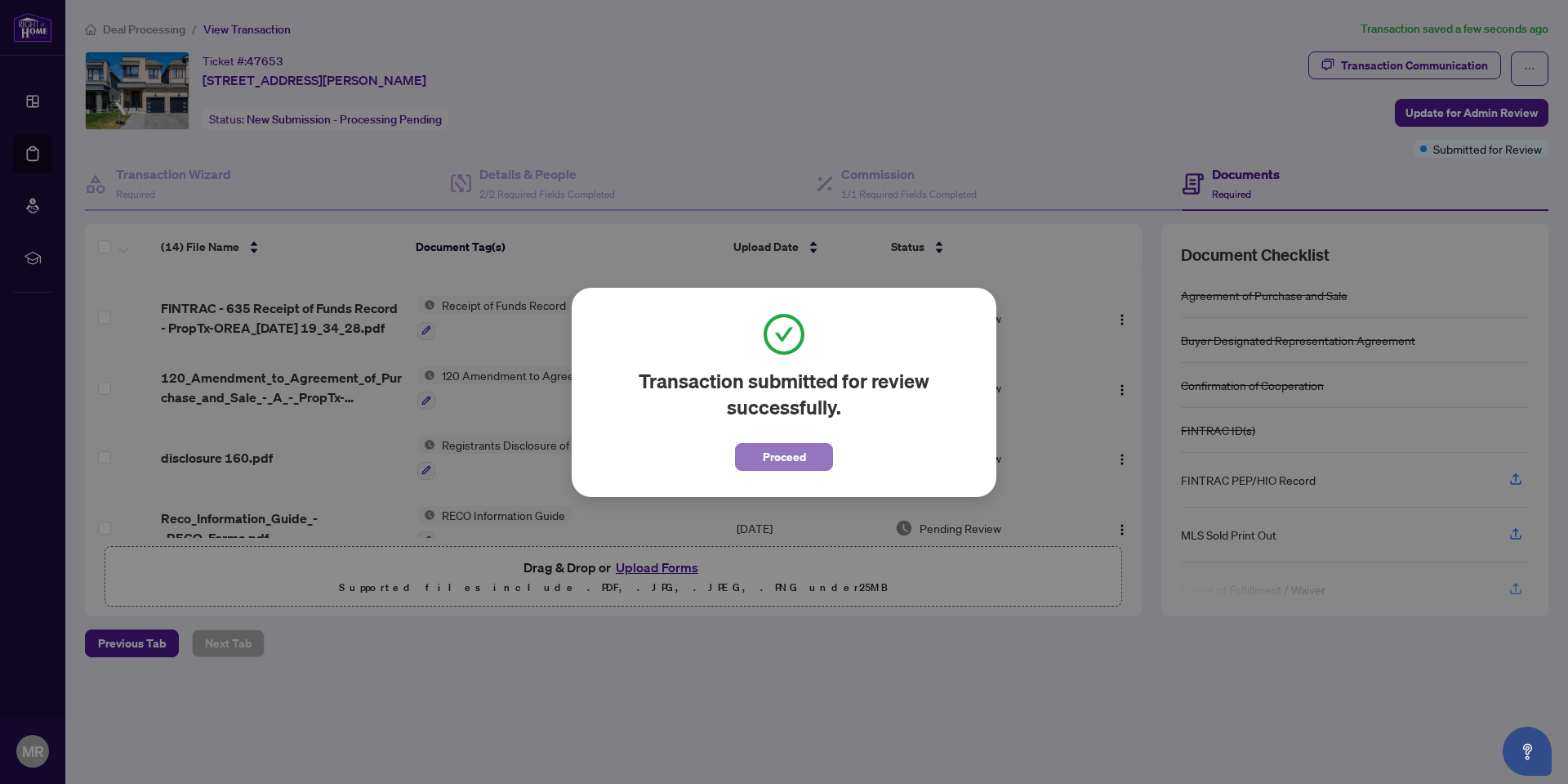
click at [790, 456] on span "Proceed" at bounding box center [784, 457] width 43 height 26
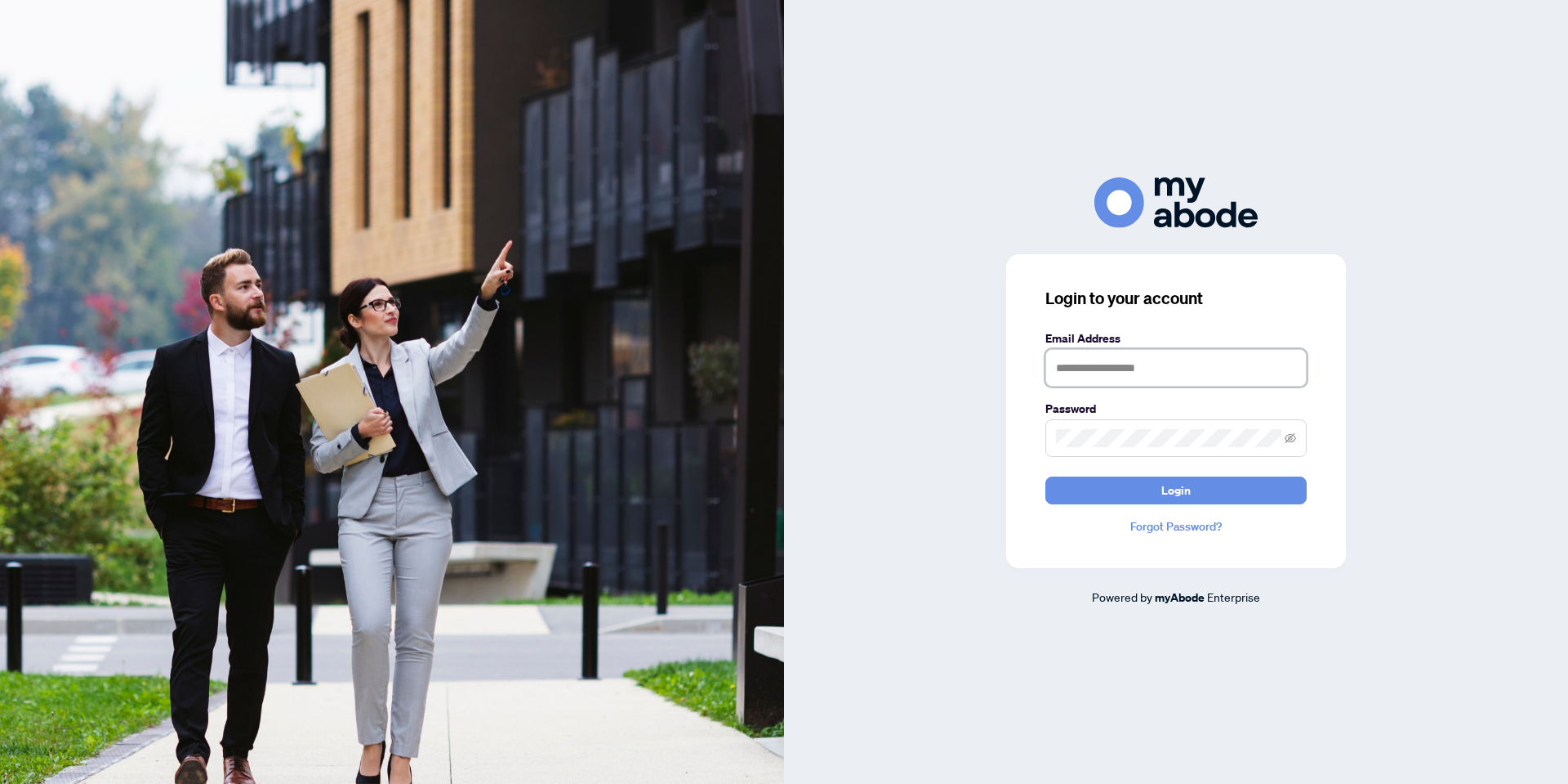
click at [1089, 374] on input "text" at bounding box center [1176, 367] width 261 height 38
type input "**********"
click at [1046, 477] on button "Login" at bounding box center [1176, 490] width 261 height 28
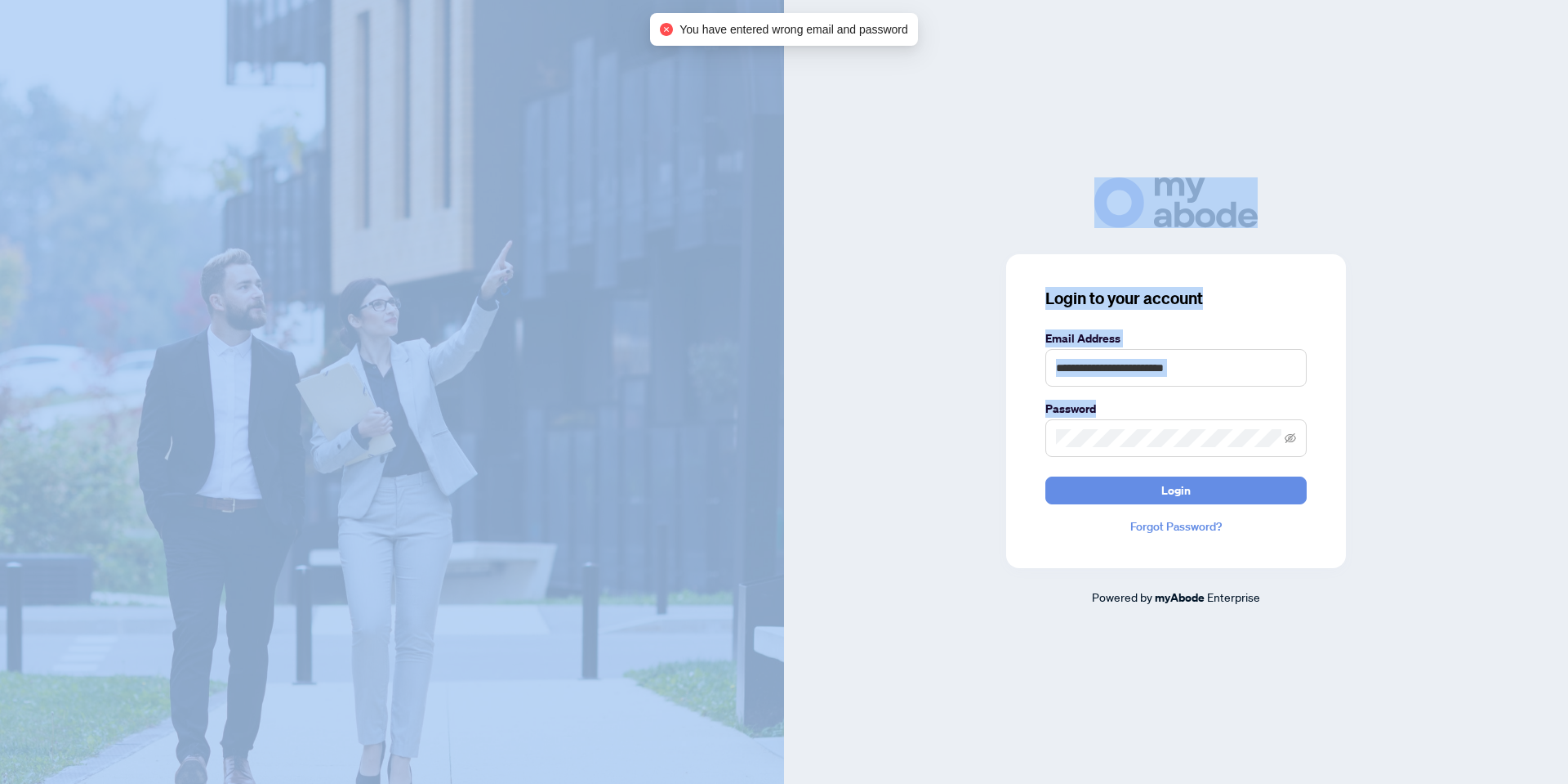
drag, startPoint x: 935, startPoint y: 434, endPoint x: 702, endPoint y: 429, distance: 233.1
click at [690, 434] on div "**********" at bounding box center [784, 392] width 1568 height 784
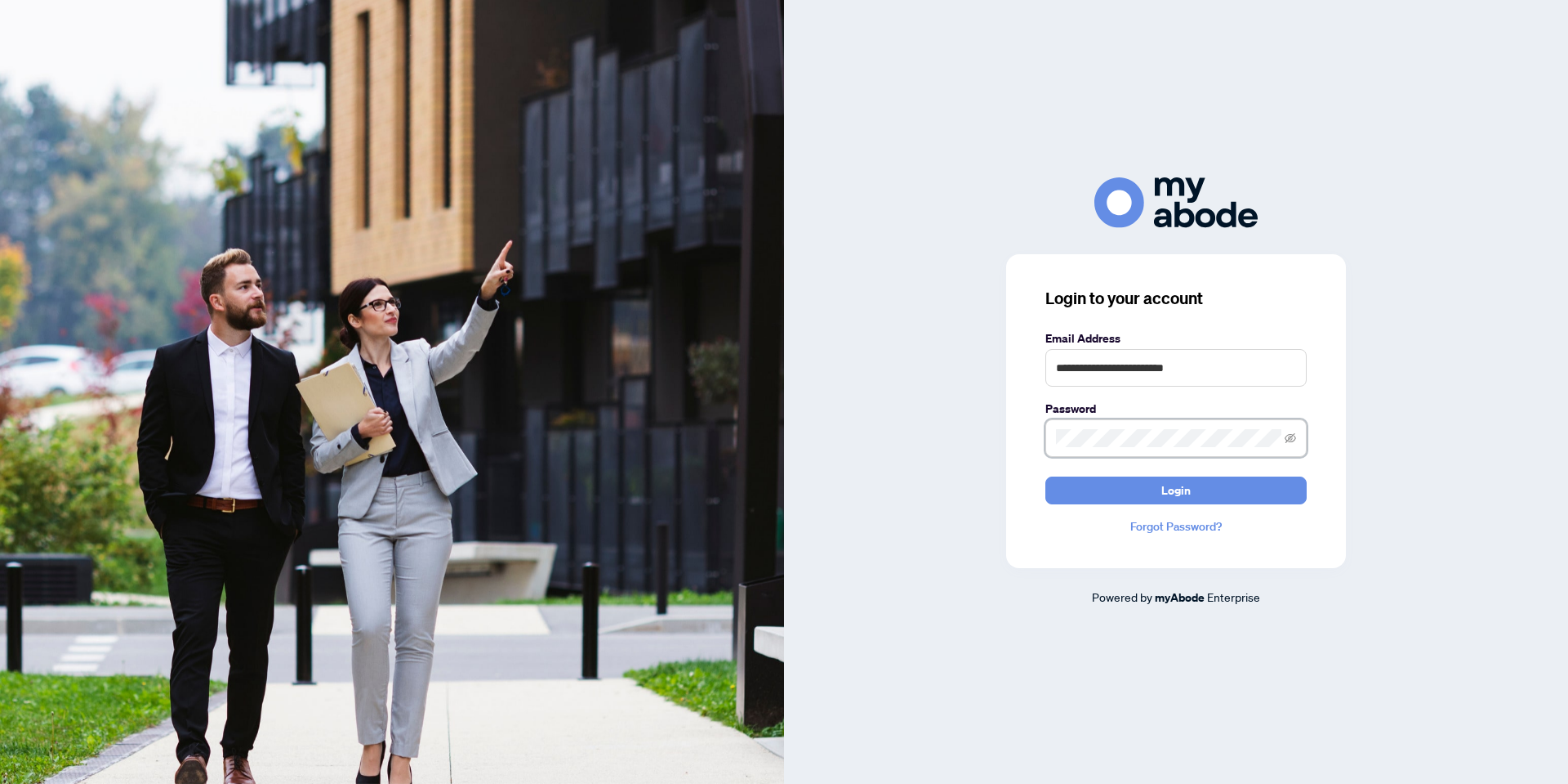
click at [1046, 477] on button "Login" at bounding box center [1176, 490] width 261 height 28
click at [1297, 436] on span at bounding box center [1176, 437] width 261 height 38
drag, startPoint x: 1238, startPoint y: 450, endPoint x: 1307, endPoint y: 449, distance: 69.0
click at [1238, 450] on span at bounding box center [1176, 437] width 261 height 38
click at [1298, 438] on span at bounding box center [1176, 437] width 261 height 38
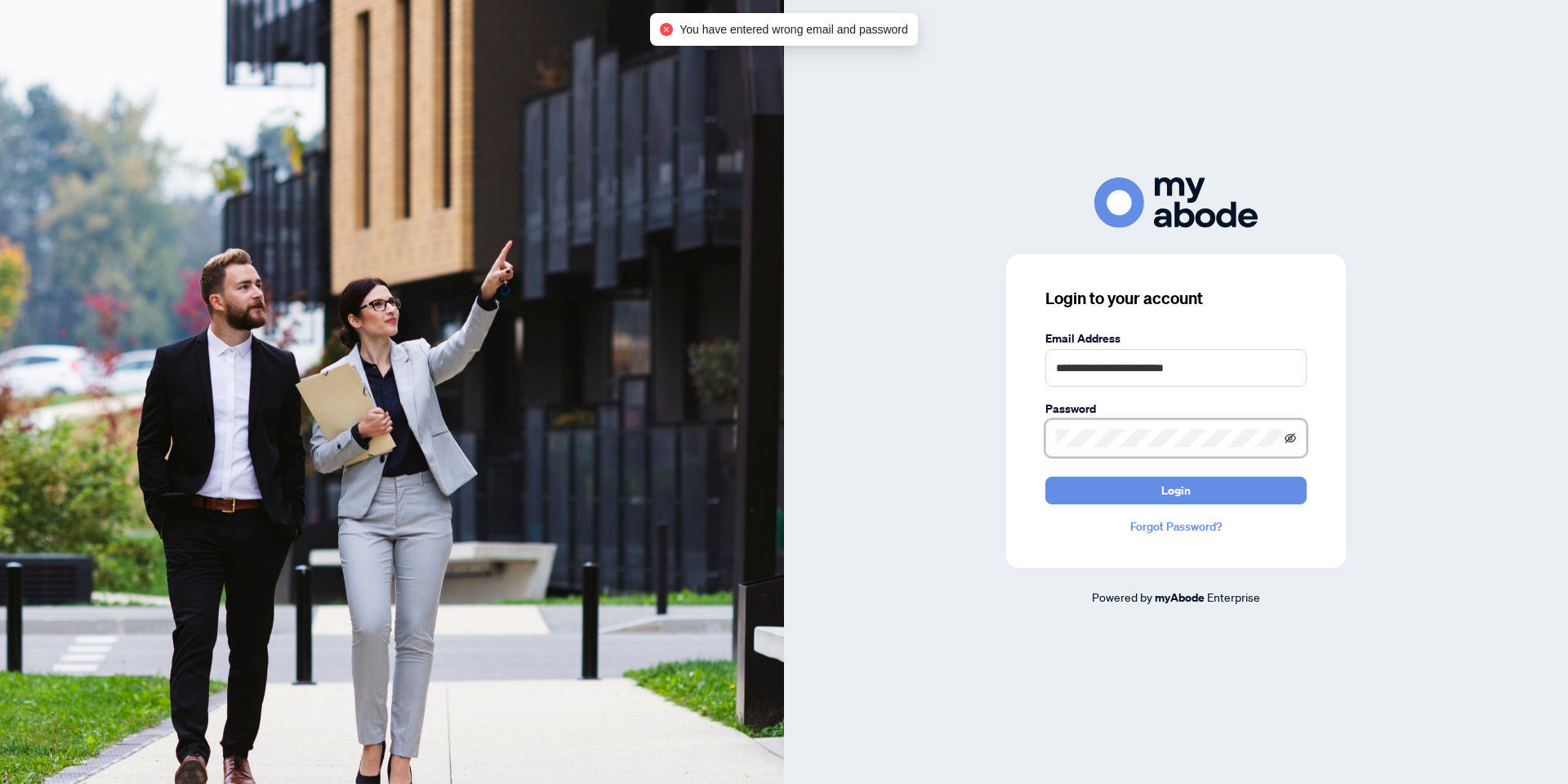
click at [1288, 439] on icon "eye-invisible" at bounding box center [1291, 438] width 12 height 12
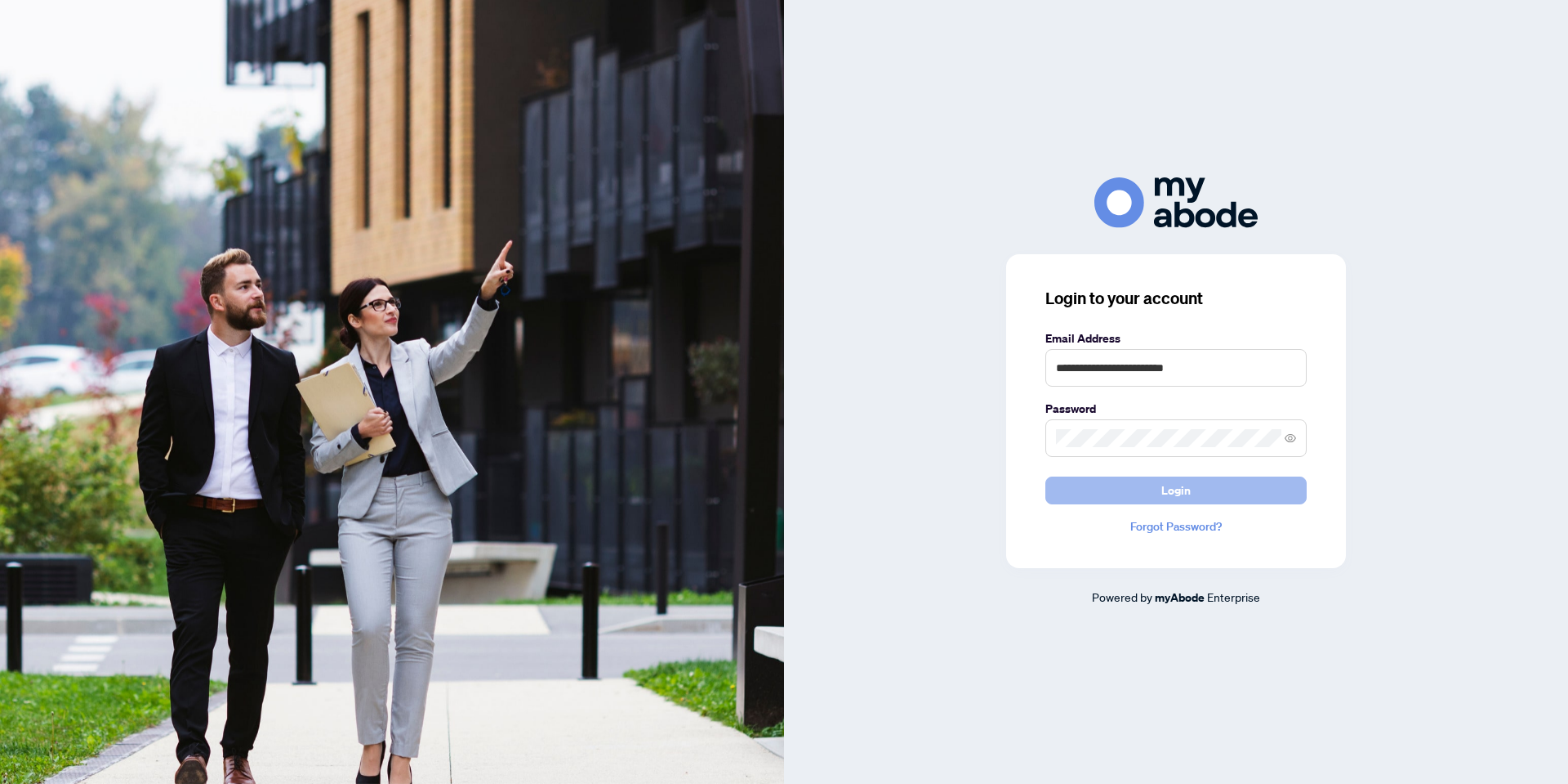
click at [1132, 488] on button "Login" at bounding box center [1176, 490] width 261 height 28
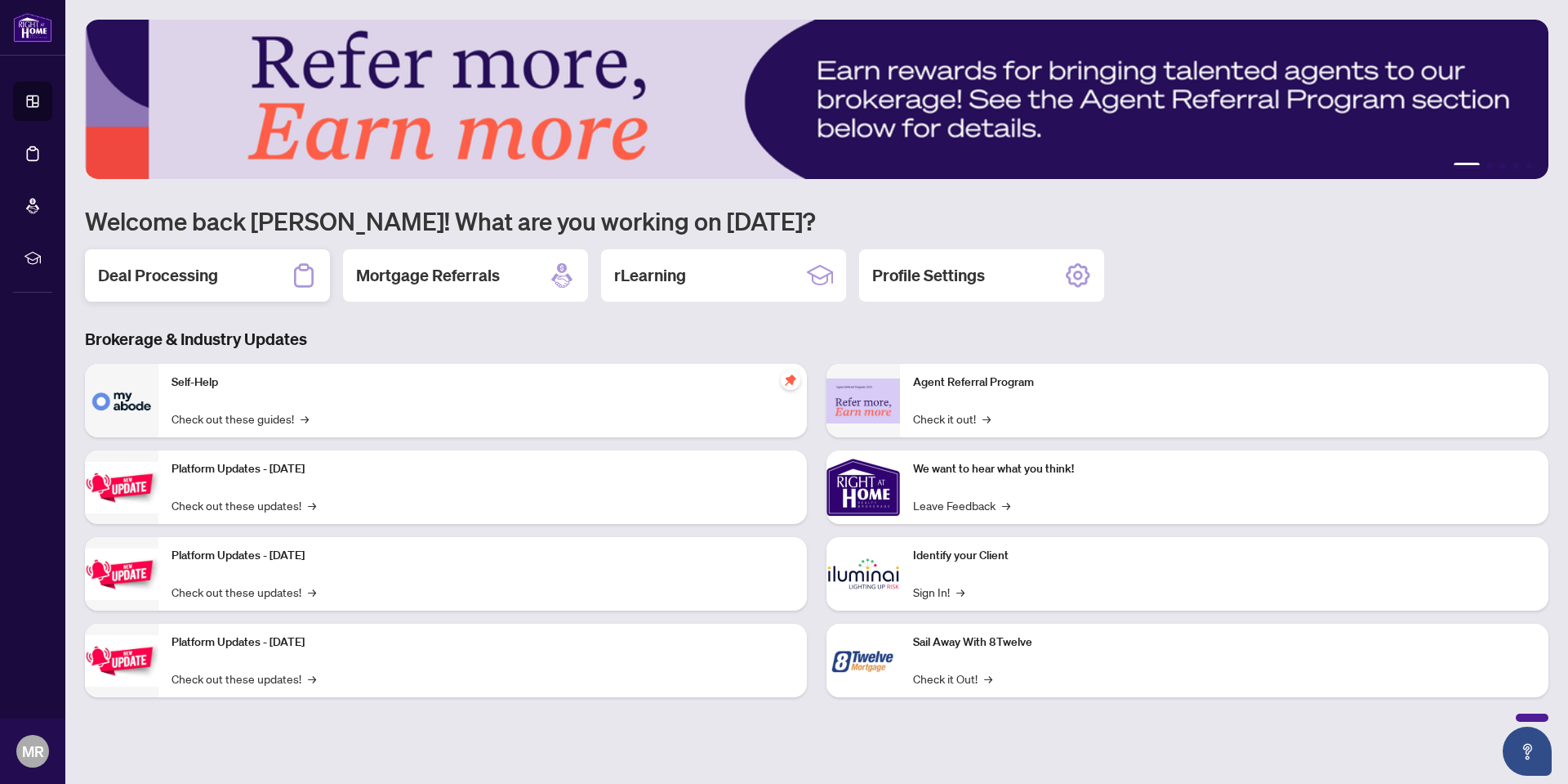
click at [194, 280] on h2 "Deal Processing" at bounding box center [158, 275] width 120 height 23
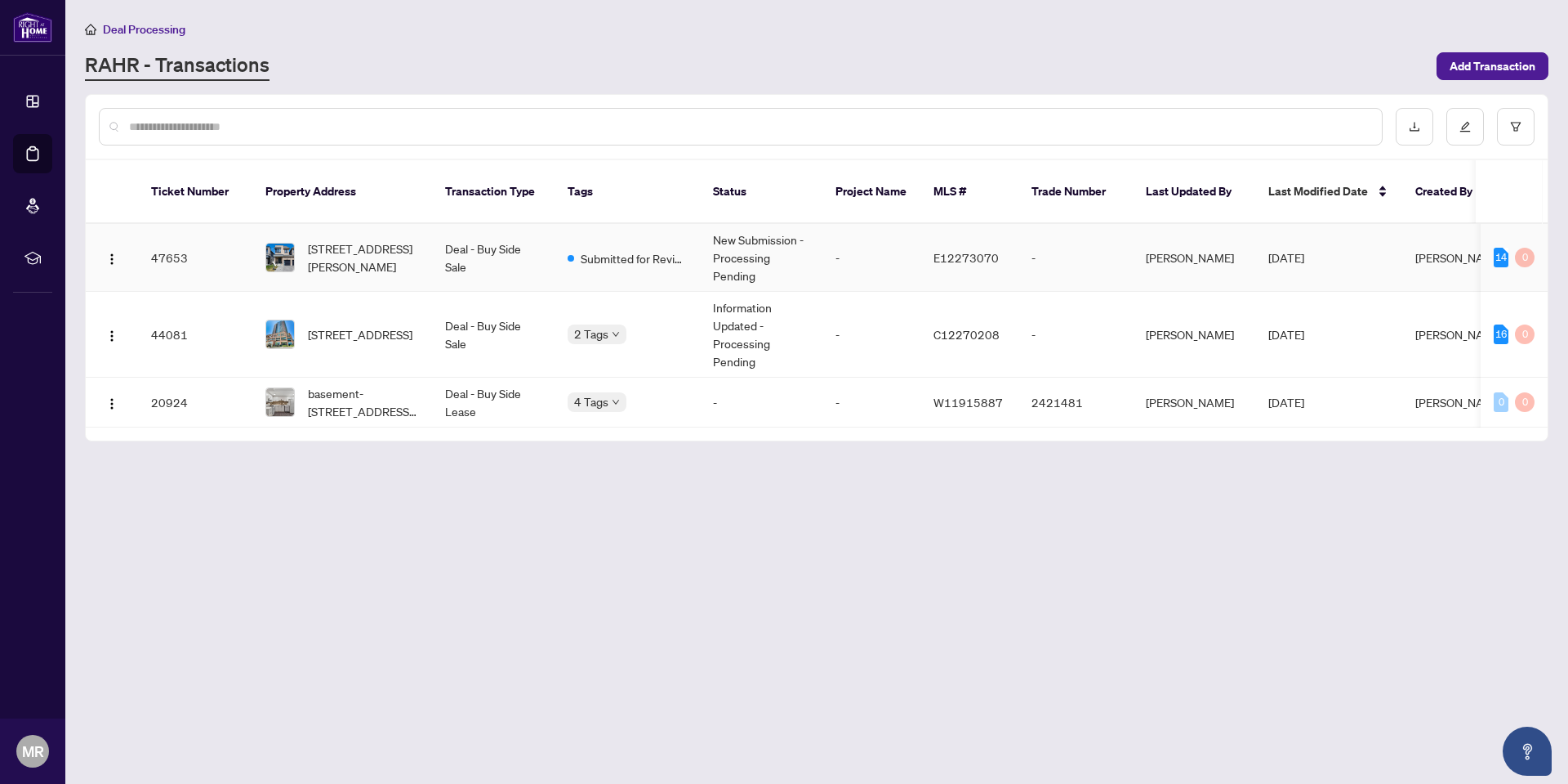
click at [752, 232] on td "New Submission - Processing Pending" at bounding box center [761, 258] width 123 height 68
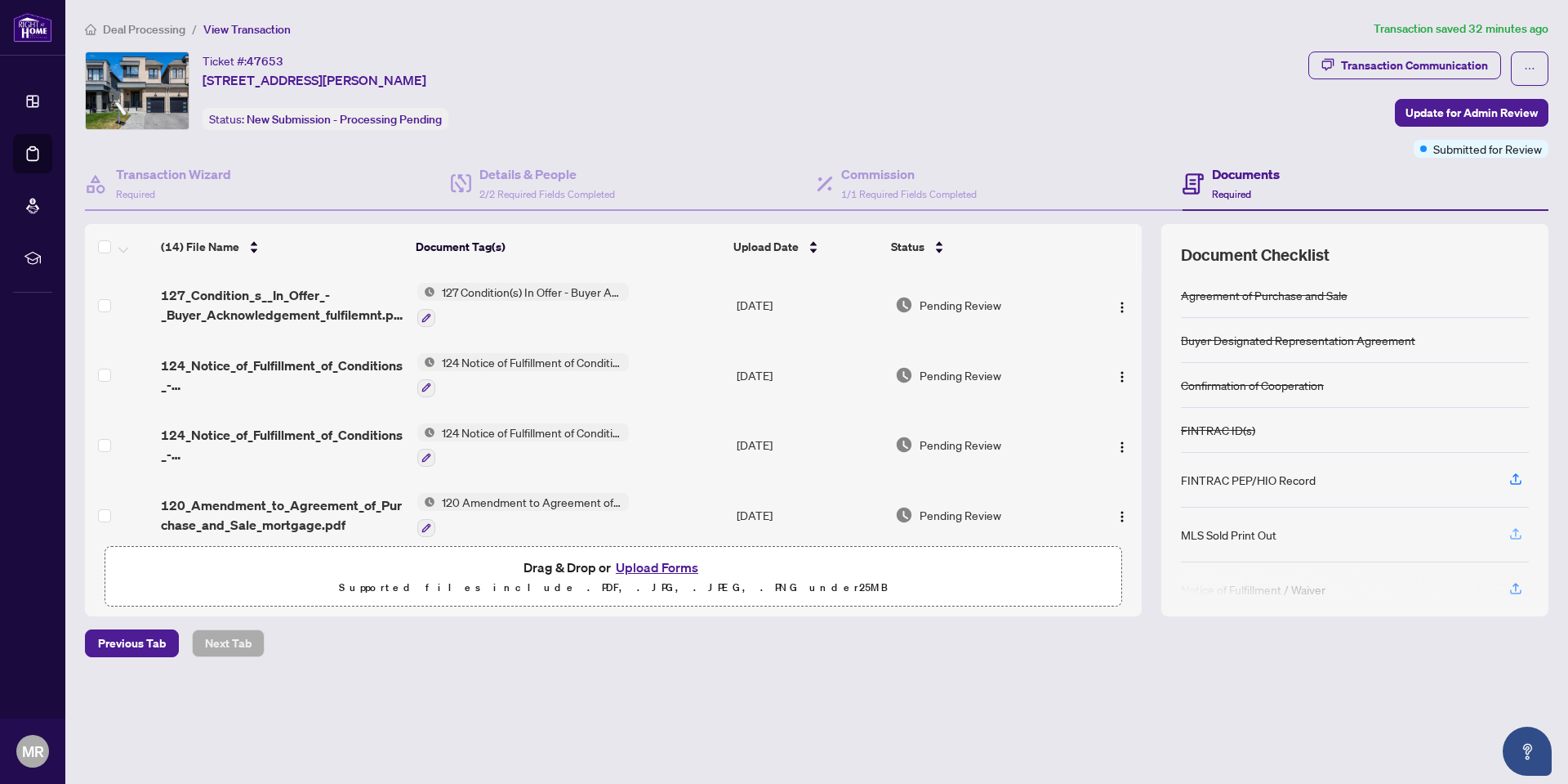
click at [1511, 535] on icon "button" at bounding box center [1516, 533] width 14 height 14
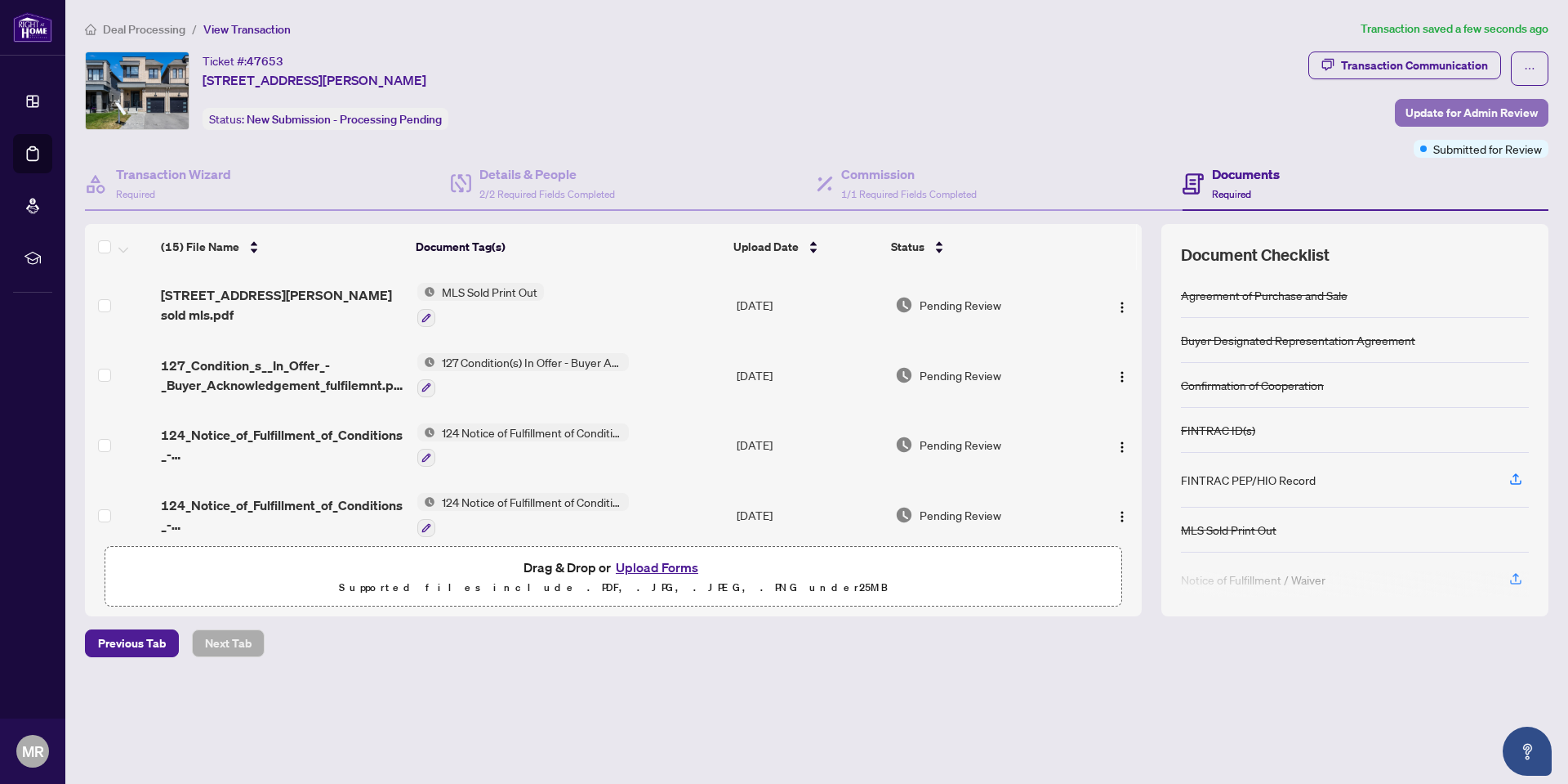
click at [1442, 115] on span "Update for Admin Review" at bounding box center [1472, 112] width 132 height 26
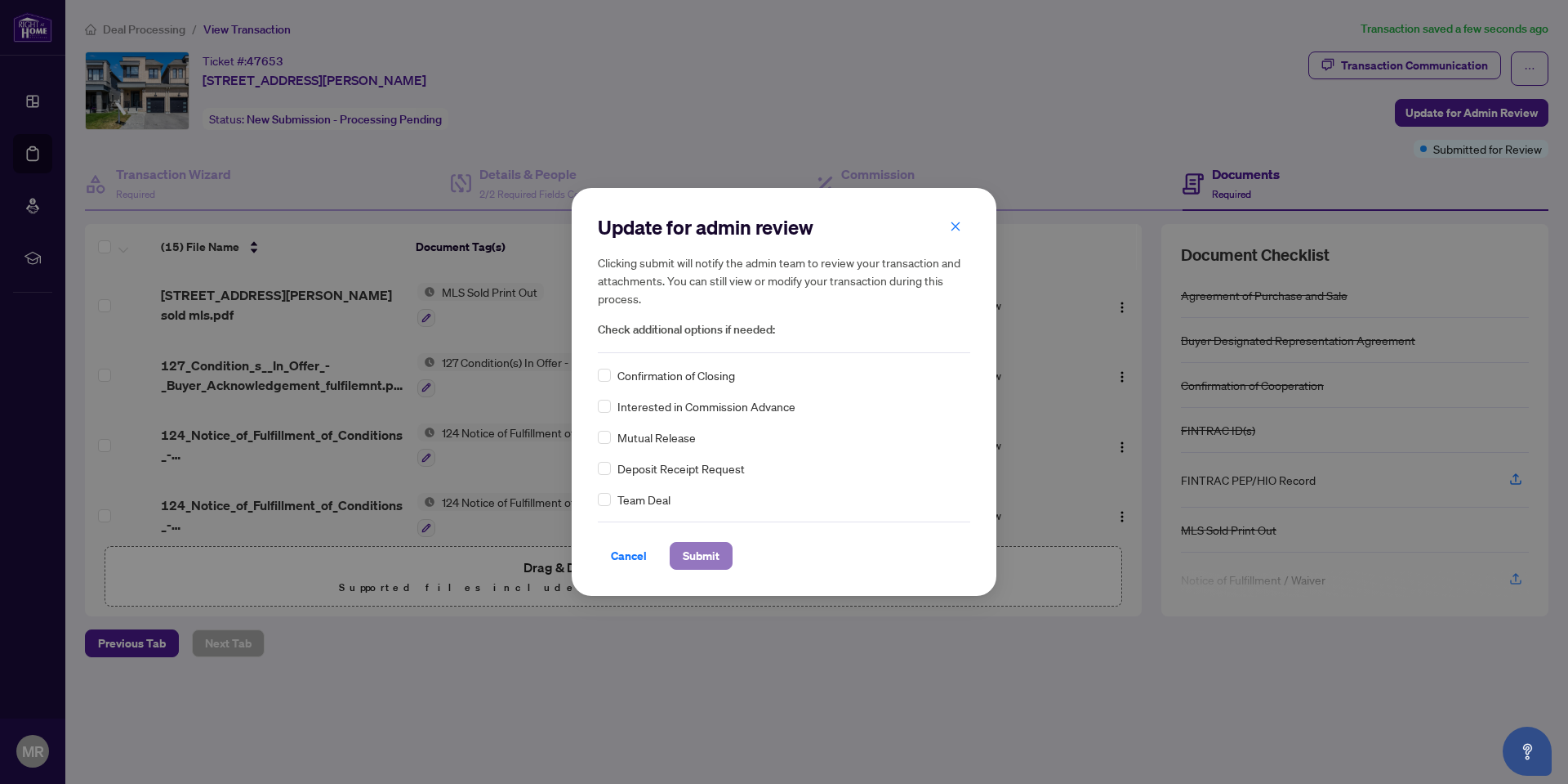
click at [711, 549] on span "Submit" at bounding box center [701, 555] width 37 height 26
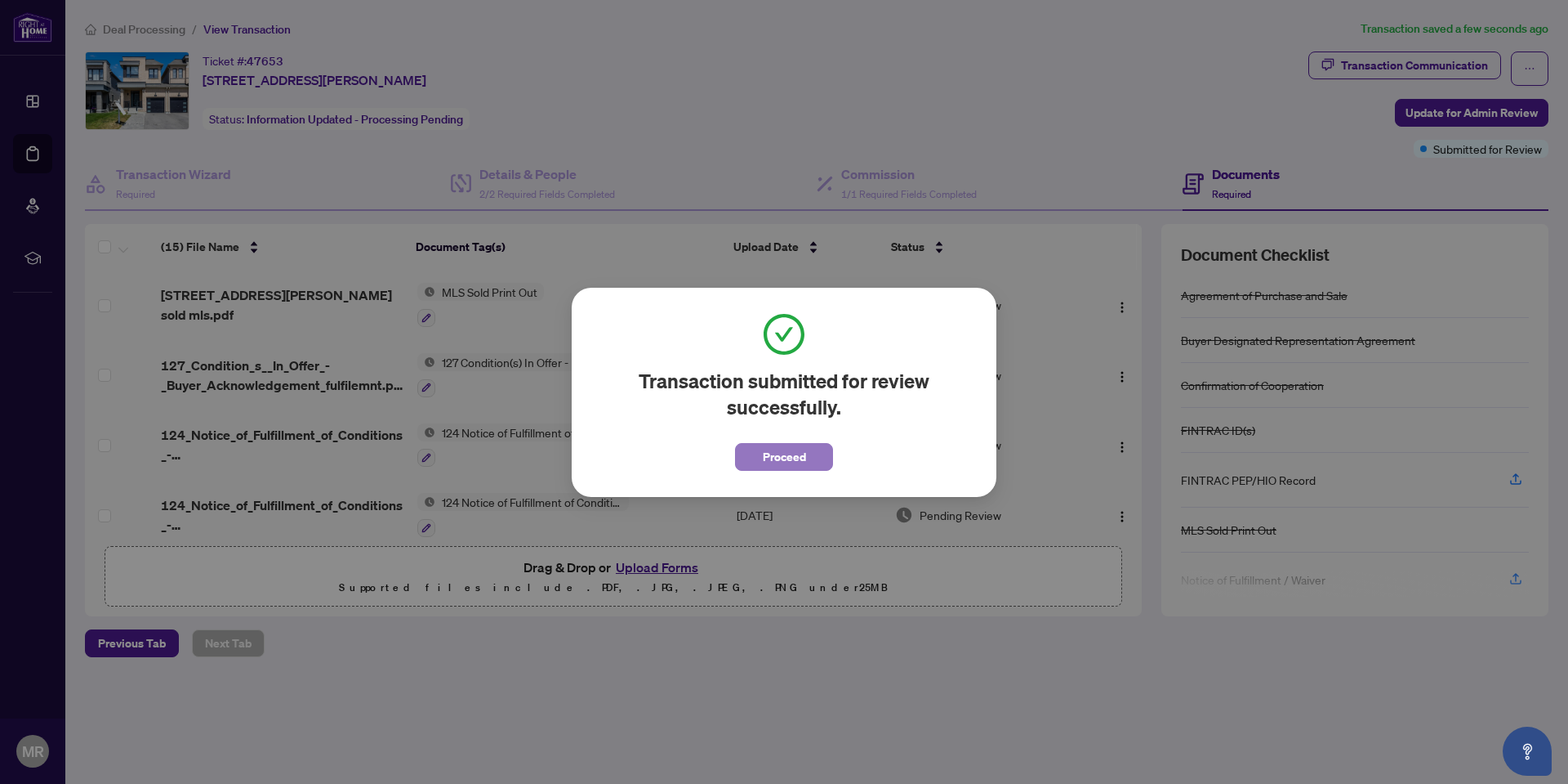
click at [784, 462] on span "Proceed" at bounding box center [784, 457] width 43 height 26
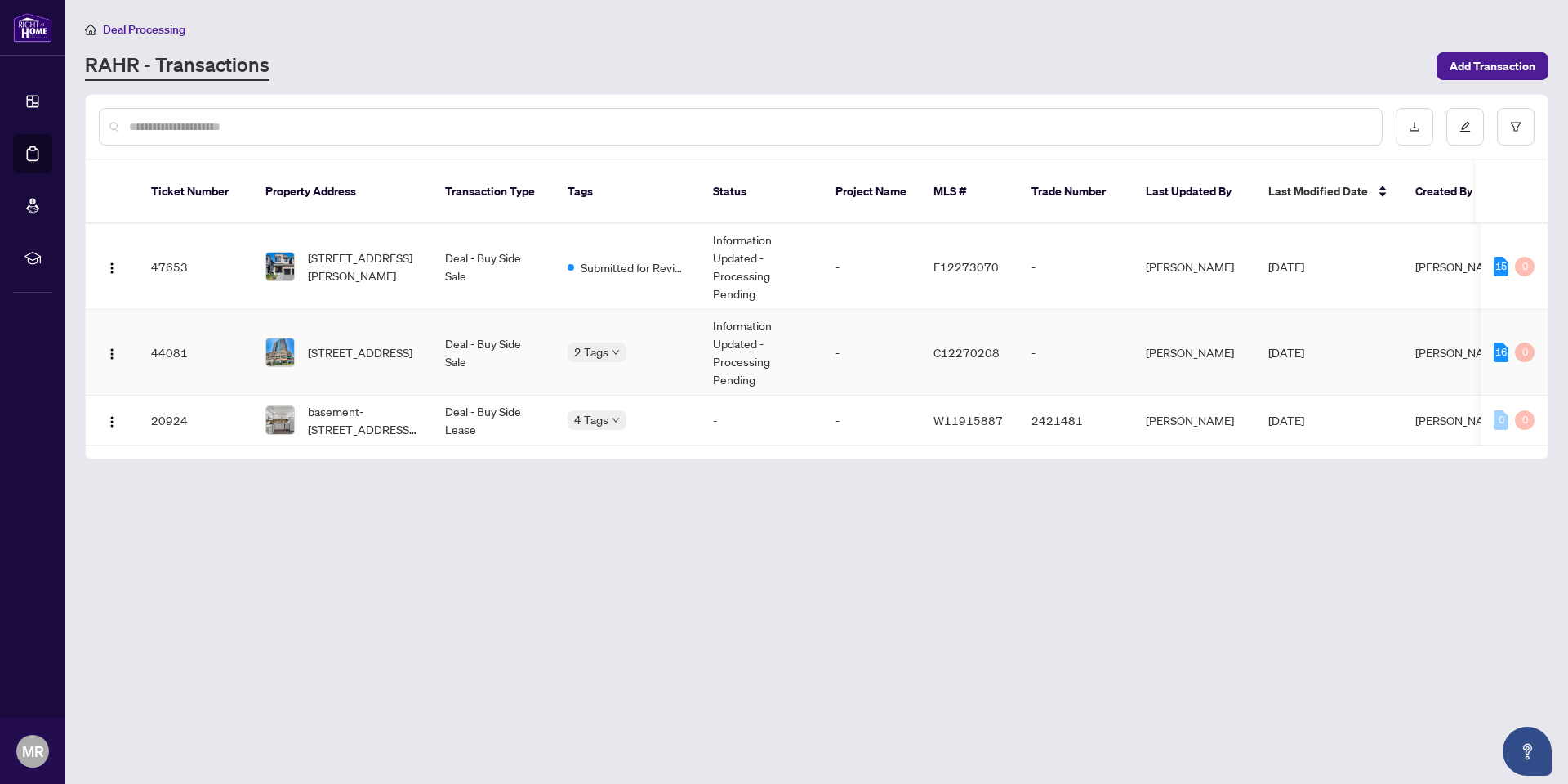
click at [923, 327] on td "C12270208" at bounding box center [970, 352] width 98 height 86
click at [707, 244] on td "Information Updated - Processing Pending" at bounding box center [761, 266] width 123 height 86
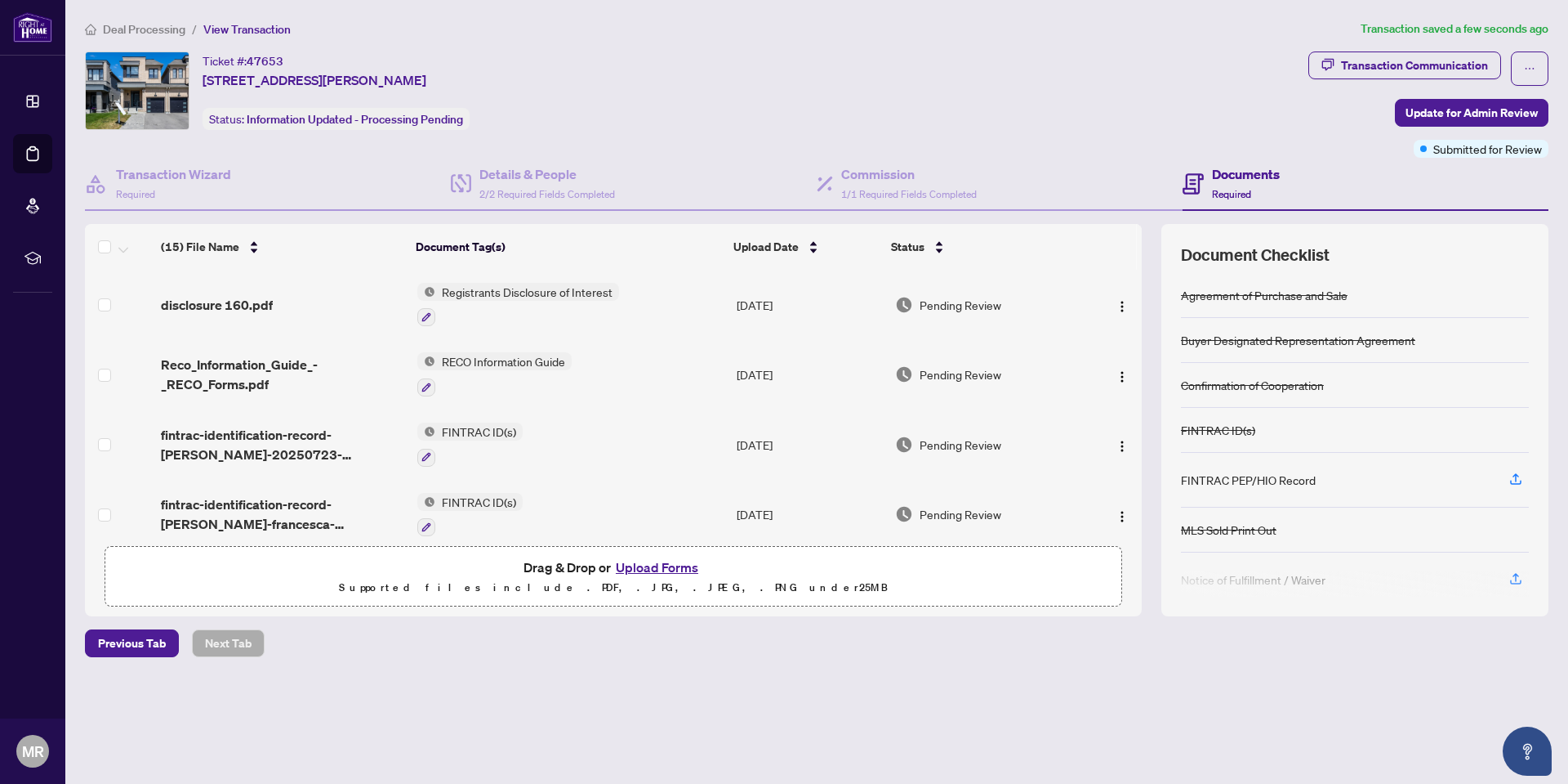
scroll to position [408, 0]
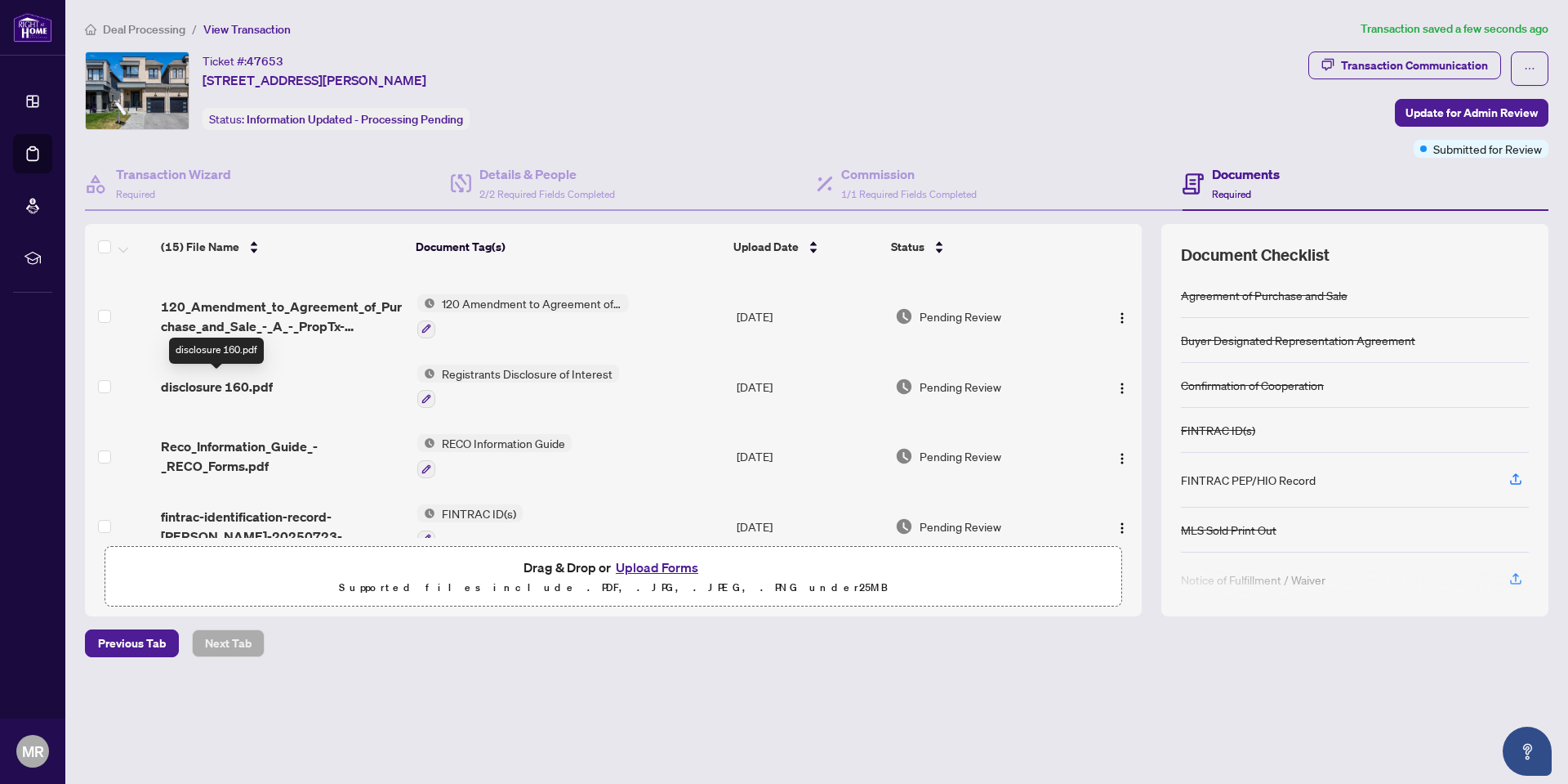
click at [231, 385] on span "disclosure 160.pdf" at bounding box center [217, 386] width 112 height 19
